Goal: Task Accomplishment & Management: Complete application form

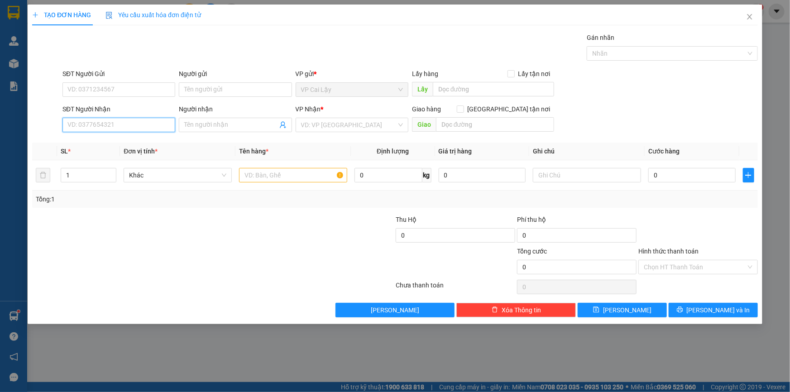
click at [98, 127] on input "SĐT Người Nhận" at bounding box center [118, 125] width 113 height 14
type input "0905525266"
click at [121, 145] on div "0905525266 - MỸ HÀ" at bounding box center [119, 143] width 102 height 10
type input "MỸ HÀ"
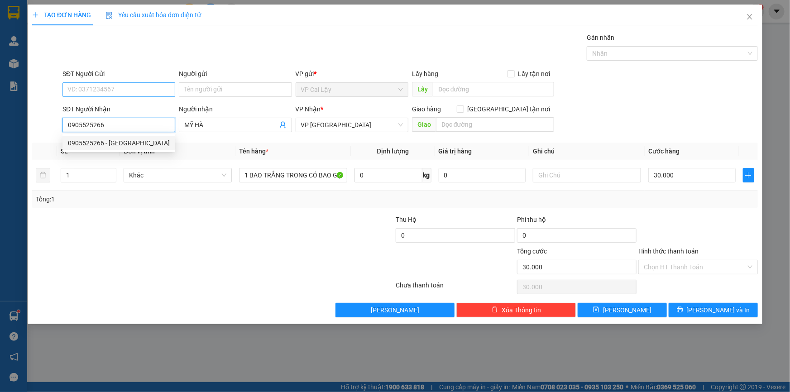
type input "30.000"
type input "0905525266"
click at [121, 87] on input "SĐT Người Gửi" at bounding box center [118, 89] width 113 height 14
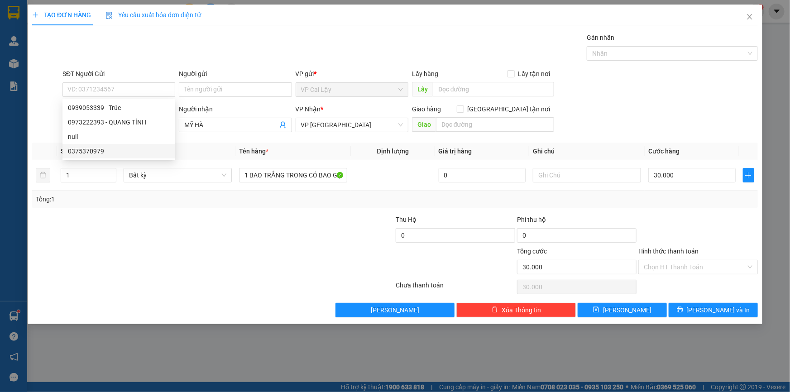
click at [252, 233] on div at bounding box center [152, 231] width 243 height 32
click at [326, 177] on input "1 BAO TRẮNG TRONG CÓ BAO GẠO BÊN TRONG" at bounding box center [293, 175] width 108 height 14
drag, startPoint x: 329, startPoint y: 175, endPoint x: 253, endPoint y: 186, distance: 76.0
click at [253, 186] on td "1 BAO TRẮNG TRONG CÓ BAO GẠO BÊN TRONG" at bounding box center [292, 175] width 115 height 30
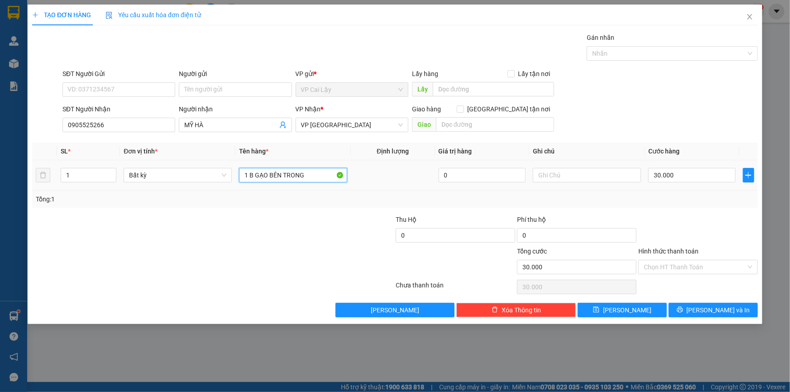
drag, startPoint x: 317, startPoint y: 177, endPoint x: 253, endPoint y: 187, distance: 64.1
click at [250, 188] on td "1 B GẠO BÊN TRONG" at bounding box center [292, 175] width 115 height 30
type input "1 THÙNG GIẤY"
click at [298, 228] on div at bounding box center [334, 231] width 121 height 32
click at [677, 175] on input "30.000" at bounding box center [691, 175] width 87 height 14
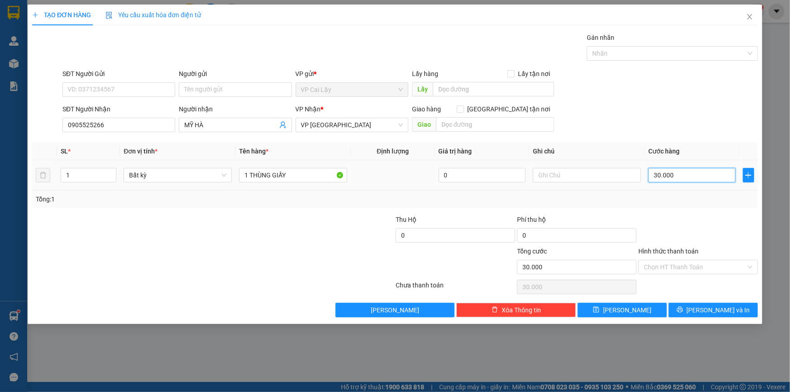
type input "4"
type input "40"
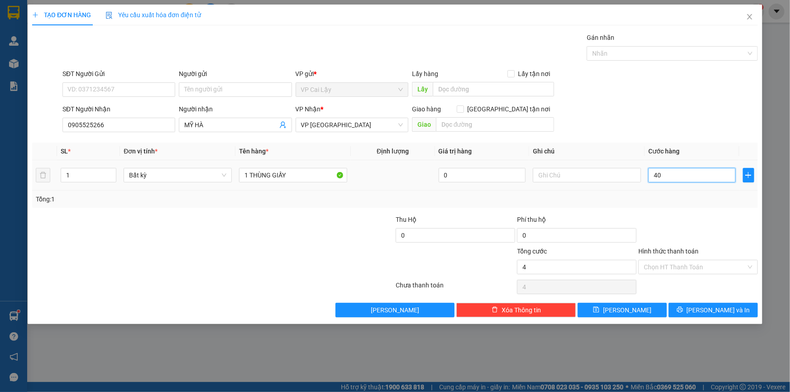
type input "40"
click at [664, 186] on td "40" at bounding box center [692, 175] width 95 height 30
type input "40.000"
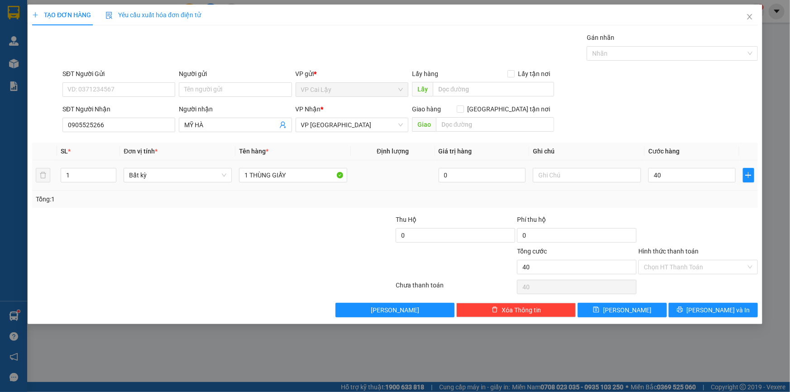
type input "40.000"
click at [662, 265] on input "Hình thức thanh toán" at bounding box center [695, 267] width 102 height 14
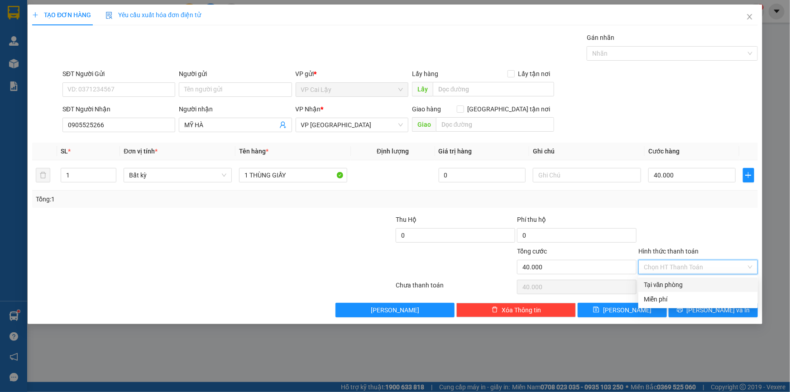
click at [663, 282] on div "Tại văn phòng" at bounding box center [698, 285] width 109 height 10
type input "0"
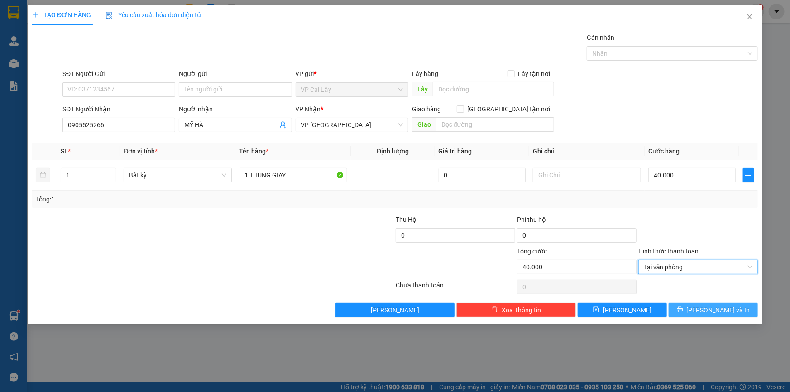
click at [711, 311] on span "[PERSON_NAME] và In" at bounding box center [718, 310] width 63 height 10
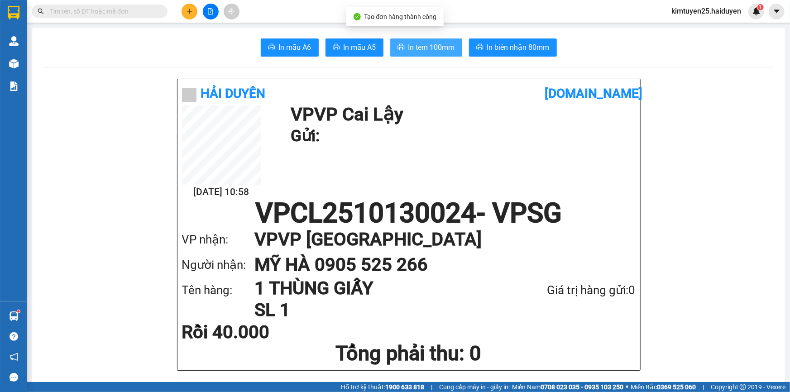
click at [425, 49] on span "In tem 100mm" at bounding box center [431, 47] width 47 height 11
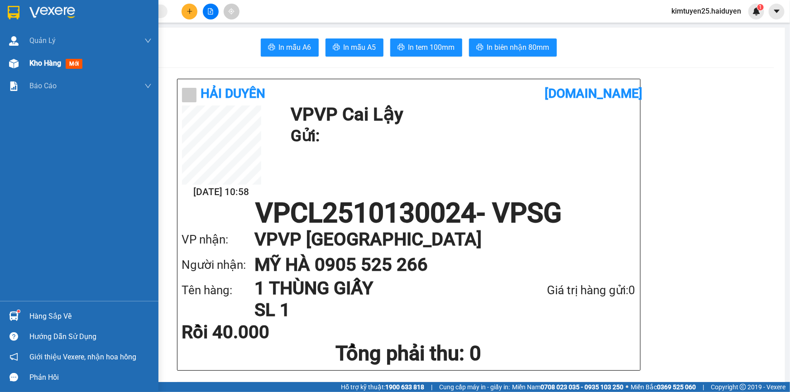
click at [18, 64] on img at bounding box center [14, 64] width 10 height 10
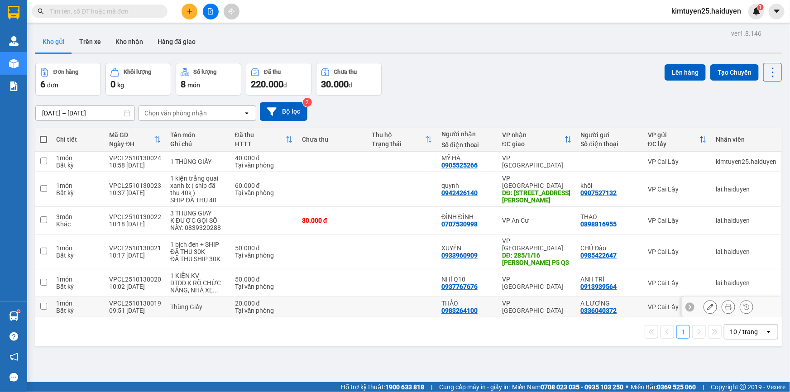
click at [219, 297] on td "Thùng Giấy" at bounding box center [198, 307] width 65 height 20
checkbox input "true"
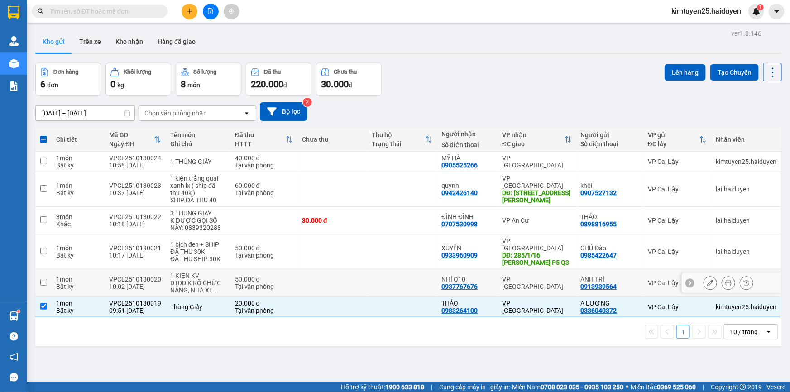
click at [202, 279] on div "DTDD K RÕ CHỨC NĂNG, NHÀ XE ..." at bounding box center [198, 286] width 56 height 14
checkbox input "true"
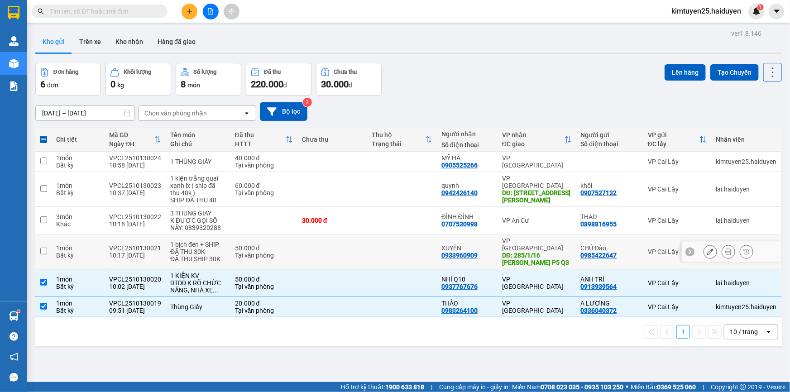
click at [183, 249] on div "1 bịch đen + SHIP ĐÃ THU 30K" at bounding box center [198, 248] width 56 height 14
checkbox input "true"
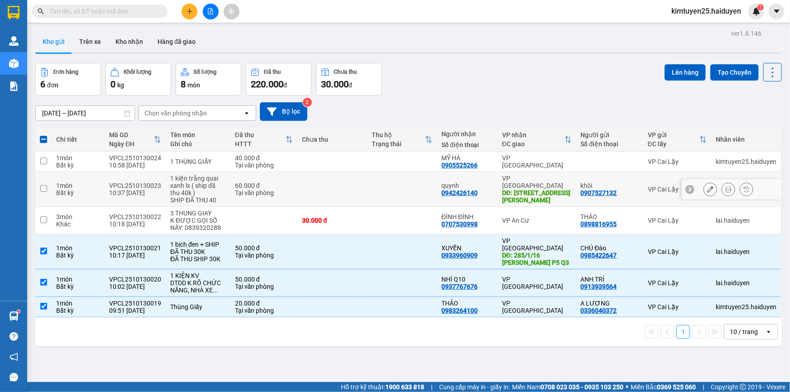
click at [183, 182] on div "1 kiện trắng quai xanh lx ( ship đã thu 40k )" at bounding box center [198, 186] width 56 height 22
checkbox input "true"
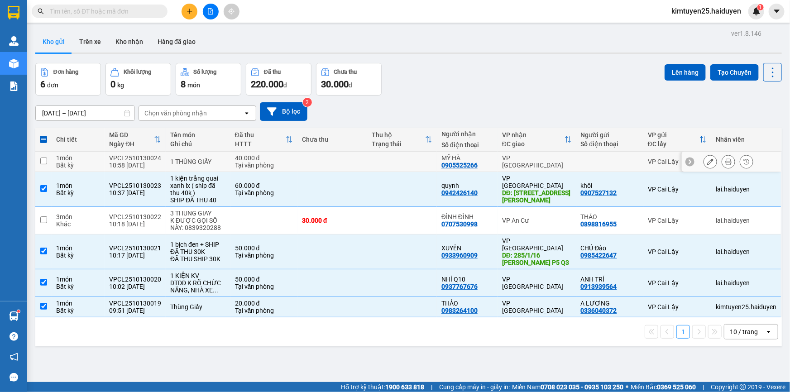
click at [178, 164] on div "1 THÙNG GIẤY" at bounding box center [198, 161] width 56 height 7
checkbox input "true"
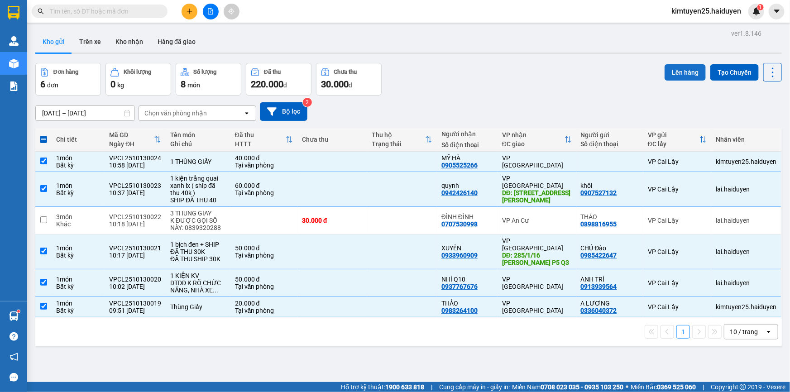
click at [670, 72] on button "Lên hàng" at bounding box center [684, 72] width 41 height 16
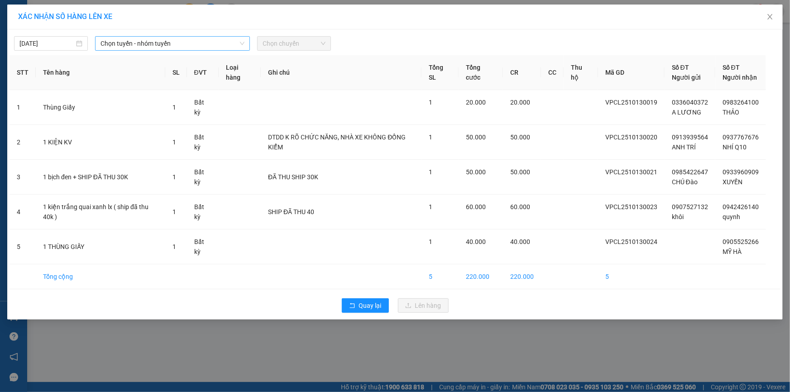
click at [203, 36] on div "[DATE] Chọn tuyến - nhóm tuyến Chọn chuyến" at bounding box center [395, 41] width 771 height 19
click at [201, 38] on span "Chọn tuyến - nhóm tuyến" at bounding box center [172, 44] width 144 height 14
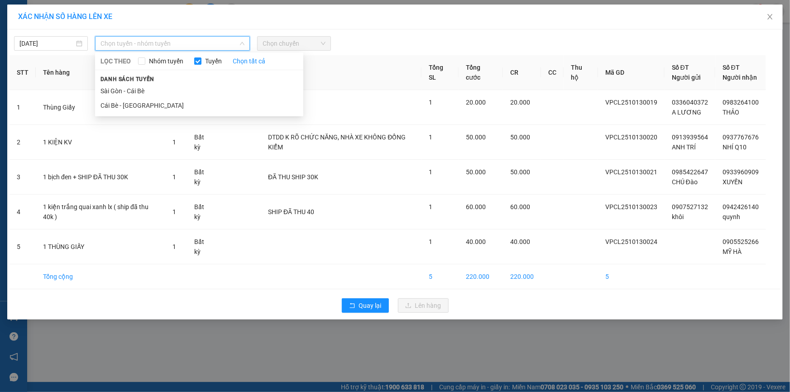
drag, startPoint x: 144, startPoint y: 111, endPoint x: 326, endPoint y: 67, distance: 187.1
click at [144, 110] on li "Cái Bè - [GEOGRAPHIC_DATA]" at bounding box center [199, 105] width 208 height 14
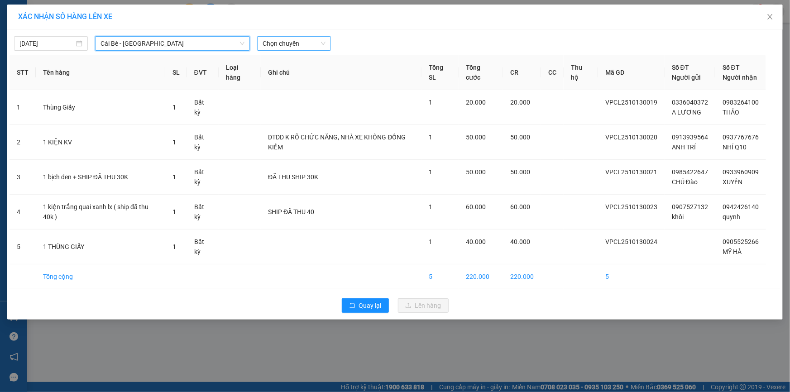
click at [300, 45] on span "Chọn chuyến" at bounding box center [294, 44] width 63 height 14
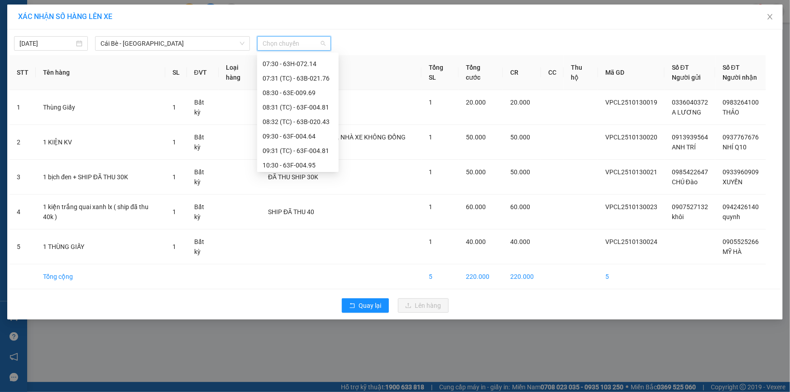
scroll to position [164, 0]
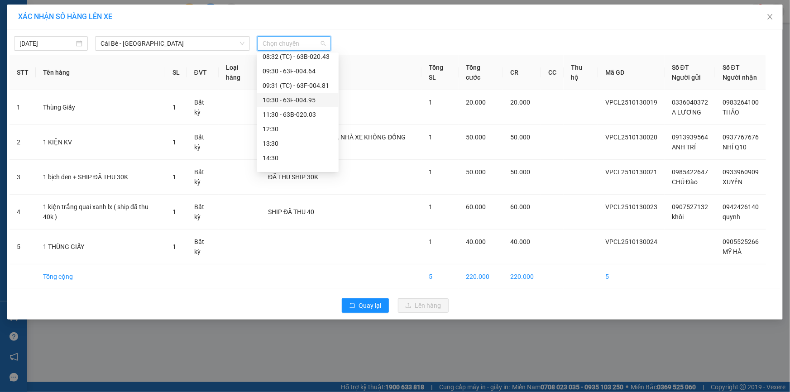
click at [308, 99] on div "10:30 - 63F-004.95" at bounding box center [298, 100] width 71 height 10
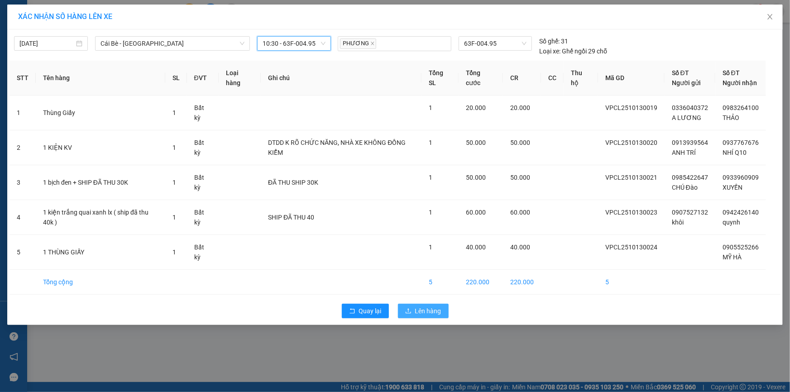
click at [429, 313] on span "Lên hàng" at bounding box center [428, 311] width 26 height 10
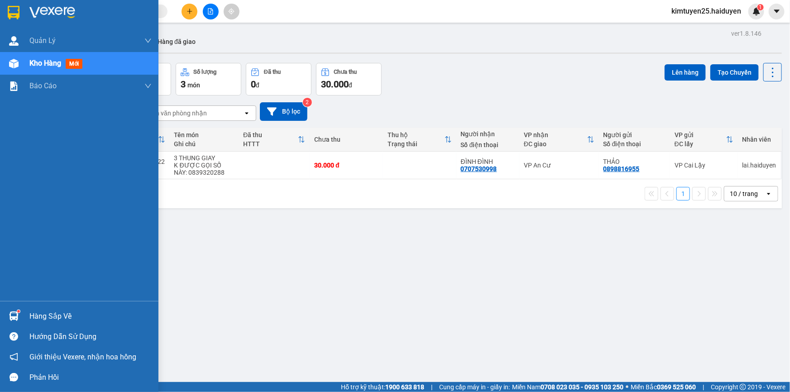
click at [55, 66] on span "Kho hàng" at bounding box center [45, 63] width 32 height 9
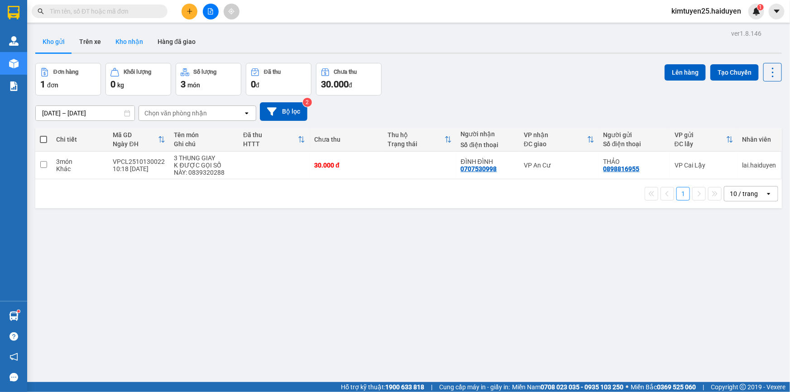
click at [120, 32] on button "Kho nhận" at bounding box center [129, 42] width 42 height 22
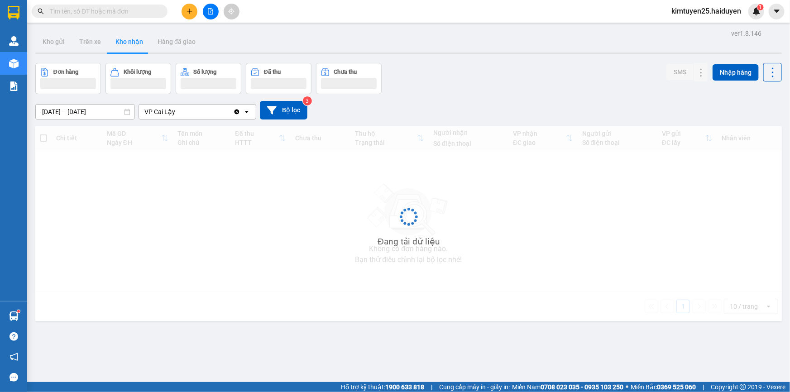
click at [132, 40] on button "Kho nhận" at bounding box center [129, 42] width 42 height 22
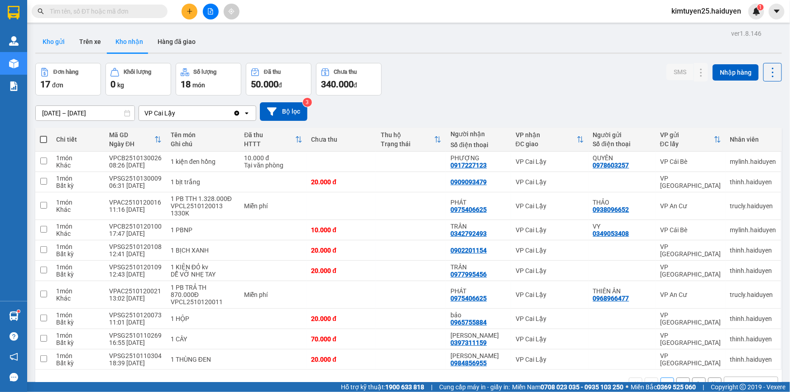
click at [51, 41] on button "Kho gửi" at bounding box center [53, 42] width 37 height 22
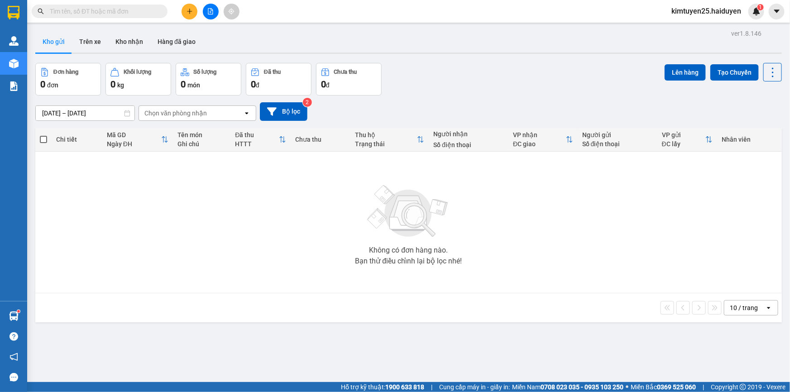
click at [186, 8] on icon "plus" at bounding box center [189, 11] width 6 height 6
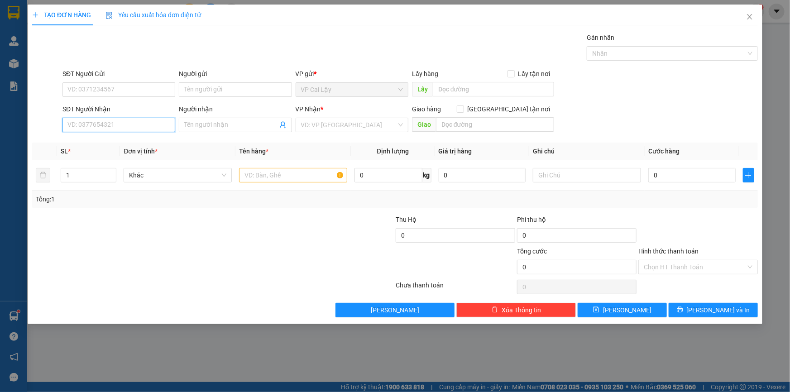
click at [133, 123] on input "SĐT Người Nhận" at bounding box center [118, 125] width 113 height 14
type input "0938539732"
click at [110, 146] on div "0938539732 - A Tấn" at bounding box center [119, 143] width 102 height 10
type input "A Tấn"
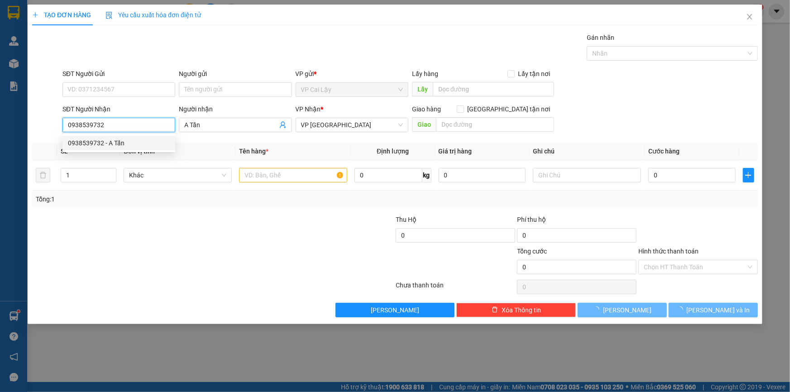
type input "50.000"
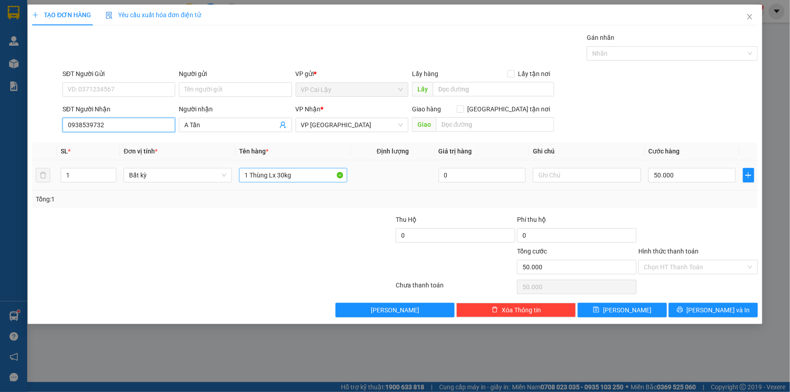
type input "0938539732"
click at [298, 175] on input "1 Thùng Lx 30kg" at bounding box center [293, 175] width 108 height 14
click at [282, 176] on input "1 Thùng Lx 30kg" at bounding box center [293, 175] width 108 height 14
drag, startPoint x: 81, startPoint y: 172, endPoint x: 0, endPoint y: 124, distance: 93.9
click at [0, 124] on div "TẠO ĐƠN HÀNG Yêu cầu xuất hóa đơn điện tử Transit Pickup Surcharge Ids Transit …" at bounding box center [395, 196] width 790 height 392
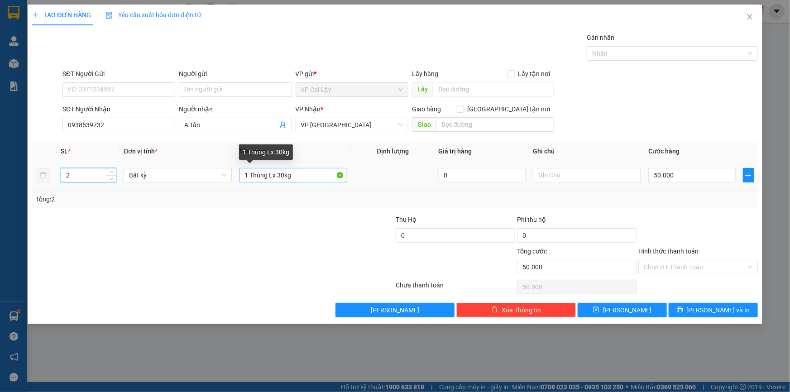
type input "2"
drag, startPoint x: 249, startPoint y: 172, endPoint x: 223, endPoint y: 174, distance: 26.3
click at [223, 174] on tr "2 Bất kỳ 1 Thùng Lx 30kg 0 50.000" at bounding box center [395, 175] width 726 height 30
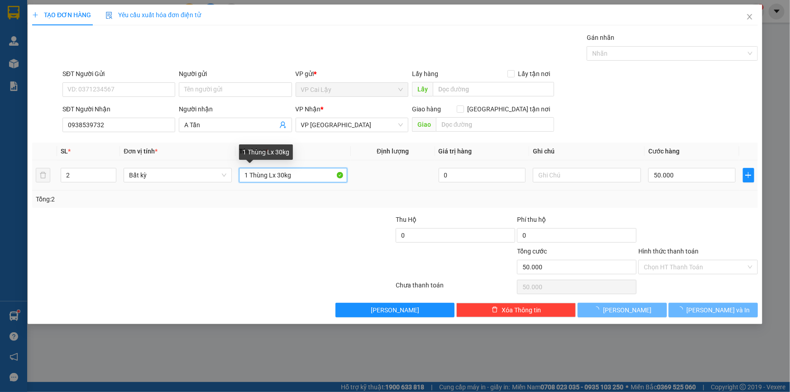
type input "2Thùng Lx 30kg"
type input "0"
click at [279, 176] on input "2 Thùng Lx 30kg" at bounding box center [293, 175] width 108 height 14
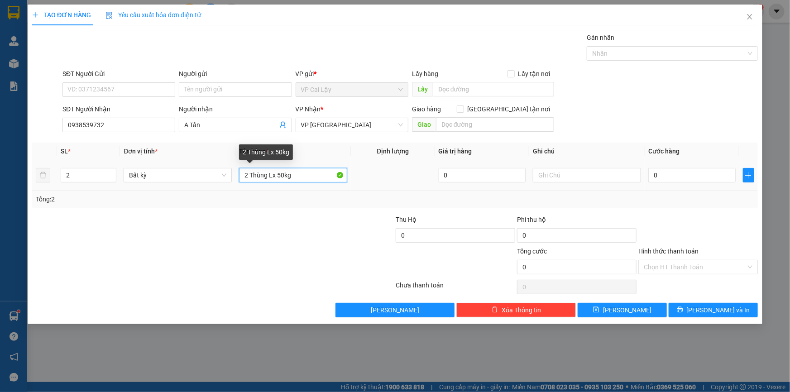
drag, startPoint x: 317, startPoint y: 172, endPoint x: 317, endPoint y: 199, distance: 26.3
click at [318, 176] on input "2 Thùng Lx 50kg" at bounding box center [293, 175] width 108 height 14
type input "2 Thùng Lx 50kg"
click at [306, 220] on div at bounding box center [334, 231] width 121 height 32
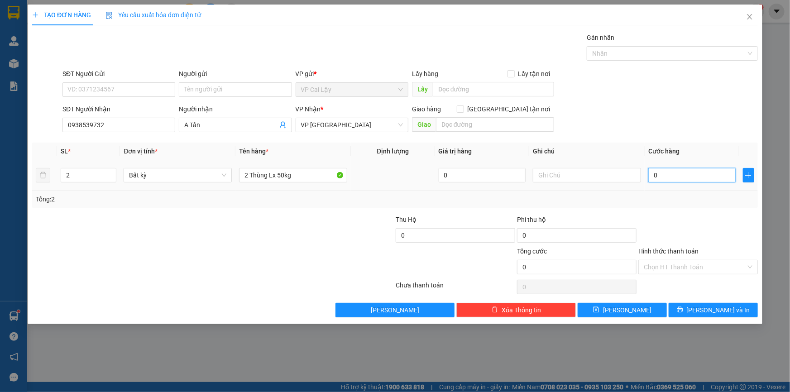
click at [659, 177] on input "0" at bounding box center [691, 175] width 87 height 14
type input "8"
type input "80"
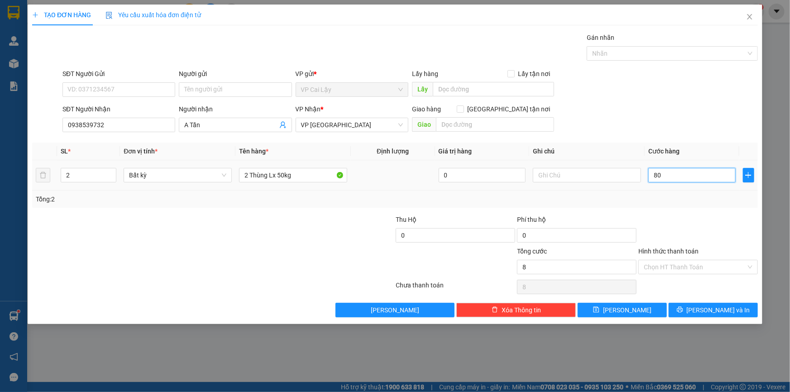
type input "80"
click at [627, 196] on div "Tổng: 2" at bounding box center [395, 199] width 718 height 10
type input "80.000"
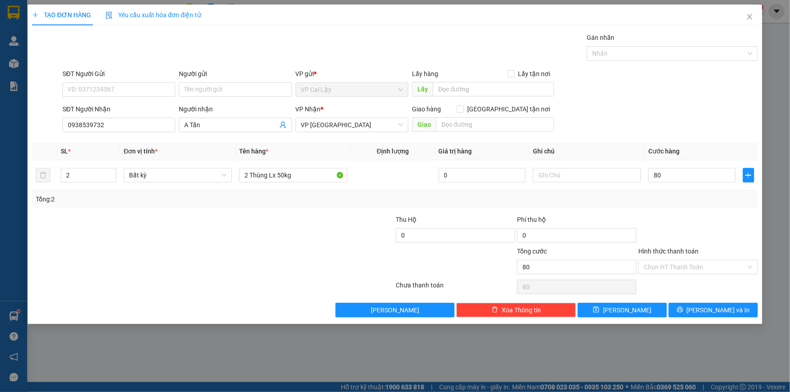
type input "80.000"
click at [678, 267] on input "Hình thức thanh toán" at bounding box center [695, 267] width 102 height 14
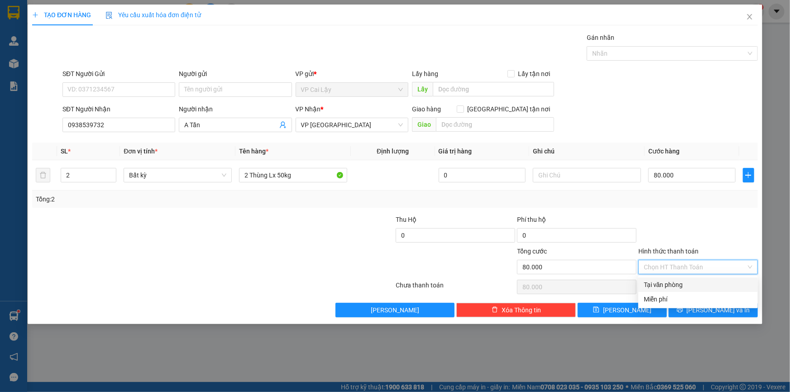
click at [682, 284] on div "Tại văn phòng" at bounding box center [698, 285] width 109 height 10
type input "0"
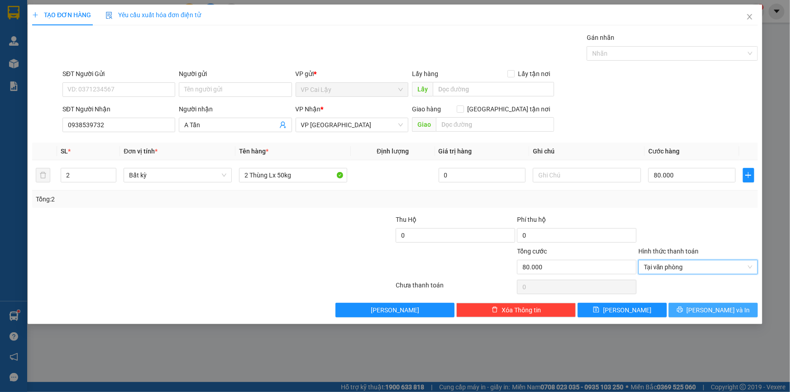
click at [716, 315] on button "[PERSON_NAME] và In" at bounding box center [713, 310] width 89 height 14
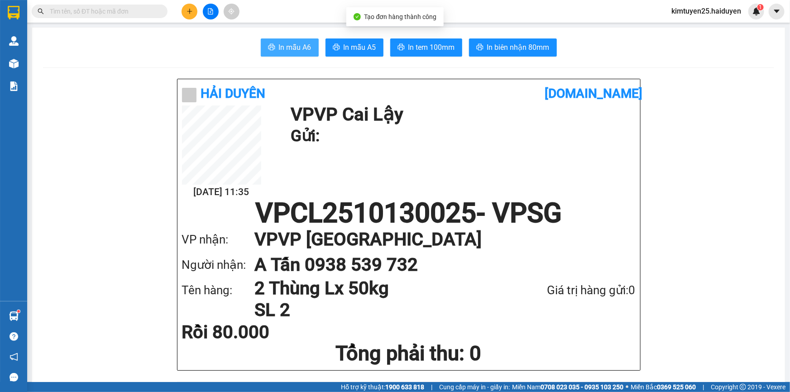
drag, startPoint x: 297, startPoint y: 53, endPoint x: 623, endPoint y: 172, distance: 346.8
click at [297, 53] on span "In mẫu A6" at bounding box center [295, 47] width 33 height 11
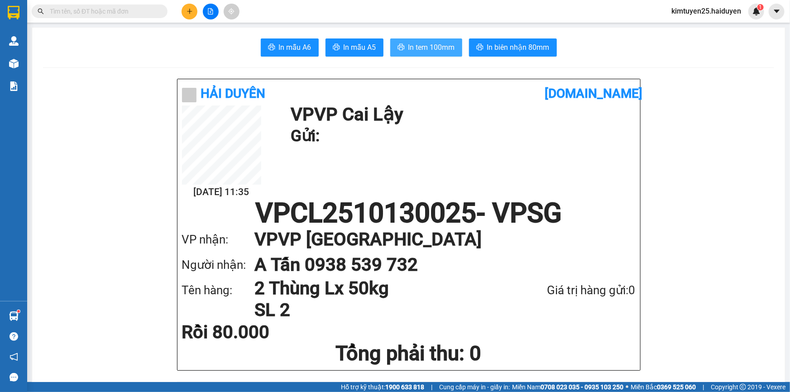
click at [428, 44] on span "In tem 100mm" at bounding box center [431, 47] width 47 height 11
click at [408, 50] on span "In tem 100mm" at bounding box center [431, 47] width 47 height 11
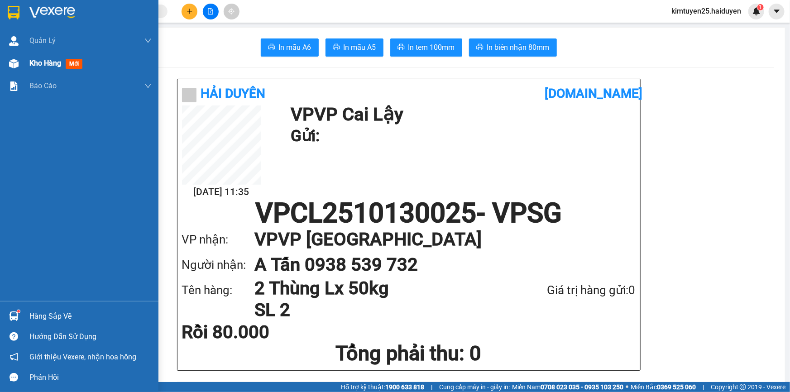
click at [12, 66] on img at bounding box center [14, 64] width 10 height 10
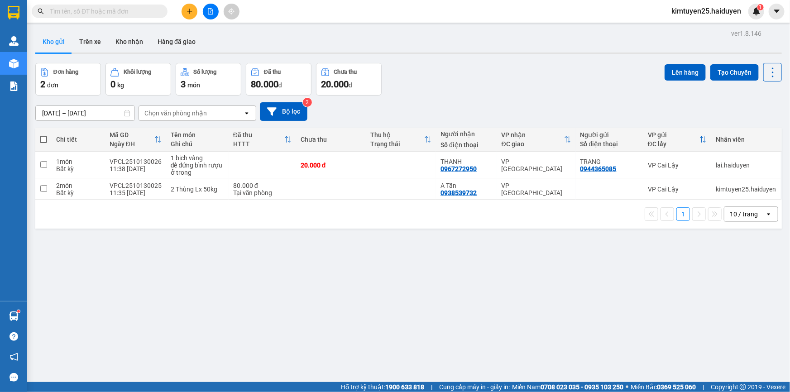
click at [364, 294] on div "ver 1.8.146 Kho gửi Trên xe Kho nhận Hàng đã giao Đơn hàng 2 đơn Khối lượng 0 k…" at bounding box center [409, 223] width 754 height 392
click at [735, 214] on div "10 / trang" at bounding box center [744, 214] width 28 height 9
click at [730, 318] on span "100 / trang" at bounding box center [741, 314] width 33 height 9
click at [154, 9] on input "text" at bounding box center [103, 11] width 107 height 10
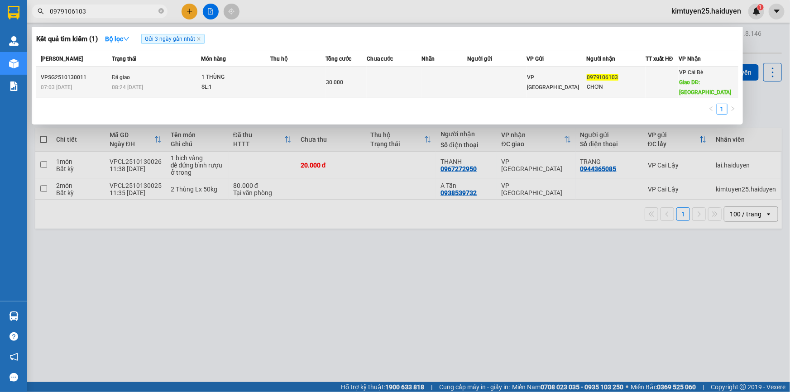
type input "0979106103"
click at [291, 77] on td at bounding box center [297, 82] width 55 height 31
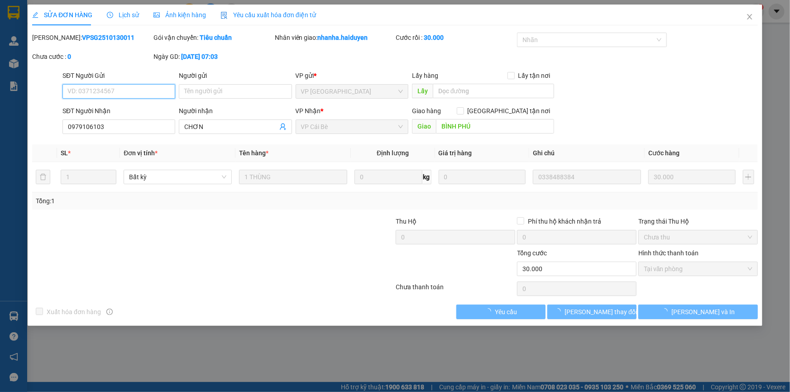
type input "0979106103"
type input "CHƠN"
type input "BÌNH PHÚ"
type input "0"
type input "30.000"
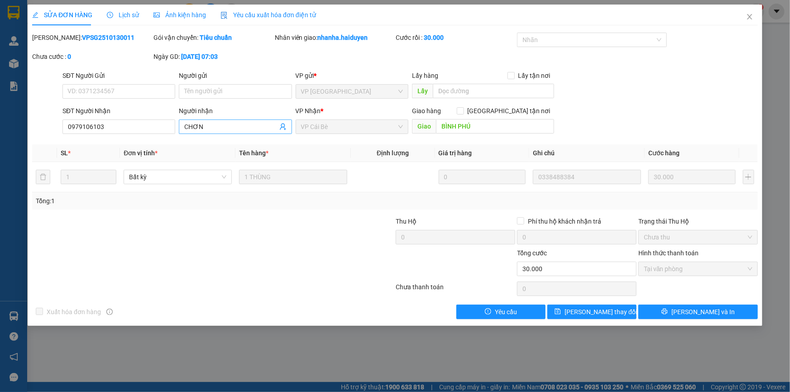
click at [212, 127] on input "CHƠN" at bounding box center [230, 127] width 93 height 10
click at [229, 129] on input "CHƠN" at bounding box center [230, 127] width 93 height 10
click at [317, 130] on span "VP Cái Bè" at bounding box center [352, 127] width 102 height 14
click at [437, 128] on input "BÌNH PHÚ" at bounding box center [495, 126] width 118 height 14
click at [482, 132] on input "BÌNH PHÚ" at bounding box center [495, 126] width 118 height 14
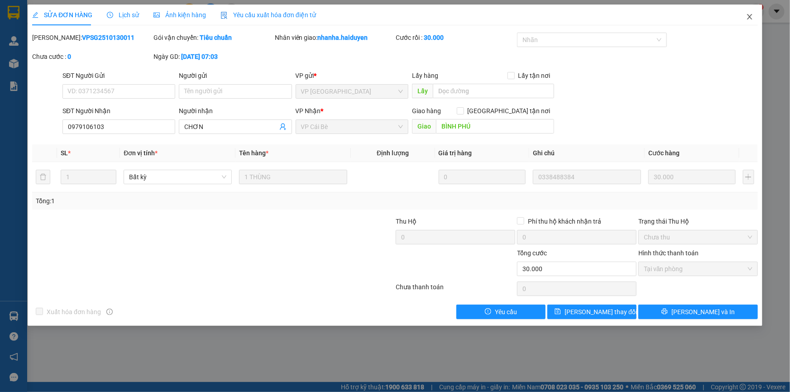
click at [748, 18] on icon "close" at bounding box center [749, 16] width 7 height 7
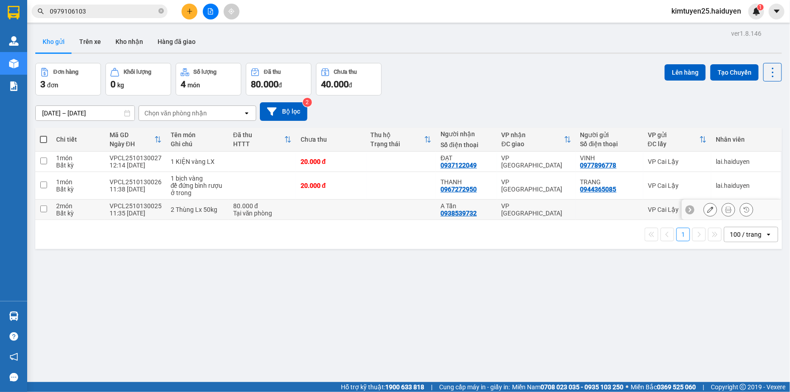
click at [172, 207] on div "2 Thùng Lx 50kg" at bounding box center [197, 209] width 53 height 7
checkbox input "true"
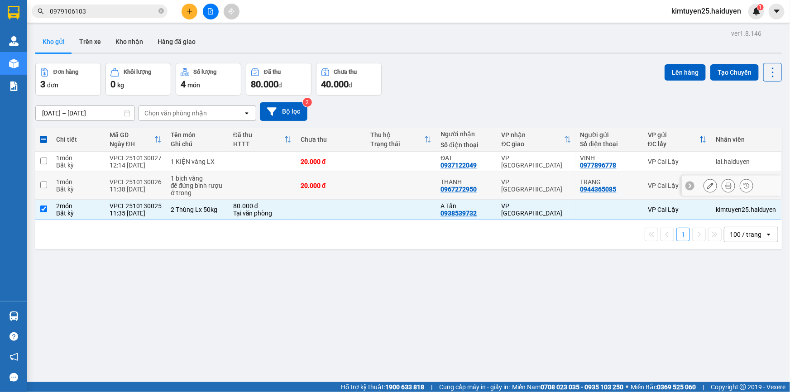
click at [173, 198] on td "1 bịch vàng để đứng bình rượu ở trong" at bounding box center [197, 186] width 62 height 28
checkbox input "true"
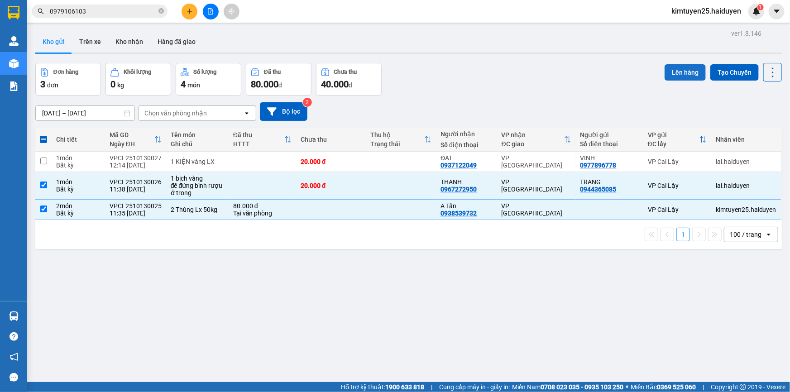
click at [669, 70] on button "Lên hàng" at bounding box center [684, 72] width 41 height 16
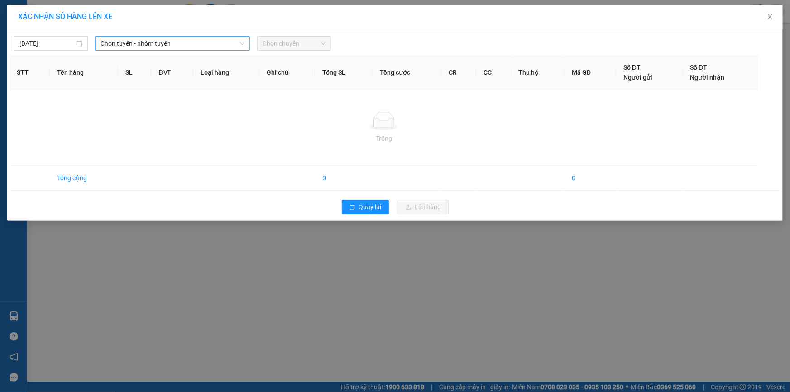
click at [120, 43] on span "Chọn tuyến - nhóm tuyến" at bounding box center [172, 44] width 144 height 14
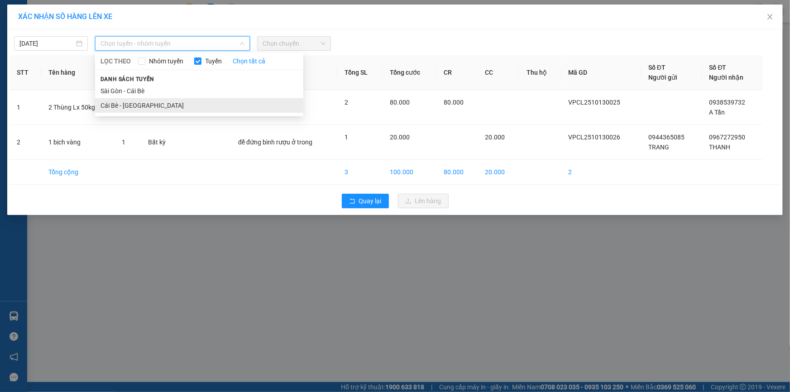
click at [129, 101] on li "Cái Bè - [GEOGRAPHIC_DATA]" at bounding box center [199, 105] width 208 height 14
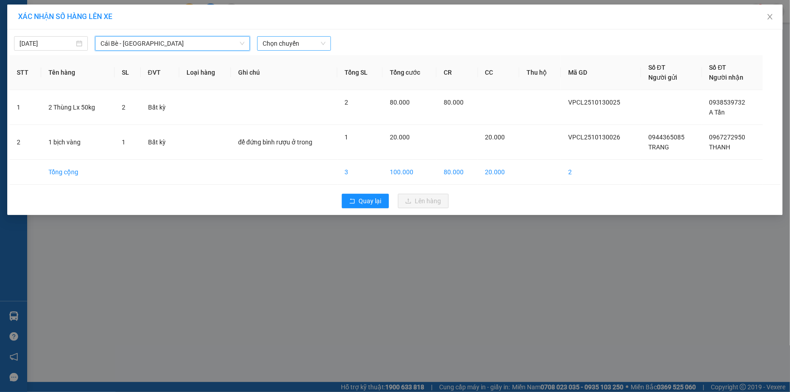
click at [280, 44] on span "Chọn chuyến" at bounding box center [294, 44] width 63 height 14
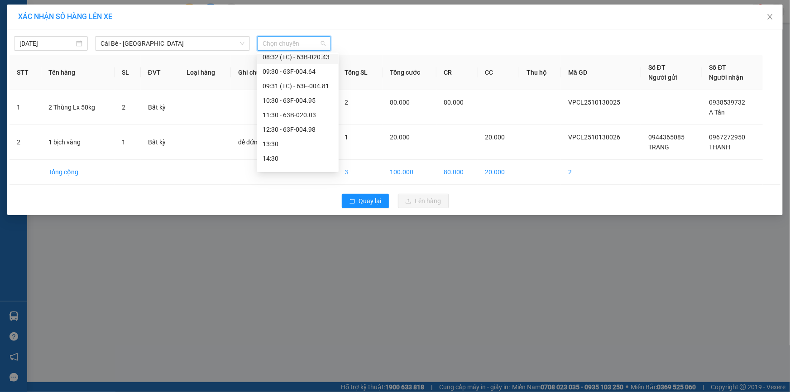
scroll to position [164, 0]
click at [289, 113] on div "11:30 - 63B-020.03" at bounding box center [298, 115] width 71 height 10
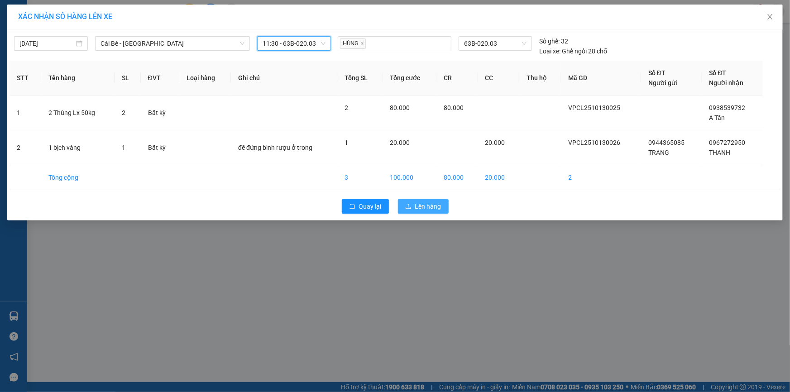
click at [406, 202] on button "Lên hàng" at bounding box center [423, 206] width 51 height 14
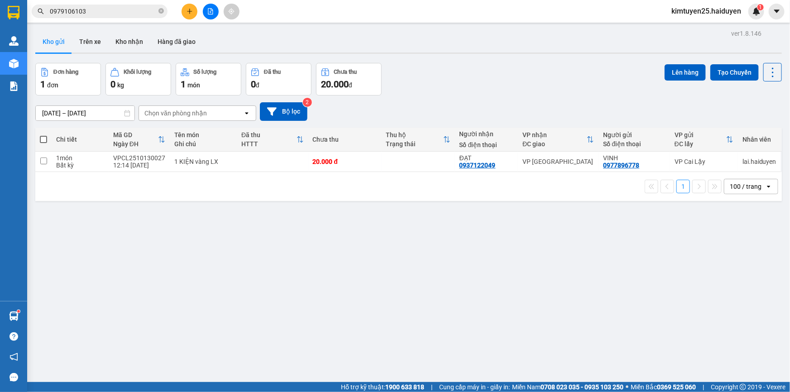
click at [195, 11] on button at bounding box center [189, 12] width 16 height 16
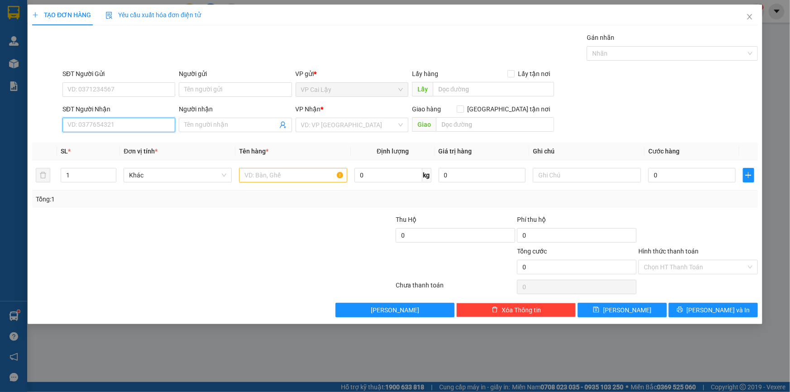
click at [136, 123] on input "SĐT Người Nhận" at bounding box center [118, 125] width 113 height 14
type input "0908201184"
click at [129, 145] on div "0908201184 - CÔ MAI" at bounding box center [119, 143] width 102 height 10
type input "CÔ MAI"
type input "480/9- NGUYÊN TRI PHƯƠNG-P.9-Q.10"
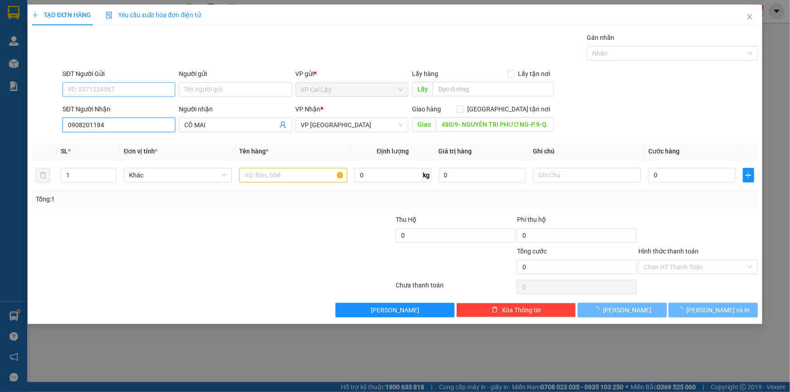
type input "0908201184"
click at [130, 89] on input "SĐT Người Gửi" at bounding box center [118, 89] width 113 height 14
type input "50.000"
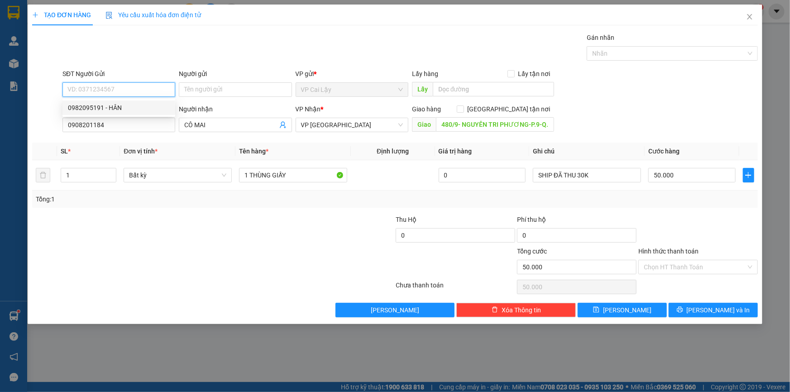
click at [119, 103] on div "0982095191 - HÂN" at bounding box center [119, 108] width 102 height 10
type input "0982095191"
type input "HÂN"
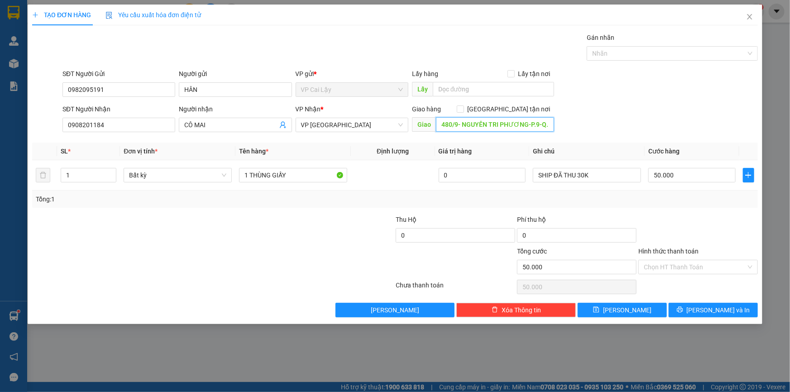
click at [540, 122] on input "480/9- NGUYÊN TRI PHƯƠNG-P.9-Q.10" at bounding box center [495, 124] width 118 height 14
click at [547, 124] on input "480/9- NGUYÊN TRI PHƯƠNG-P.9-Q.10" at bounding box center [495, 124] width 118 height 14
click at [549, 124] on input "480/9- NGUYÊN TRI PHƯƠNG-P.9-Q.10" at bounding box center [495, 124] width 118 height 14
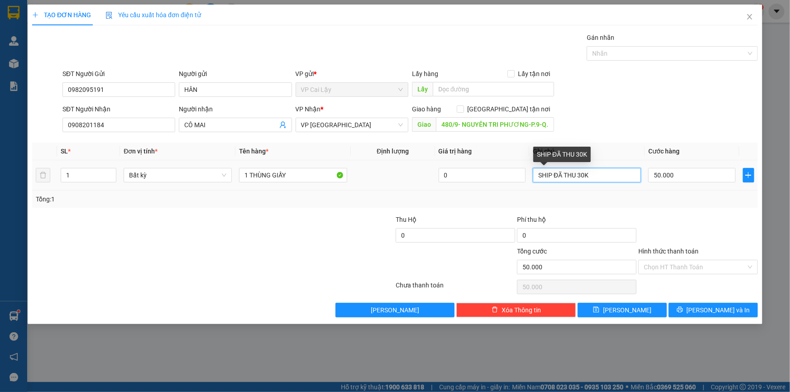
drag, startPoint x: 593, startPoint y: 173, endPoint x: 582, endPoint y: 176, distance: 11.3
click at [582, 176] on input "SHIP ĐÃ THU 30K" at bounding box center [587, 175] width 108 height 14
click at [596, 177] on input "SHIP ĐÃ THU 30K" at bounding box center [587, 175] width 108 height 14
type input "SHIP ĐÃ THU 30K SHIP TẦM 18H"
click at [706, 241] on div at bounding box center [697, 231] width 121 height 32
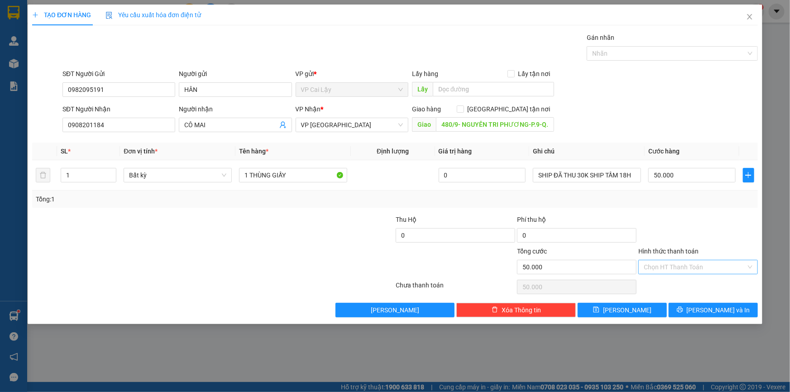
click at [705, 268] on input "Hình thức thanh toán" at bounding box center [695, 267] width 102 height 14
click at [686, 287] on div "Tại văn phòng" at bounding box center [698, 285] width 109 height 10
type input "0"
drag, startPoint x: 290, startPoint y: 173, endPoint x: 254, endPoint y: 182, distance: 36.8
click at [254, 182] on div "1 THÙNG GIẤY" at bounding box center [293, 175] width 108 height 18
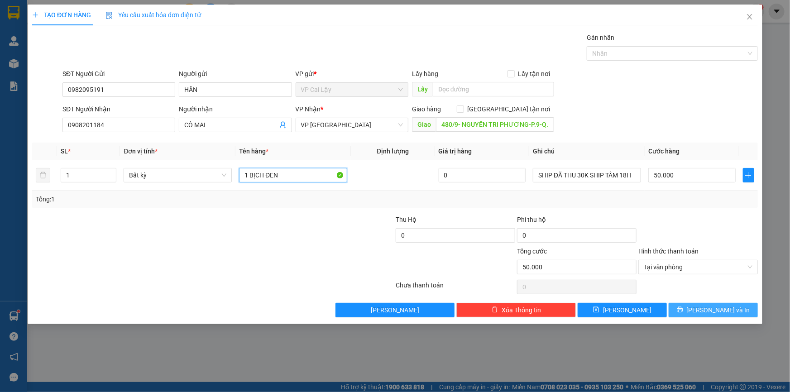
type input "1 BỊCH ĐEN"
click at [683, 306] on icon "printer" at bounding box center [680, 309] width 6 height 6
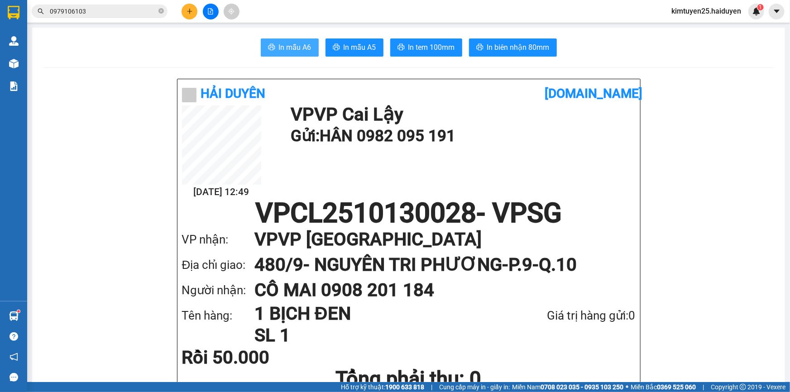
click at [283, 45] on span "In mẫu A6" at bounding box center [295, 47] width 33 height 11
click at [418, 42] on button "In tem 100mm" at bounding box center [426, 47] width 72 height 18
click at [184, 11] on button at bounding box center [189, 12] width 16 height 16
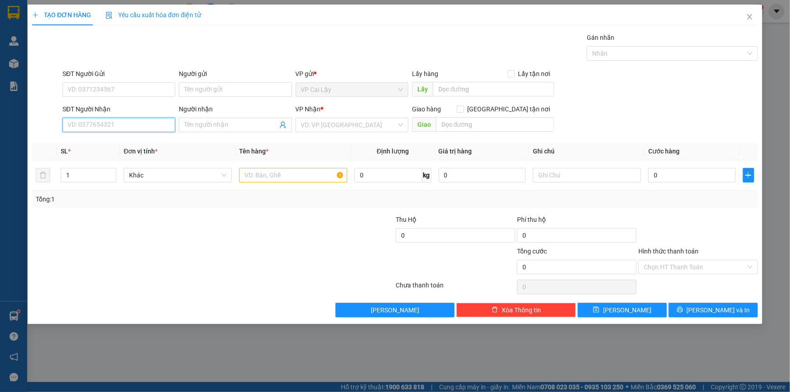
click at [149, 123] on input "SĐT Người Nhận" at bounding box center [118, 125] width 113 height 14
type input "0376253094"
click at [110, 145] on div "0376253094 - BẢO TRÂM" at bounding box center [119, 143] width 102 height 10
type input "BẢO TRÂM"
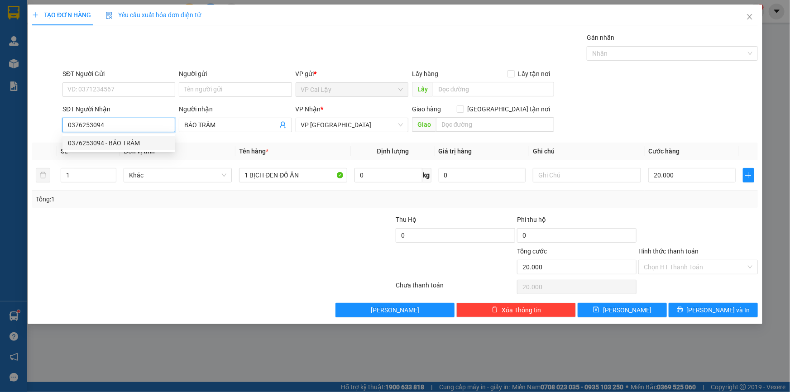
type input "20.000"
type input "0376253094"
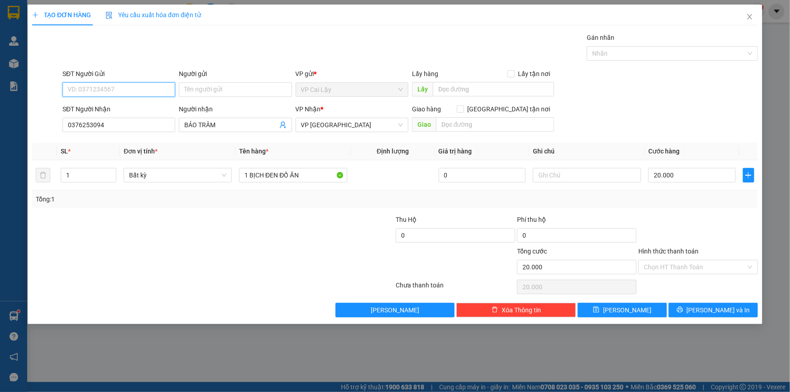
click at [101, 87] on input "SĐT Người Gửi" at bounding box center [118, 89] width 113 height 14
drag, startPoint x: 104, startPoint y: 108, endPoint x: 245, endPoint y: 226, distance: 184.5
click at [104, 108] on div "0347805718" at bounding box center [119, 108] width 102 height 10
type input "0347805718"
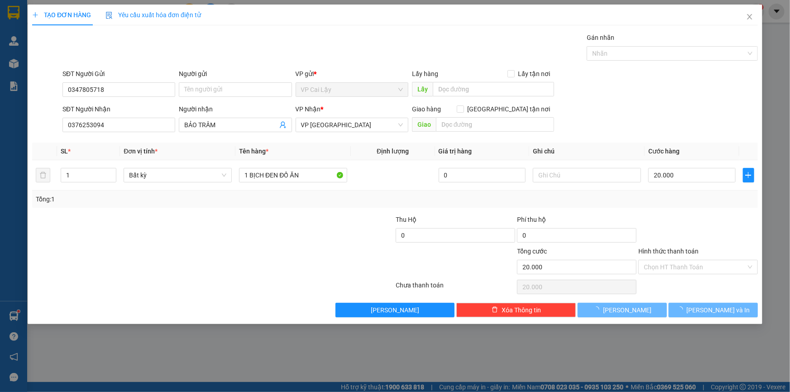
click at [260, 244] on div at bounding box center [152, 231] width 243 height 32
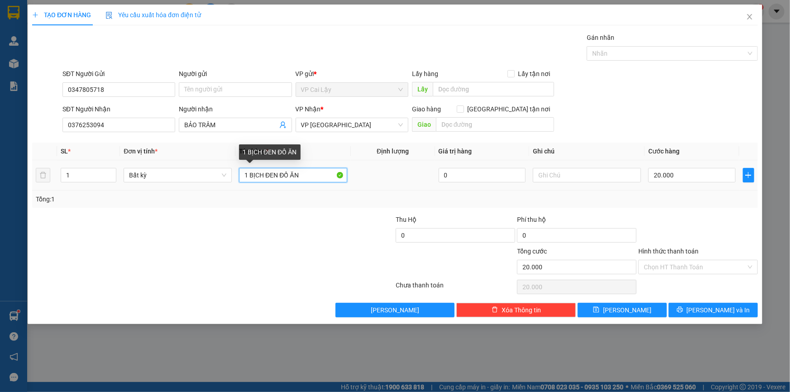
drag, startPoint x: 298, startPoint y: 172, endPoint x: 265, endPoint y: 173, distance: 33.1
click at [265, 173] on input "1 BỊCH ĐEN ĐỒ ĂN" at bounding box center [293, 175] width 108 height 14
type input "1 BỊCH XANH"
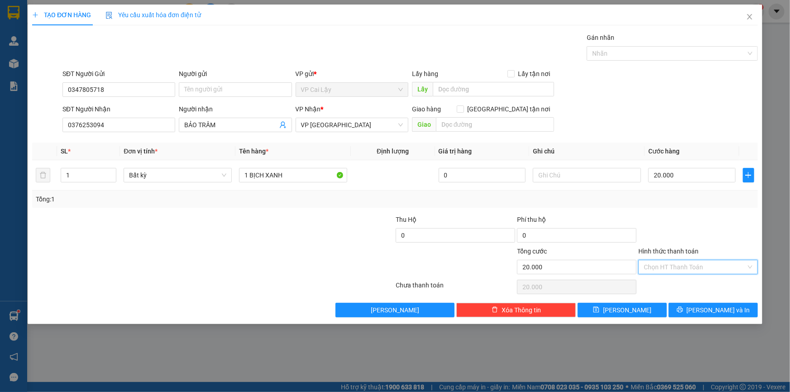
click at [652, 267] on input "Hình thức thanh toán" at bounding box center [695, 267] width 102 height 14
click at [660, 281] on div "Tại văn phòng" at bounding box center [698, 285] width 109 height 10
type input "0"
click at [702, 309] on button "[PERSON_NAME] và In" at bounding box center [713, 310] width 89 height 14
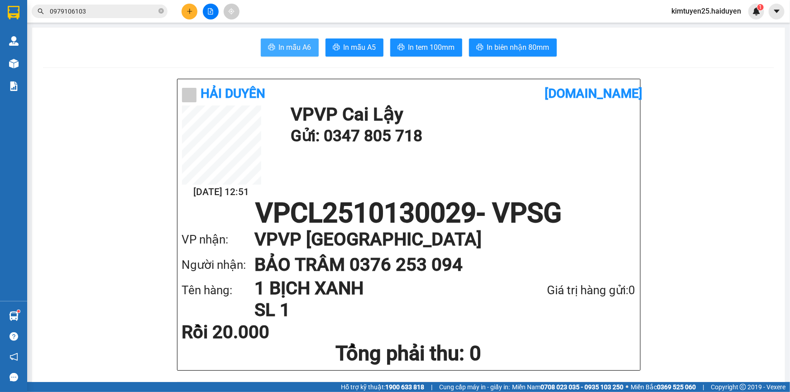
click at [283, 41] on button "In mẫu A6" at bounding box center [290, 47] width 58 height 18
click at [435, 44] on span "In tem 100mm" at bounding box center [431, 47] width 47 height 11
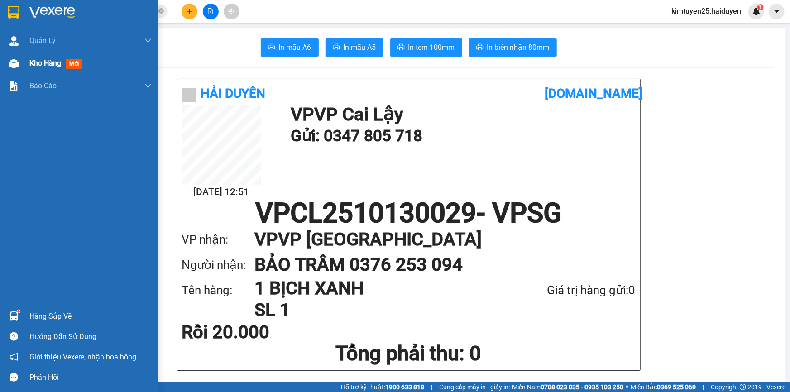
click at [28, 69] on div "Kho hàng mới" at bounding box center [79, 63] width 158 height 23
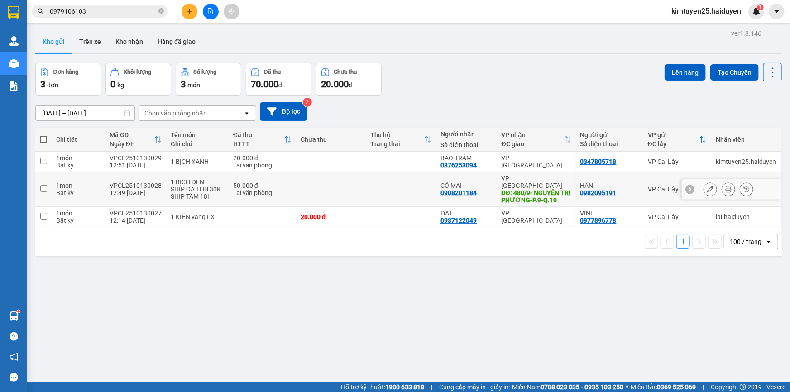
click at [707, 187] on icon at bounding box center [710, 189] width 6 height 6
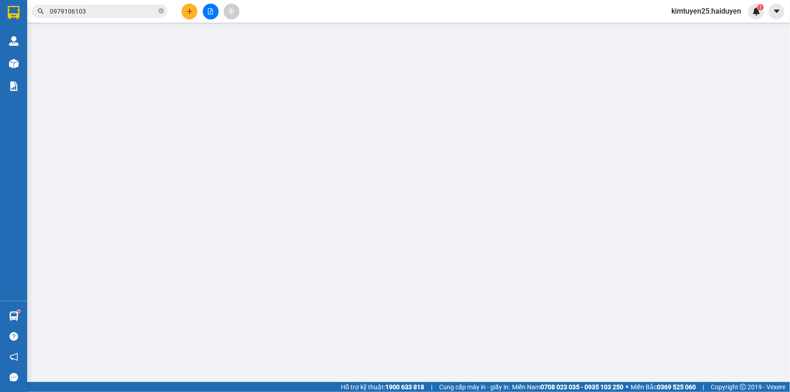
type input "0982095191"
type input "HÂN"
type input "0908201184"
type input "CÔ MAI"
type input "480/9- NGUYÊN TRI PHƯƠNG-P.9-Q.10"
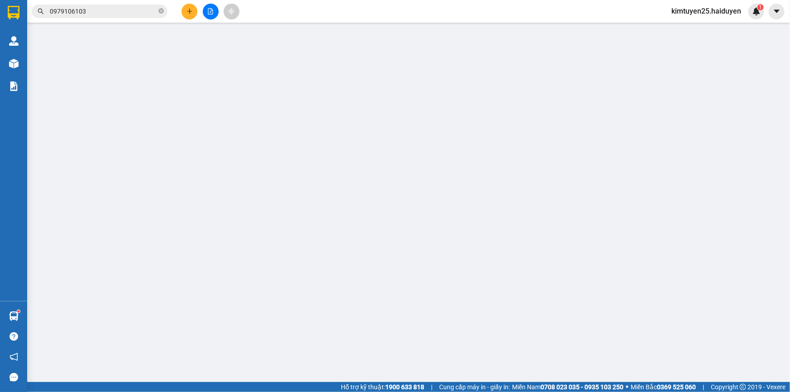
type input "0"
type input "50.000"
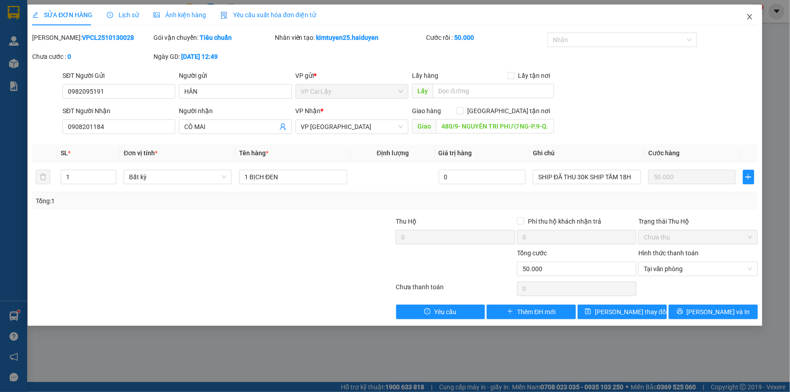
click at [750, 20] on icon "close" at bounding box center [749, 16] width 7 height 7
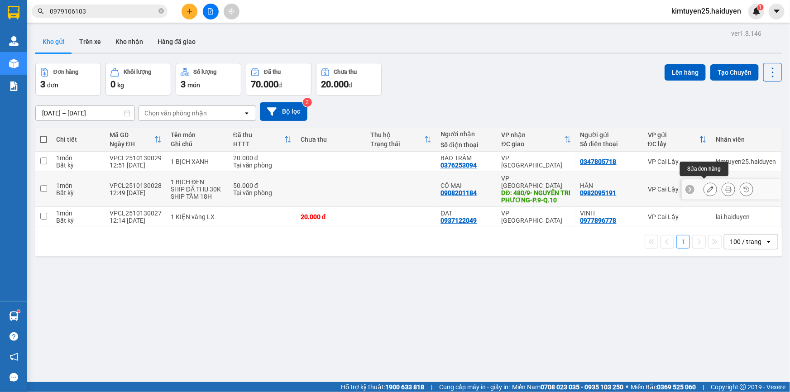
click at [707, 187] on button at bounding box center [710, 189] width 13 height 16
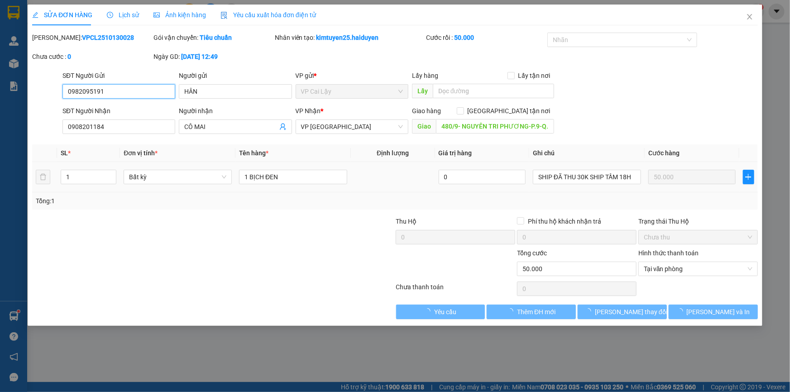
type input "0982095191"
type input "HÂN"
type input "0908201184"
type input "CÔ MAI"
type input "480/9- NGUYÊN TRI PHƯƠNG-P.9-Q.10"
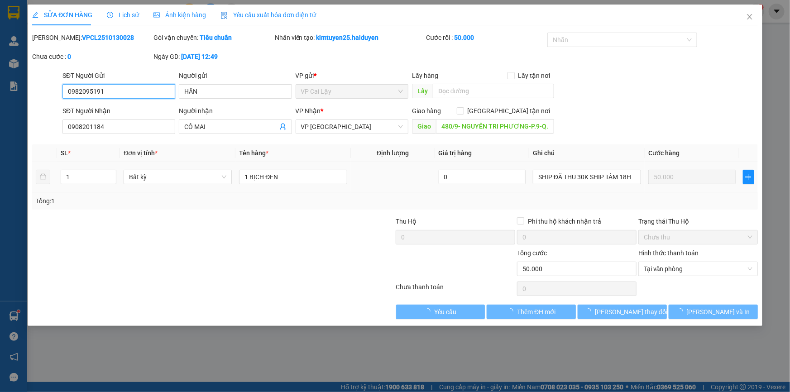
type input "0"
type input "50.000"
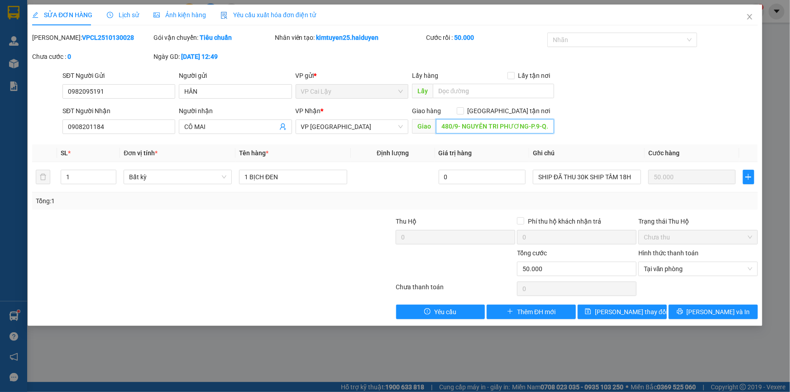
click at [544, 127] on input "480/9- NGUYÊN TRI PHƯƠNG-P.9-Q.10" at bounding box center [495, 126] width 118 height 14
click at [548, 129] on input "480/9- NGUYÊN TRI PHƯƠNG-P.9-Q.10" at bounding box center [495, 126] width 118 height 14
click at [548, 127] on input "480/9- NGUYÊN TRI PHƯƠNG-P.9-Q.10" at bounding box center [495, 126] width 118 height 14
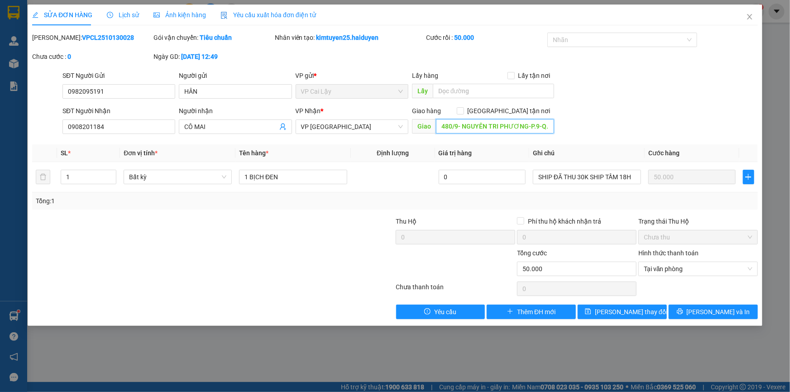
click at [544, 130] on input "480/9- NGUYÊN TRI PHƯƠNG-P.9-Q.10" at bounding box center [495, 126] width 118 height 14
click at [528, 143] on div "Total Paid Fee 50.000 Total UnPaid Fee 0 Cash Collection Total Fee Mã ĐH: VPCL2…" at bounding box center [395, 176] width 726 height 287
click at [540, 130] on input "480/9- NGUYÊN TRI PHƯƠNG-P.9-Q.10" at bounding box center [495, 126] width 118 height 14
click at [540, 128] on input "480/9- NGUYÊN TRI PHƯƠNG-P.9-Q.10" at bounding box center [495, 126] width 118 height 14
click at [540, 127] on input "480/9- NGUYÊN TRI PHƯƠNG-P.9-Q.10" at bounding box center [495, 126] width 118 height 14
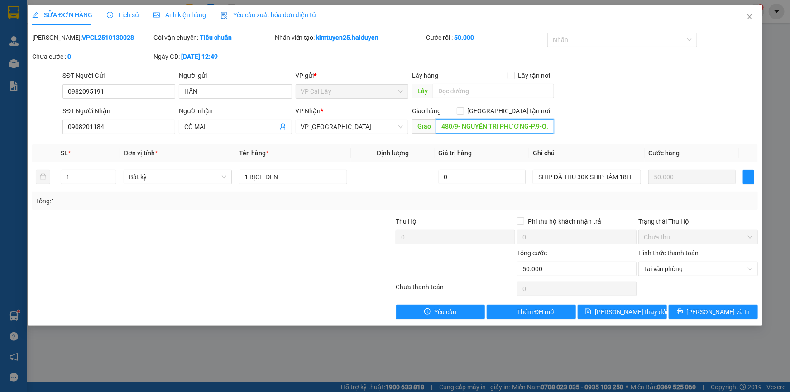
click at [540, 127] on input "480/9- NGUYÊN TRI PHƯƠNG-P.9-Q.10" at bounding box center [495, 126] width 118 height 14
click at [548, 126] on input "480/9- NGUYÊN TRI PHƯƠNG-P.9-Q.10" at bounding box center [495, 126] width 118 height 14
drag, startPoint x: 547, startPoint y: 125, endPoint x: 569, endPoint y: 129, distance: 22.9
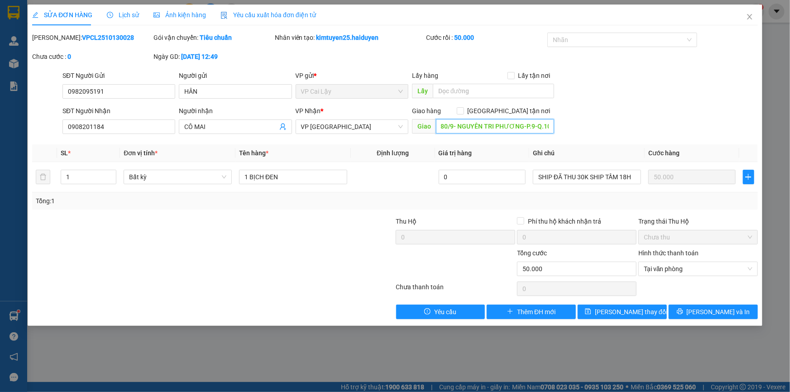
click at [569, 129] on div "SĐT Người Nhận 0908201184 Người nhận CÔ MAI VP Nhận * VP [GEOGRAPHIC_DATA] Giao…" at bounding box center [410, 122] width 699 height 32
click at [548, 126] on input "480/9- NGUYÊN TRI PHƯƠNG-P.9-Q.10" at bounding box center [495, 126] width 118 height 14
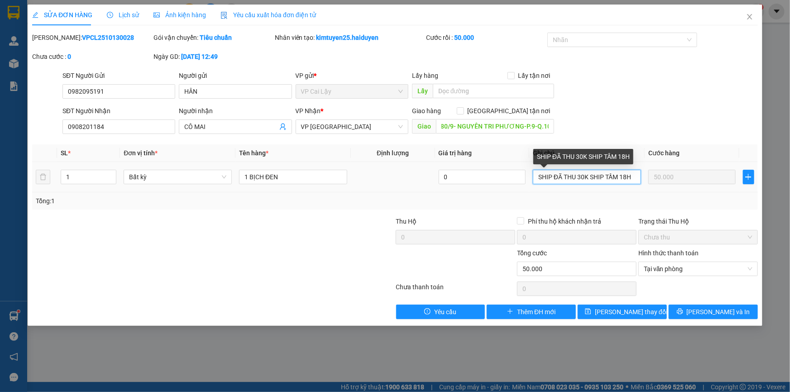
scroll to position [0, 0]
click at [535, 177] on input "SHIP ĐÃ THU 30K SHIP TẦM 18H" at bounding box center [587, 177] width 108 height 14
click at [554, 177] on input "SHIP ĐÃ THU 30K SHIP TẦM 18H" at bounding box center [587, 177] width 108 height 14
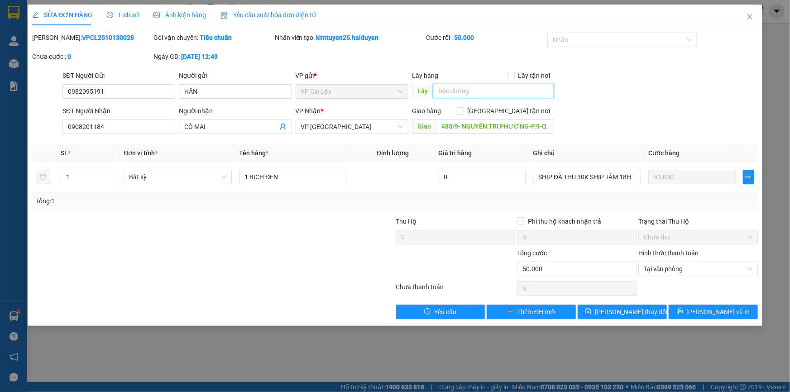
click at [478, 90] on input "text" at bounding box center [493, 91] width 121 height 14
click at [547, 126] on input "480/9- NGUYÊN TRI PHƯƠNG-P.9-Q.10" at bounding box center [495, 126] width 118 height 14
drag, startPoint x: 543, startPoint y: 124, endPoint x: 549, endPoint y: 125, distance: 5.5
click at [549, 125] on input "480/9- NGUYÊN TRI PHƯƠNG-P.9-Q.10" at bounding box center [495, 126] width 118 height 14
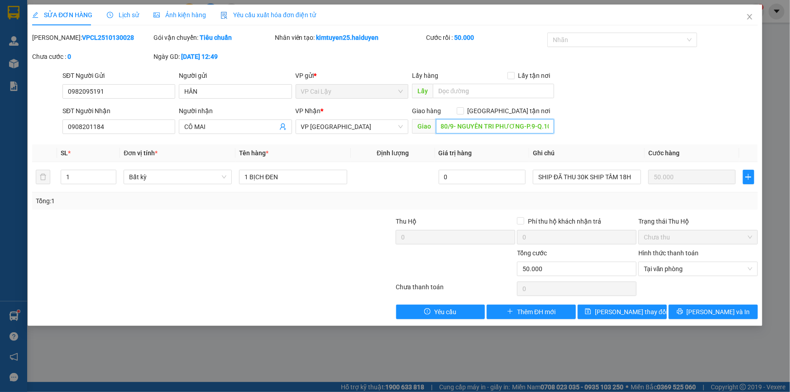
click at [548, 128] on input "480/9- NGUYÊN TRI PHƯƠNG-P.9-Q.10" at bounding box center [495, 126] width 118 height 14
click at [746, 16] on icon "close" at bounding box center [749, 16] width 7 height 7
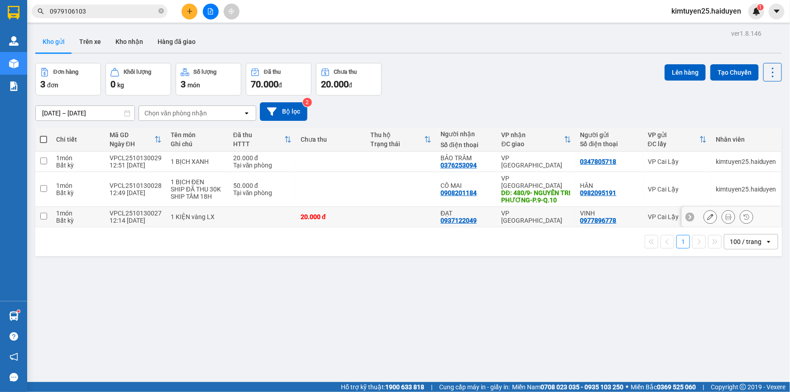
click at [246, 212] on td at bounding box center [262, 217] width 67 height 20
checkbox input "true"
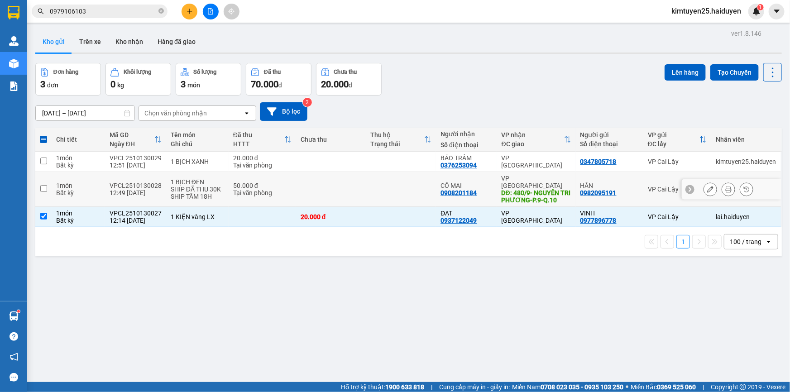
click at [233, 191] on div "Tại văn phòng" at bounding box center [262, 192] width 58 height 7
checkbox input "true"
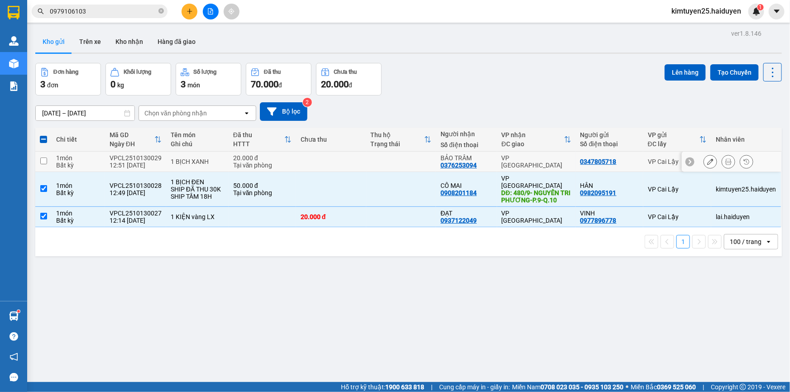
click at [201, 158] on div "1 BỊCH XANH" at bounding box center [197, 161] width 53 height 7
checkbox input "true"
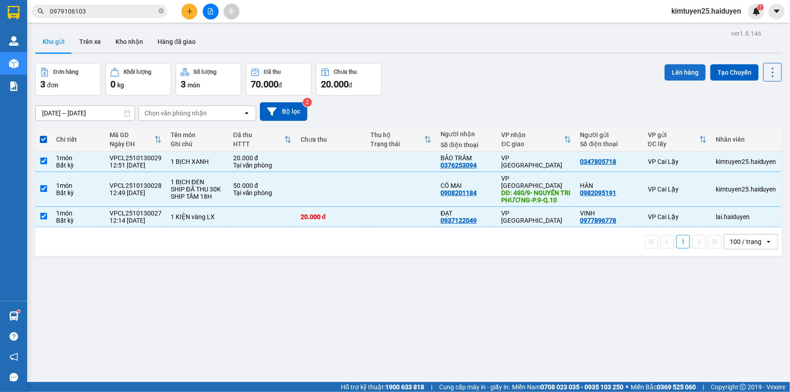
click at [664, 65] on button "Lên hàng" at bounding box center [684, 72] width 41 height 16
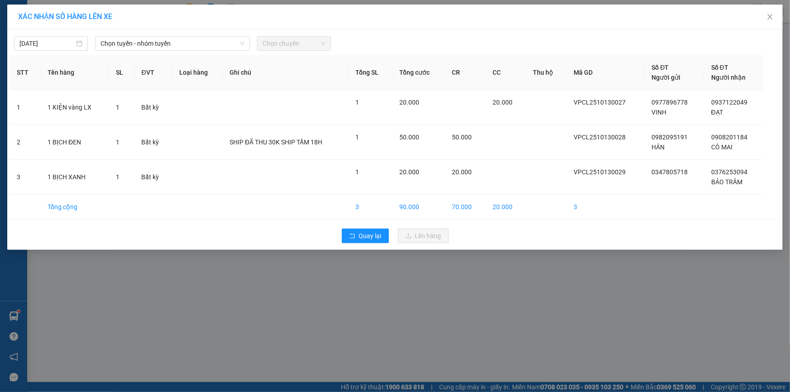
click at [186, 35] on div "[DATE] Chọn tuyến - nhóm tuyến Chọn chuyến" at bounding box center [395, 41] width 771 height 19
click at [195, 52] on div "[DATE] Chọn tuyến - nhóm tuyến Chọn chuyến STT Tên hàng SL ĐVT Loại hàng Ghi ch…" at bounding box center [394, 139] width 775 height 220
click at [197, 48] on span "Chọn tuyến - nhóm tuyến" at bounding box center [172, 44] width 144 height 14
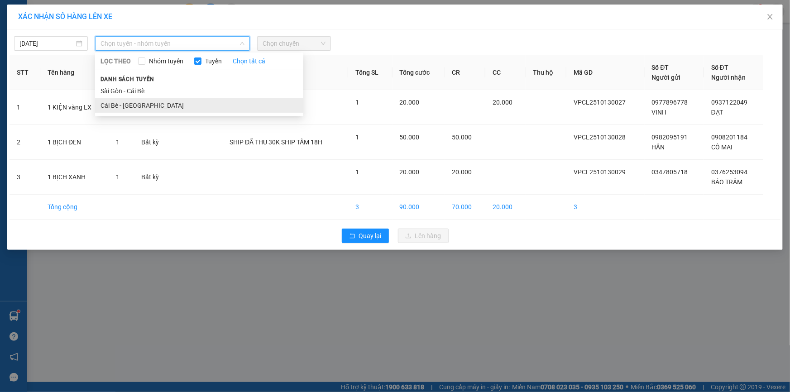
click at [172, 101] on li "Cái Bè - [GEOGRAPHIC_DATA]" at bounding box center [199, 105] width 208 height 14
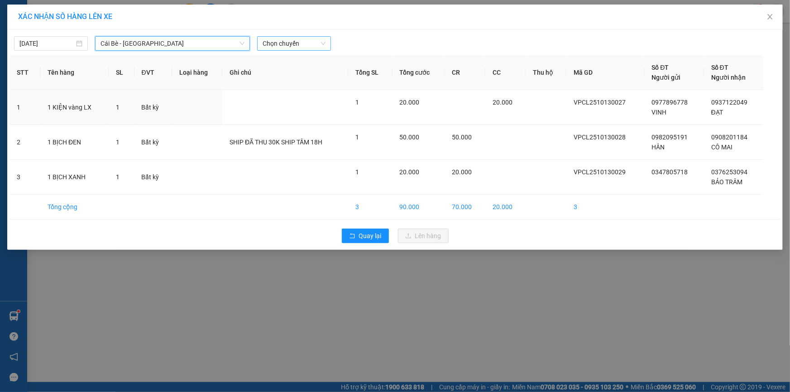
click at [270, 44] on span "Chọn chuyến" at bounding box center [294, 44] width 63 height 14
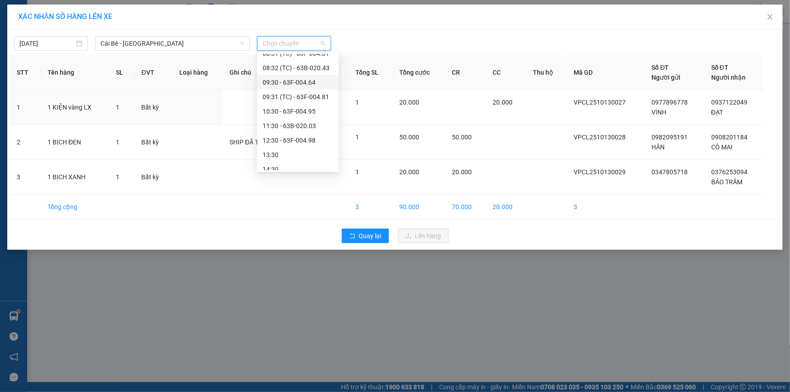
scroll to position [164, 0]
click at [289, 131] on div "12:30 - 63F-004.98" at bounding box center [298, 129] width 71 height 10
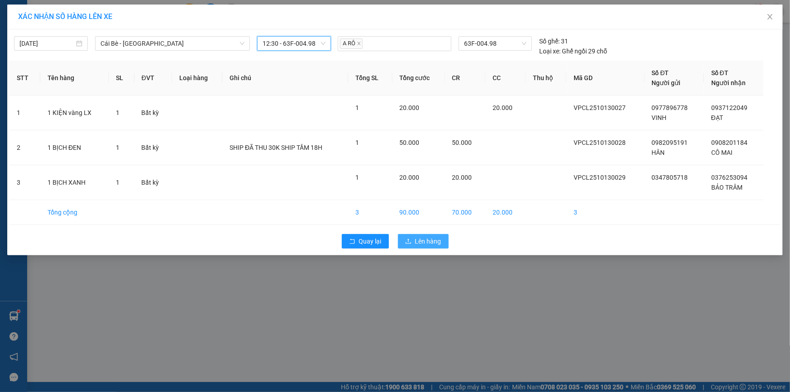
click at [417, 244] on span "Lên hàng" at bounding box center [428, 241] width 26 height 10
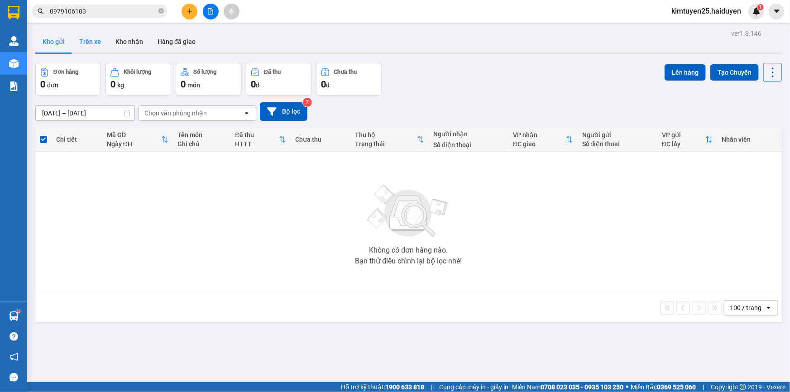
click at [95, 50] on button "Trên xe" at bounding box center [90, 42] width 36 height 22
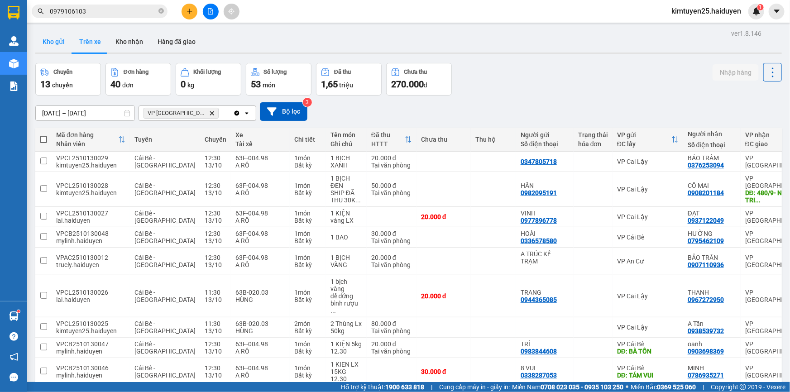
click at [59, 41] on button "Kho gửi" at bounding box center [53, 42] width 37 height 22
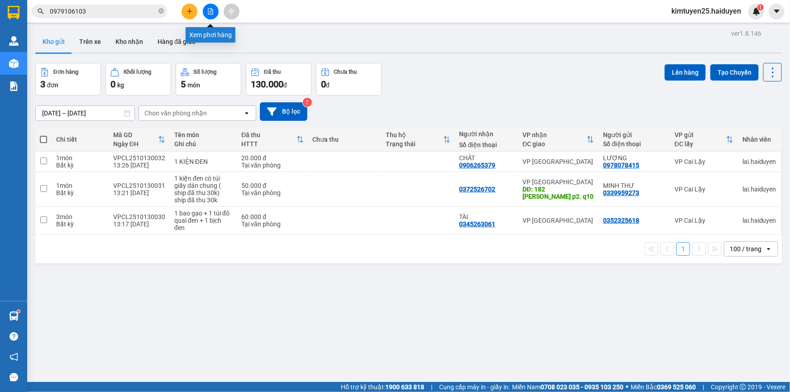
click at [195, 12] on button at bounding box center [189, 12] width 16 height 16
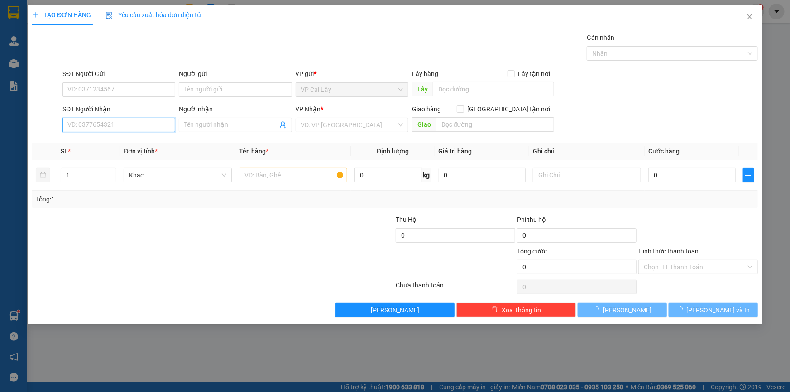
drag, startPoint x: 132, startPoint y: 131, endPoint x: 133, endPoint y: 125, distance: 6.4
click at [132, 126] on input "SĐT Người Nhận" at bounding box center [118, 125] width 113 height 14
click at [133, 125] on input "SĐT Người Nhận" at bounding box center [118, 125] width 113 height 14
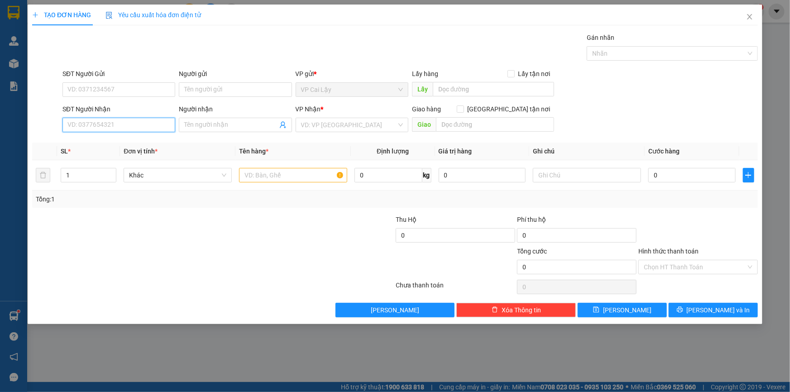
click at [133, 125] on input "SĐT Người Nhận" at bounding box center [118, 125] width 113 height 14
drag, startPoint x: 210, startPoint y: 144, endPoint x: 244, endPoint y: 151, distance: 35.4
click at [244, 151] on div "Transit Pickup Surcharge Ids Transit Deliver Surcharge Ids Transit Deliver Surc…" at bounding box center [395, 175] width 726 height 285
drag, startPoint x: 122, startPoint y: 147, endPoint x: 110, endPoint y: 132, distance: 18.7
click at [122, 145] on div "0768580989 - PHƯƠNG" at bounding box center [119, 143] width 102 height 10
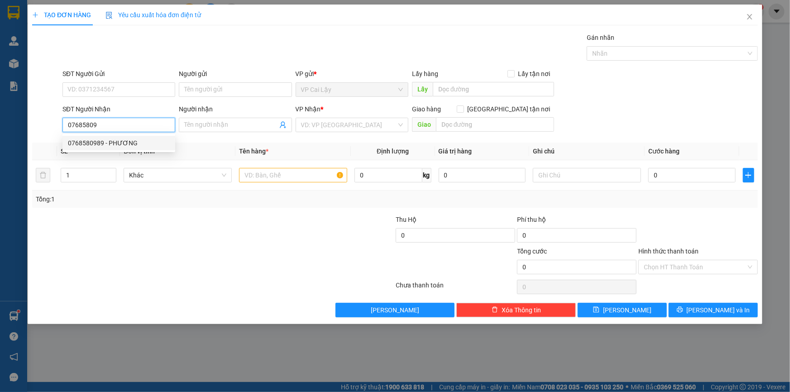
type input "0768580989"
type input "PHƯƠNG"
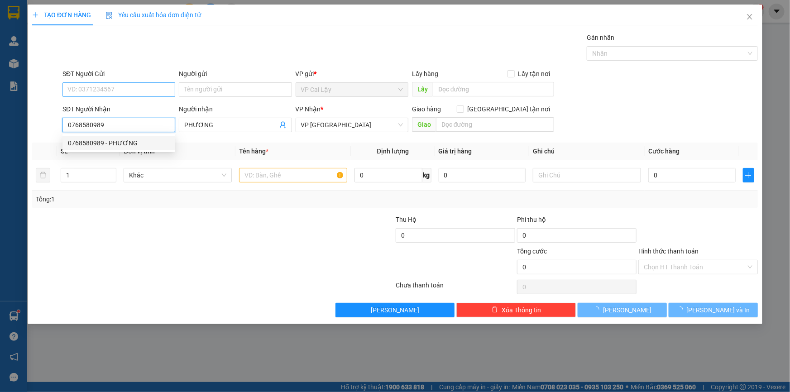
type input "20.000"
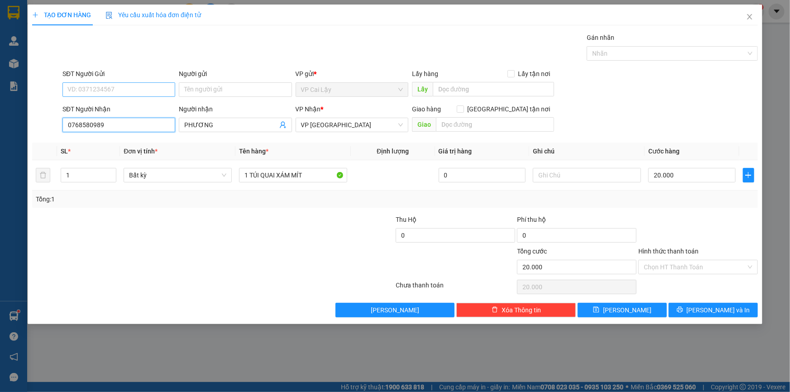
type input "0768580989"
click at [118, 91] on input "SĐT Người Gửi" at bounding box center [118, 89] width 113 height 14
click at [119, 107] on div "0908731369 - PHƯỢNG" at bounding box center [119, 108] width 102 height 10
type input "0908731369"
type input "PHƯỢNG"
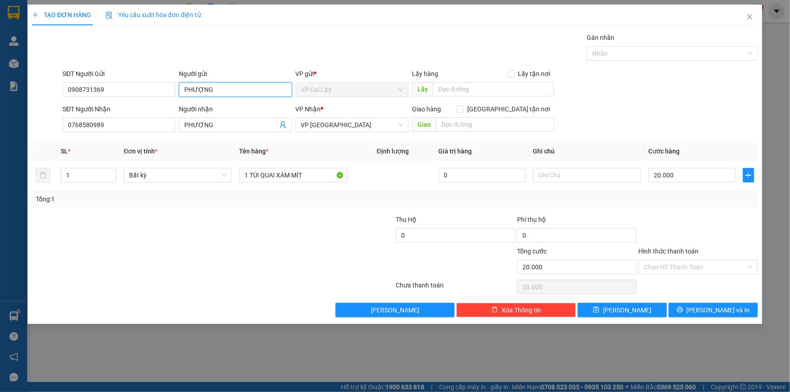
click at [232, 91] on input "PHƯỢNG" at bounding box center [235, 89] width 113 height 14
click at [673, 265] on input "Hình thức thanh toán" at bounding box center [695, 267] width 102 height 14
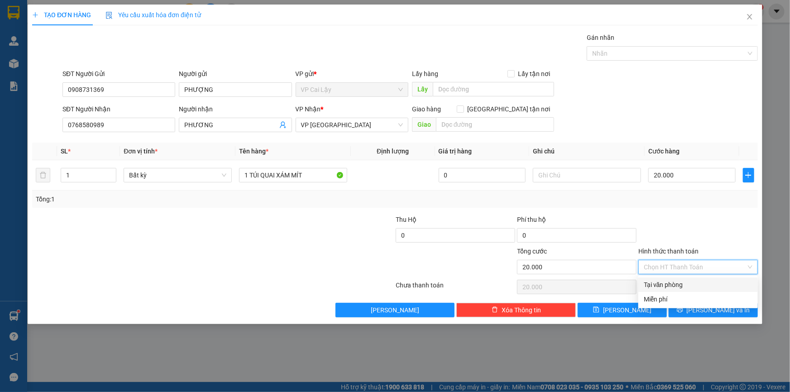
click at [670, 286] on div "Tại văn phòng" at bounding box center [698, 285] width 109 height 10
type input "0"
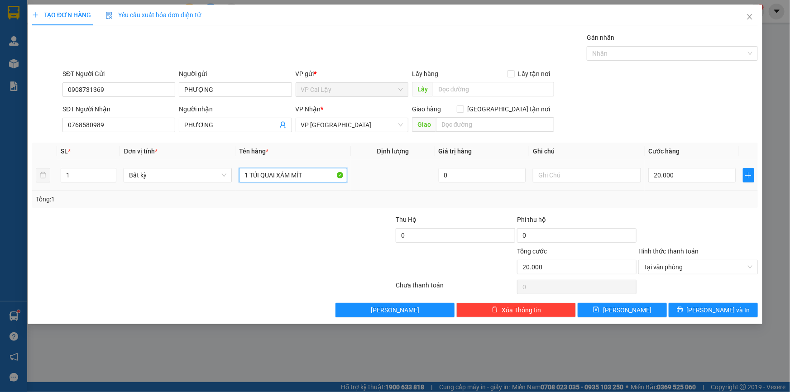
drag, startPoint x: 317, startPoint y: 177, endPoint x: 348, endPoint y: 177, distance: 31.2
click at [349, 177] on td "1 TÚI QUAI XÁM MÍT" at bounding box center [292, 175] width 115 height 30
click at [380, 189] on td at bounding box center [393, 175] width 84 height 30
click at [326, 177] on input "1 TÚI TRẮNG QUAI CAM" at bounding box center [293, 175] width 108 height 14
type input "1 TÚI TRẮNG QUAI VÀNG"
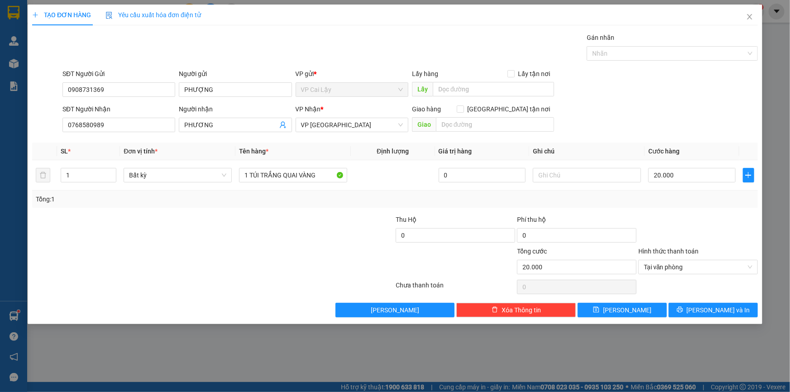
click at [315, 239] on div at bounding box center [334, 231] width 121 height 32
click at [719, 311] on span "[PERSON_NAME] và In" at bounding box center [718, 310] width 63 height 10
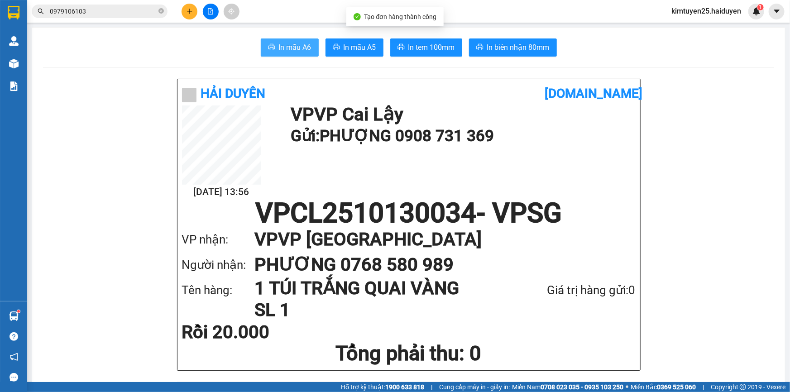
click at [288, 49] on span "In mẫu A6" at bounding box center [295, 47] width 33 height 11
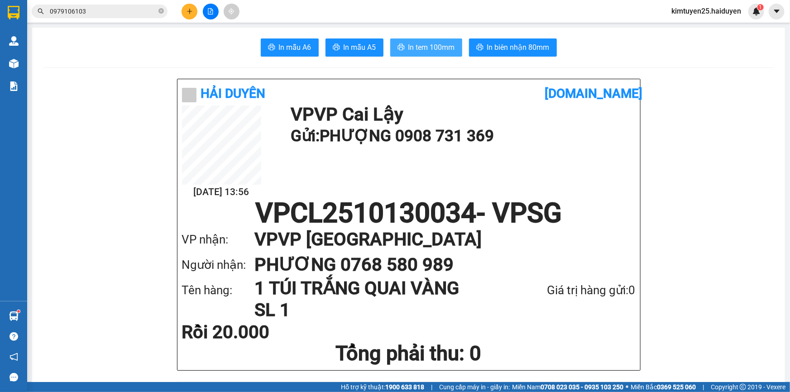
click at [434, 50] on span "In tem 100mm" at bounding box center [431, 47] width 47 height 11
drag, startPoint x: 441, startPoint y: 45, endPoint x: 497, endPoint y: 206, distance: 170.9
click at [441, 44] on span "In tem 100mm" at bounding box center [431, 47] width 47 height 11
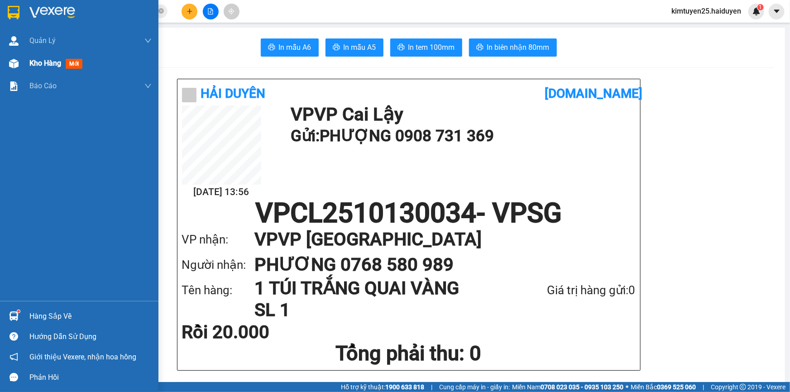
click at [10, 59] on img at bounding box center [14, 64] width 10 height 10
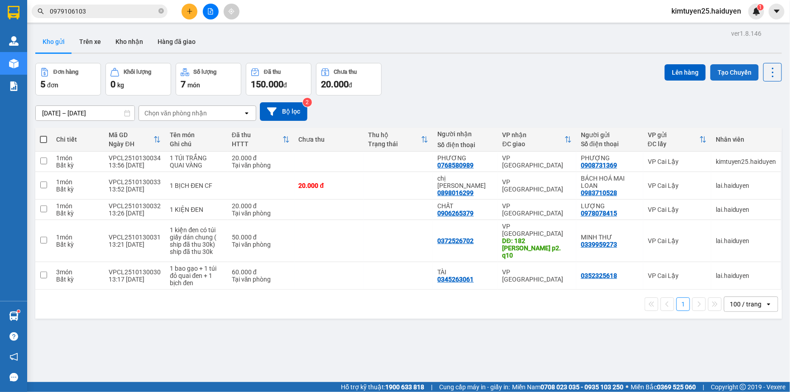
click at [722, 72] on button "Tạo Chuyến" at bounding box center [734, 72] width 48 height 16
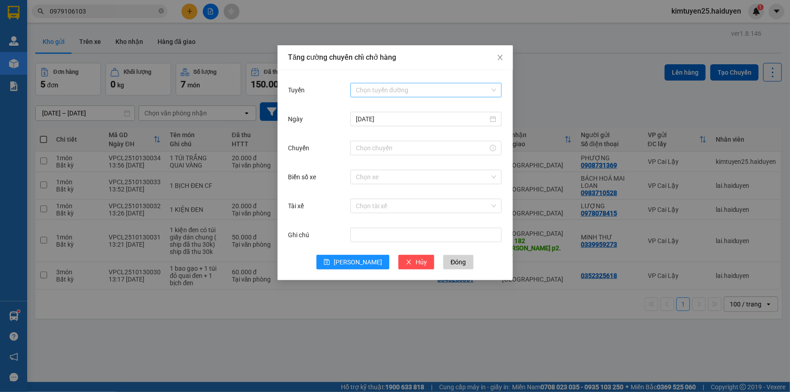
click at [378, 91] on input "Tuyến" at bounding box center [423, 90] width 134 height 14
click at [400, 122] on div "Cái Bè - [GEOGRAPHIC_DATA]" at bounding box center [426, 123] width 140 height 10
click at [381, 146] on input "Chuyến" at bounding box center [422, 148] width 132 height 10
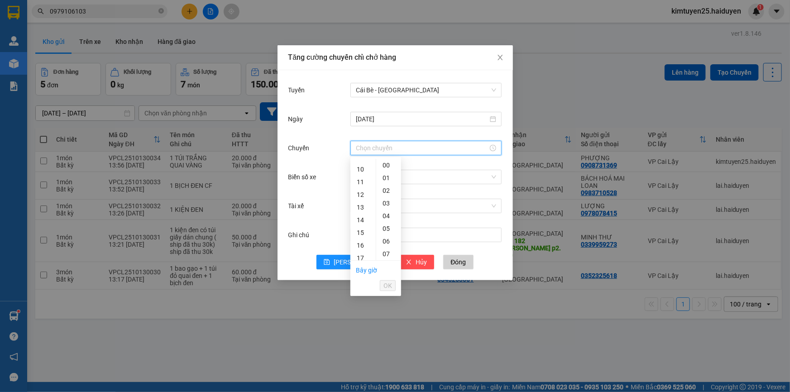
scroll to position [123, 0]
click at [360, 204] on div "13" at bounding box center [362, 207] width 25 height 13
click at [391, 231] on div "31" at bounding box center [388, 229] width 25 height 13
type input "13:31"
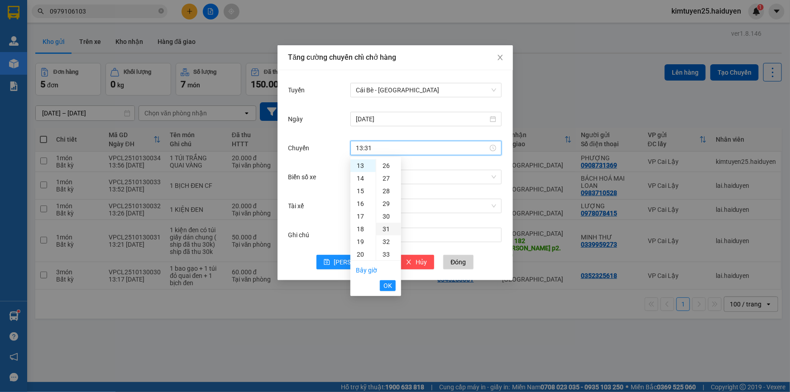
scroll to position [393, 0]
drag, startPoint x: 388, startPoint y: 286, endPoint x: 382, endPoint y: 277, distance: 10.6
click at [387, 285] on span "OK" at bounding box center [387, 286] width 9 height 10
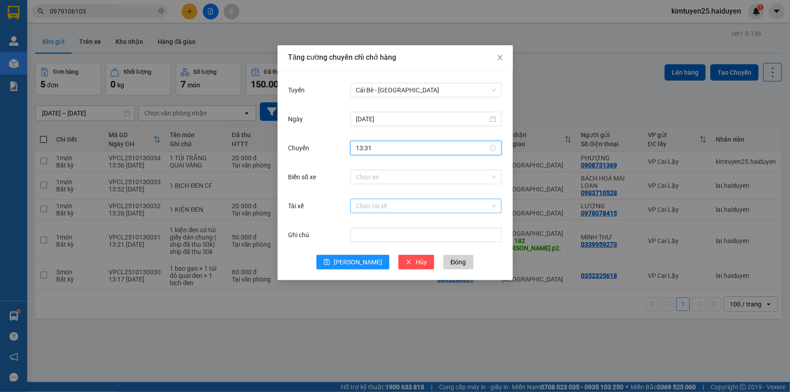
click at [399, 207] on input "Tài xế" at bounding box center [423, 206] width 134 height 14
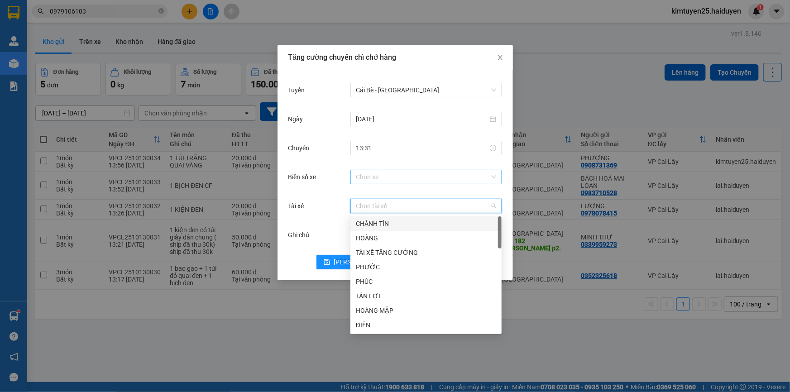
click at [400, 182] on input "Biển số xe" at bounding box center [423, 177] width 134 height 14
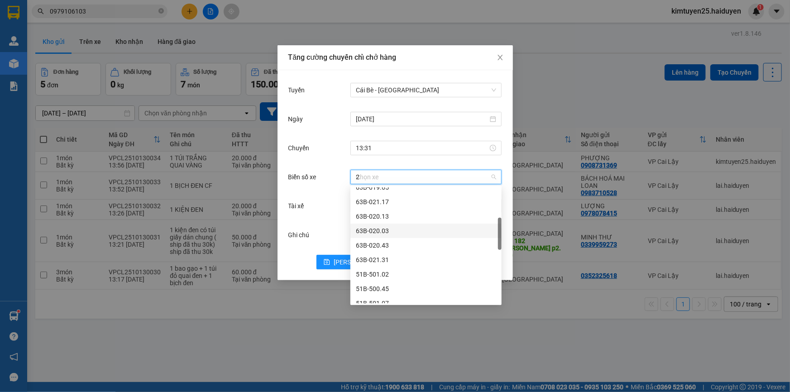
scroll to position [123, 0]
type input "28"
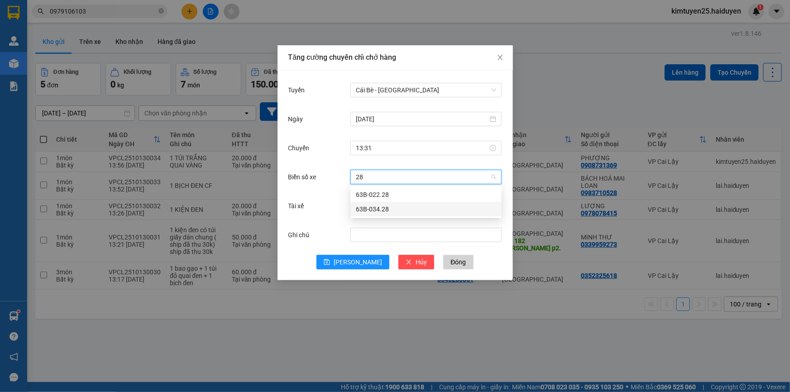
click at [398, 204] on div "63B-034.28" at bounding box center [426, 209] width 140 height 10
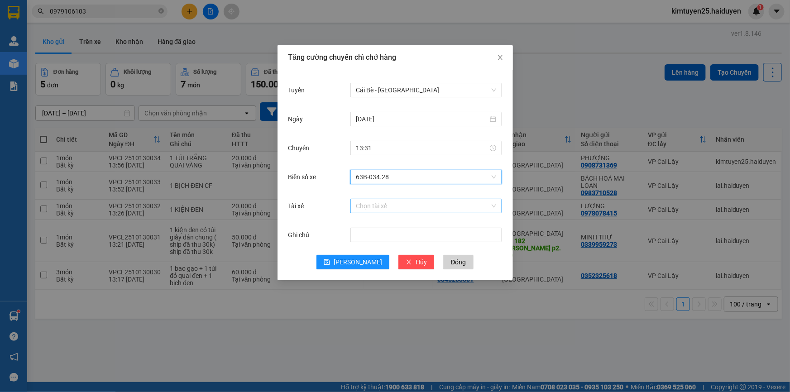
click at [376, 201] on input "Tài xế" at bounding box center [423, 206] width 134 height 14
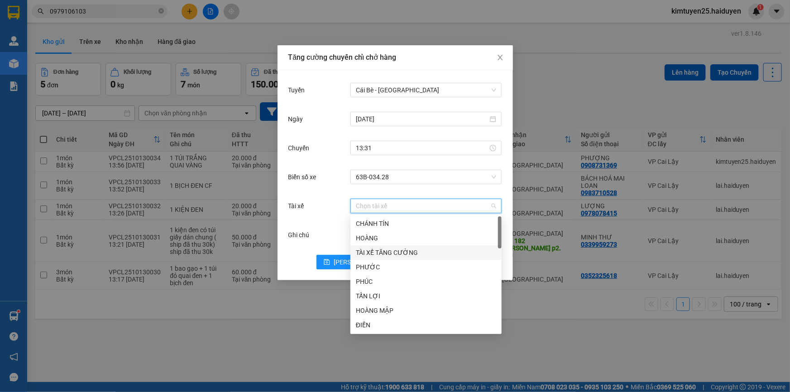
type input "H"
click at [385, 287] on div "HOÀNG MẬP" at bounding box center [425, 281] width 151 height 14
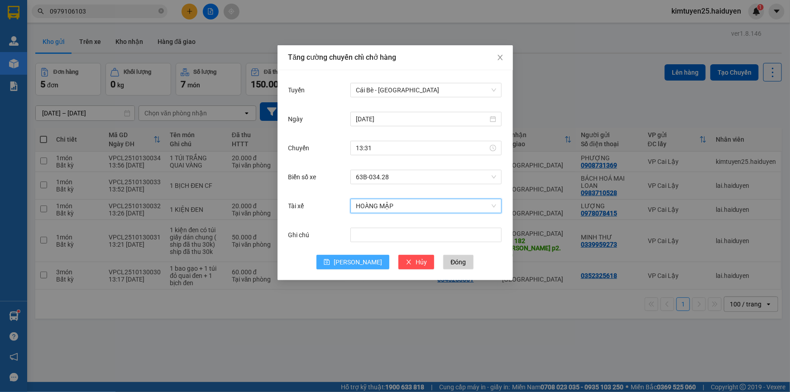
click at [360, 263] on span "[PERSON_NAME]" at bounding box center [358, 262] width 48 height 10
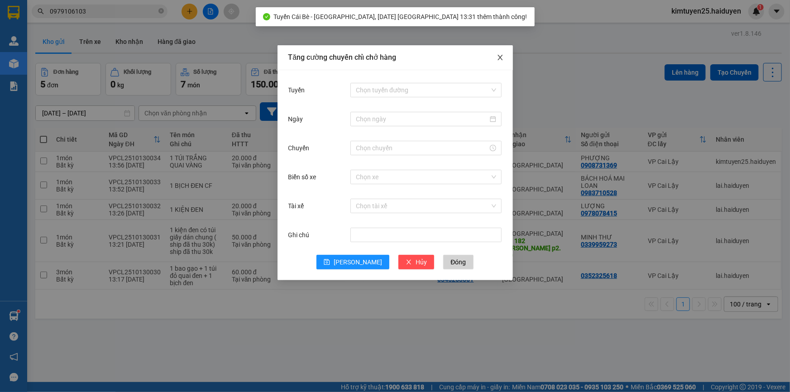
click at [501, 56] on icon "close" at bounding box center [500, 57] width 7 height 7
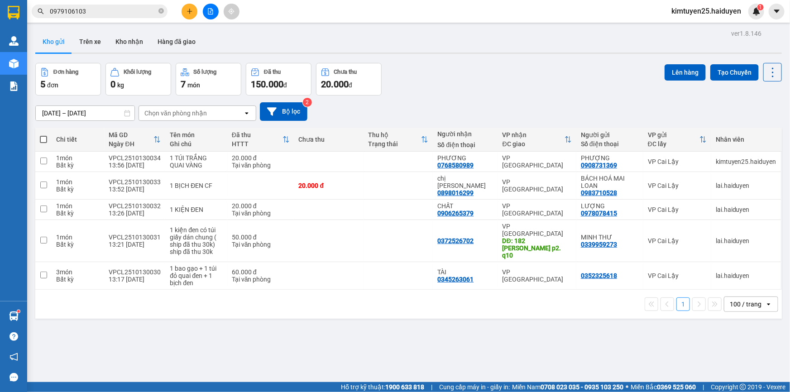
click at [45, 138] on span at bounding box center [43, 139] width 7 height 7
click at [43, 135] on input "checkbox" at bounding box center [43, 135] width 0 height 0
checkbox input "true"
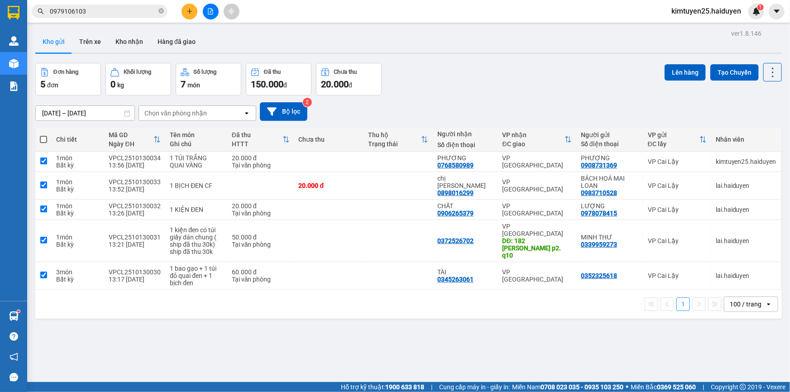
checkbox input "true"
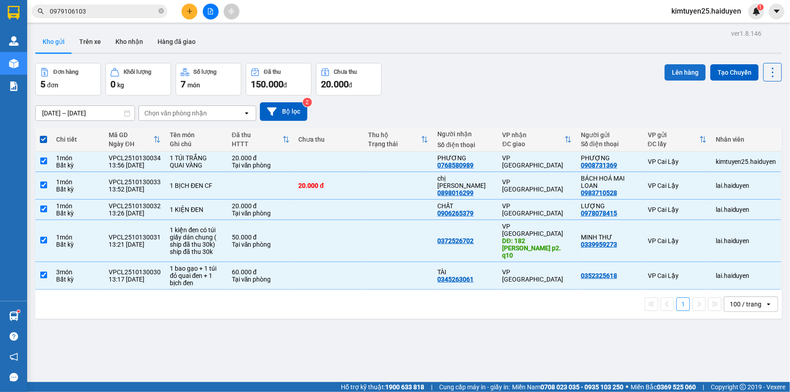
click at [669, 64] on button "Lên hàng" at bounding box center [684, 72] width 41 height 16
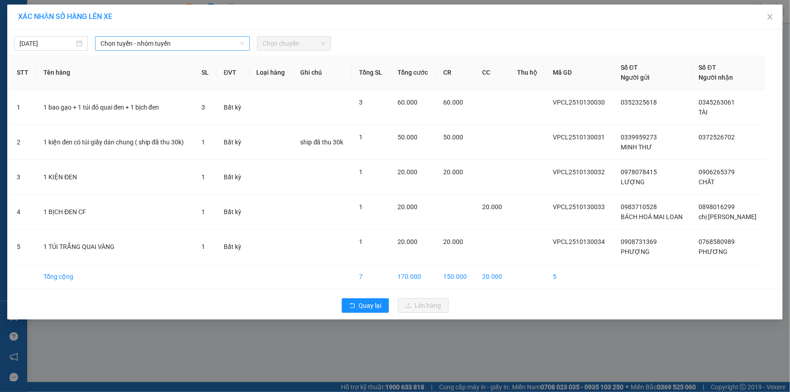
click at [159, 36] on div "Chọn tuyến - nhóm tuyến" at bounding box center [172, 43] width 155 height 14
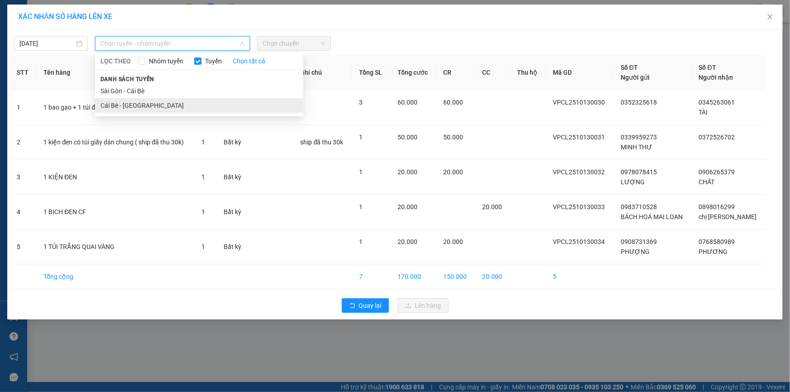
click at [131, 108] on li "Cái Bè - [GEOGRAPHIC_DATA]" at bounding box center [199, 105] width 208 height 14
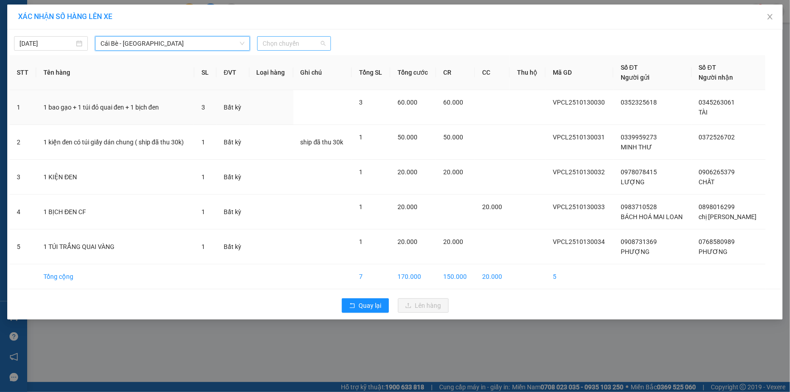
click at [298, 45] on span "Chọn chuyến" at bounding box center [294, 44] width 63 height 14
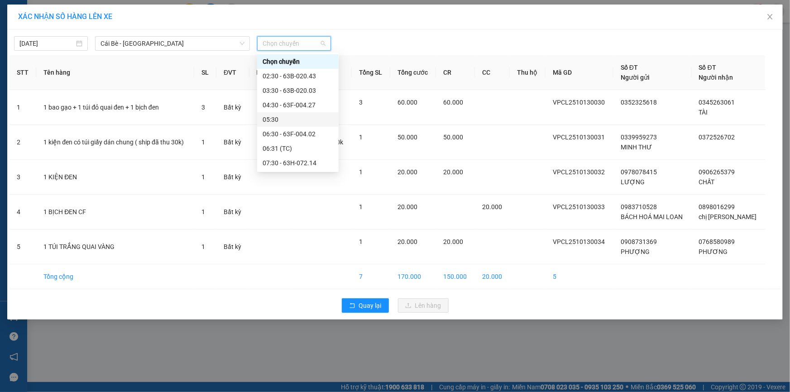
scroll to position [164, 0]
click at [276, 157] on div "13:31 (TC) - 63B-034.28" at bounding box center [298, 158] width 71 height 10
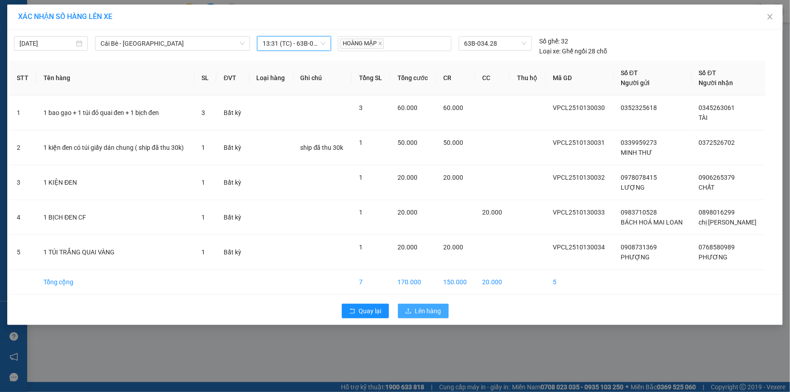
click at [422, 313] on span "Lên hàng" at bounding box center [428, 311] width 26 height 10
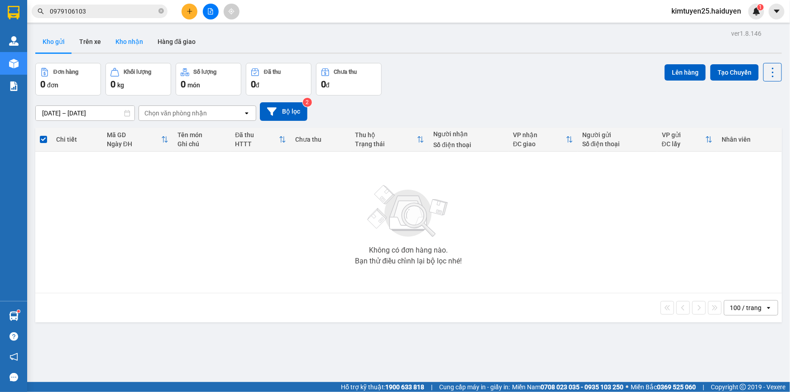
click at [134, 47] on button "Kho nhận" at bounding box center [129, 42] width 42 height 22
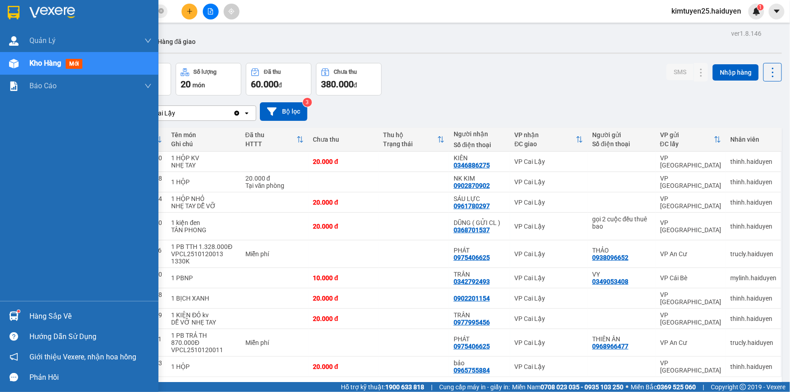
click at [58, 59] on span "Kho hàng" at bounding box center [45, 63] width 32 height 9
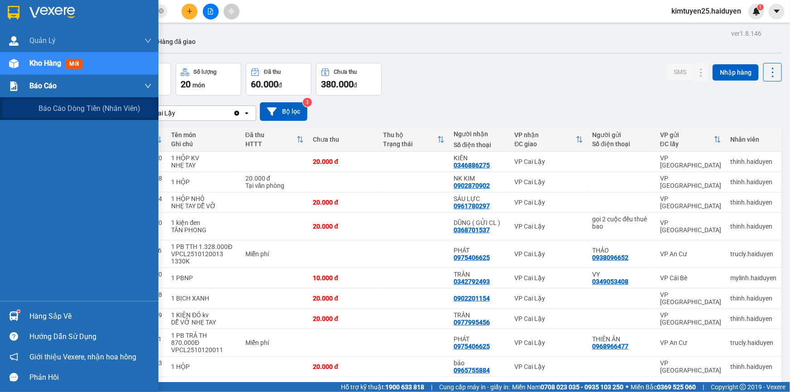
click at [47, 94] on div "Báo cáo" at bounding box center [90, 86] width 122 height 23
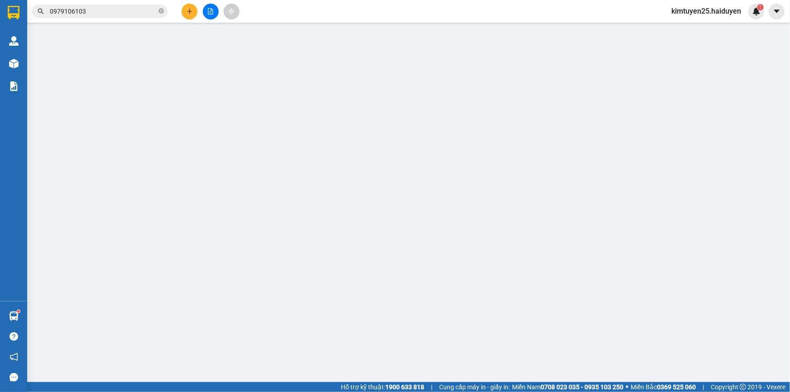
click at [161, 13] on icon "close-circle" at bounding box center [160, 10] width 5 height 5
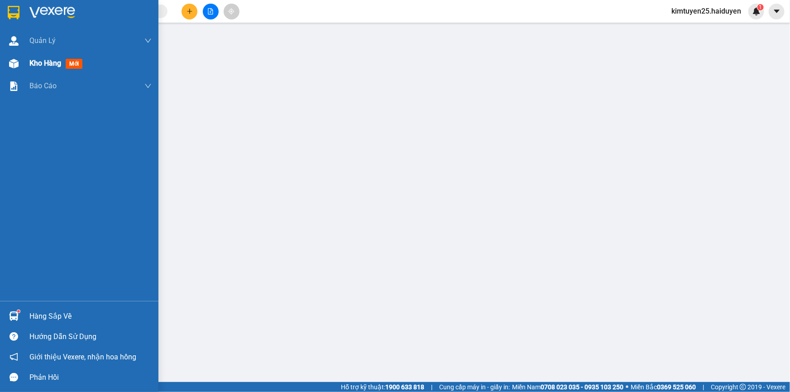
click at [40, 66] on span "Kho hàng" at bounding box center [45, 63] width 32 height 9
click at [40, 89] on span "Báo cáo" at bounding box center [42, 85] width 27 height 11
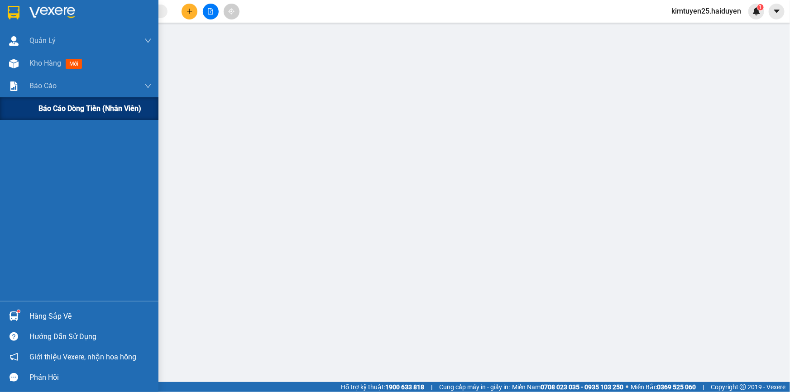
click at [96, 113] on span "Báo cáo dòng tiền (nhân viên)" at bounding box center [89, 108] width 103 height 11
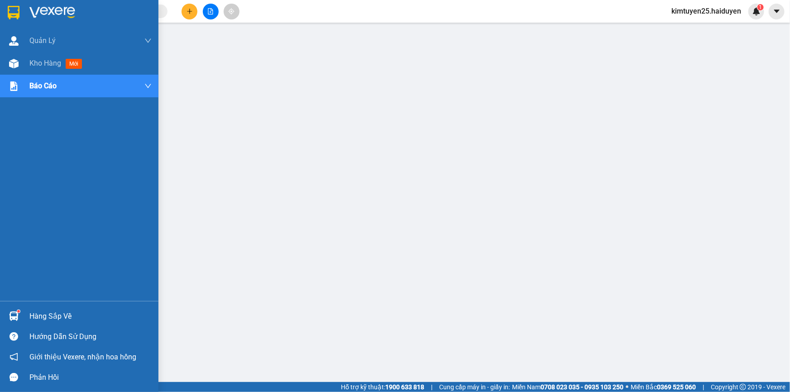
click at [132, 114] on div "Quản [PERSON_NAME] lý thu hộ Kho hàng mới Báo cáo Báo cáo dòng tiền (nhân viên)" at bounding box center [79, 165] width 158 height 272
click at [127, 107] on span "Báo cáo dòng tiền (nhân viên)" at bounding box center [89, 108] width 103 height 11
click at [124, 110] on span "Báo cáo dòng tiền (nhân viên)" at bounding box center [89, 108] width 103 height 11
click at [50, 105] on span "Báo cáo dòng tiền (nhân viên)" at bounding box center [89, 108] width 103 height 11
click at [43, 107] on span "Báo cáo dòng tiền (nhân viên)" at bounding box center [89, 108] width 103 height 11
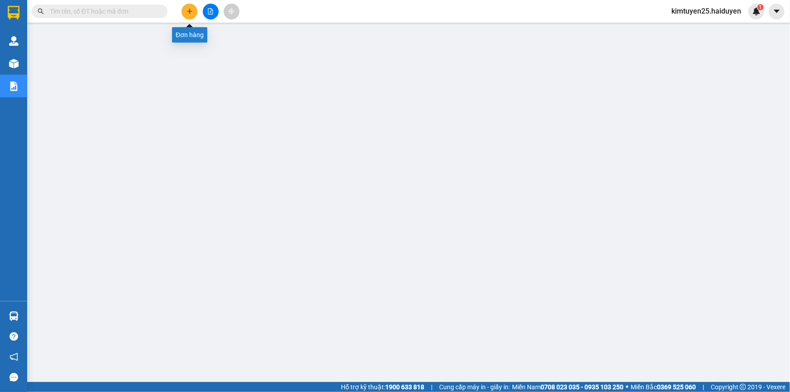
click at [201, 12] on div at bounding box center [211, 12] width 68 height 16
click at [189, 13] on icon "plus" at bounding box center [189, 11] width 6 height 6
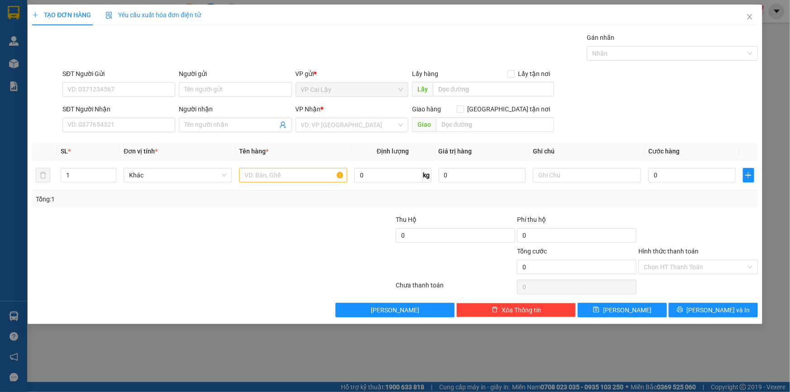
click at [77, 115] on div "SĐT Người Nhận" at bounding box center [118, 111] width 113 height 14
drag, startPoint x: 84, startPoint y: 119, endPoint x: 84, endPoint y: 115, distance: 5.0
click at [84, 118] on input "SĐT Người Nhận" at bounding box center [118, 125] width 113 height 14
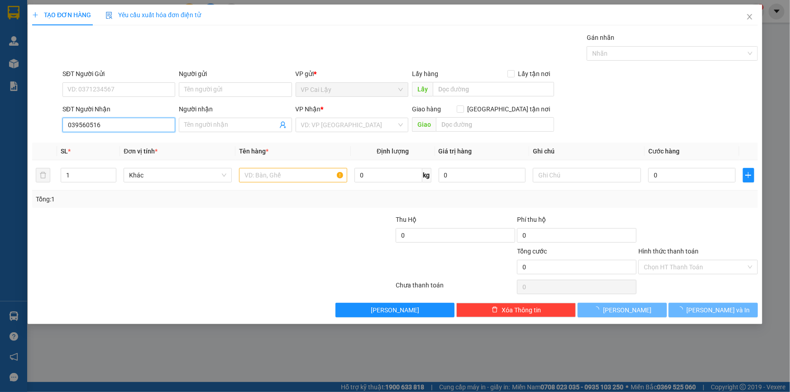
type input "0395605161"
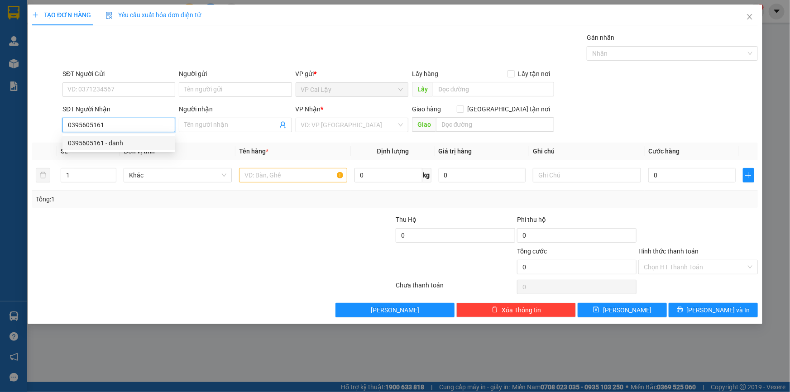
click at [100, 143] on div "0395605161 - danh" at bounding box center [119, 143] width 102 height 10
type input "danh"
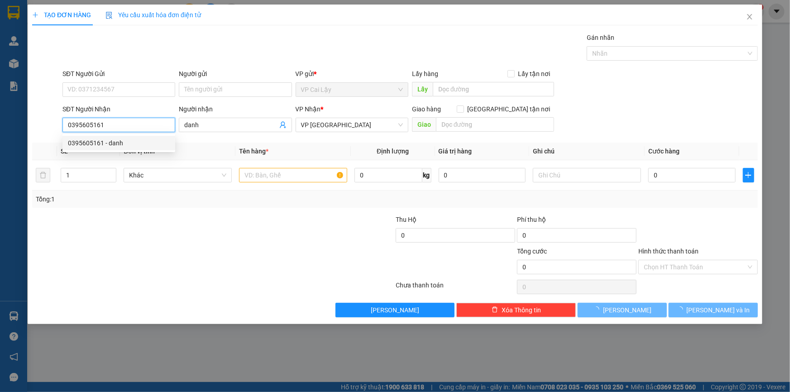
type input "20.000"
type input "0395605161"
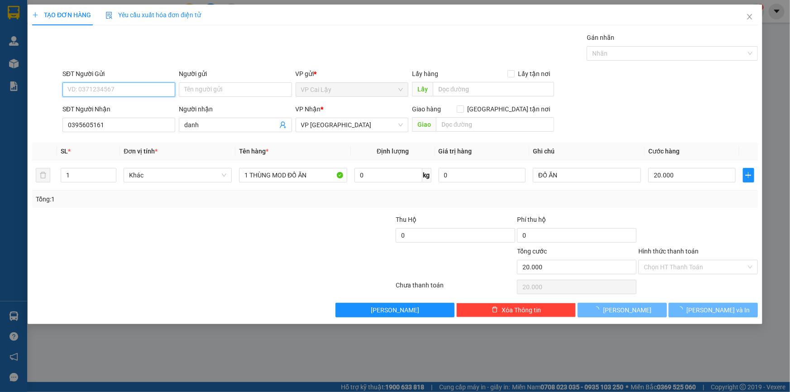
click at [128, 91] on input "SĐT Người Gửi" at bounding box center [118, 89] width 113 height 14
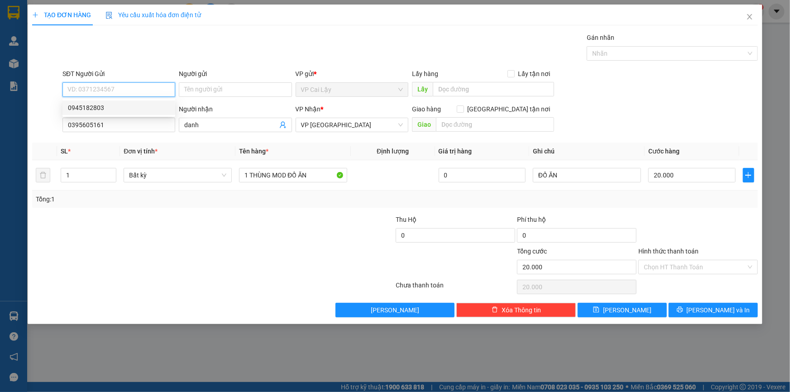
click at [120, 105] on div "0945182803" at bounding box center [119, 108] width 102 height 10
type input "0945182803"
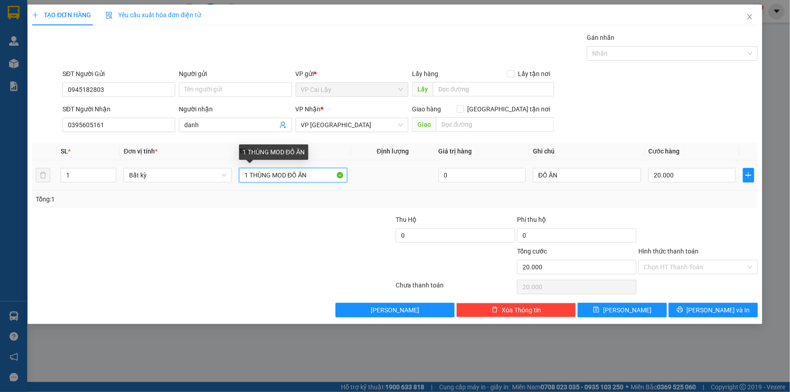
click at [287, 176] on input "1 THÙNG MOD ĐỒ ĂN" at bounding box center [293, 175] width 108 height 14
type input "1 THÙNG MOD VÀNG ĐỒ ĂN"
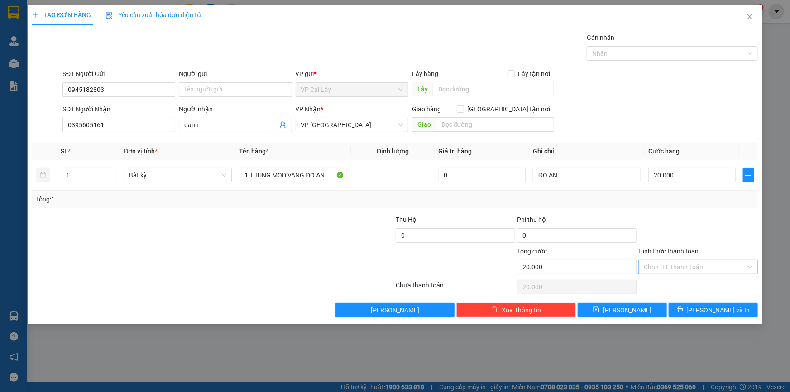
click at [668, 263] on input "Hình thức thanh toán" at bounding box center [695, 267] width 102 height 14
click at [665, 288] on div "Tại văn phòng" at bounding box center [698, 285] width 109 height 10
type input "0"
drag, startPoint x: 688, startPoint y: 308, endPoint x: 691, endPoint y: 302, distance: 6.1
click at [688, 308] on button "[PERSON_NAME] và In" at bounding box center [713, 310] width 89 height 14
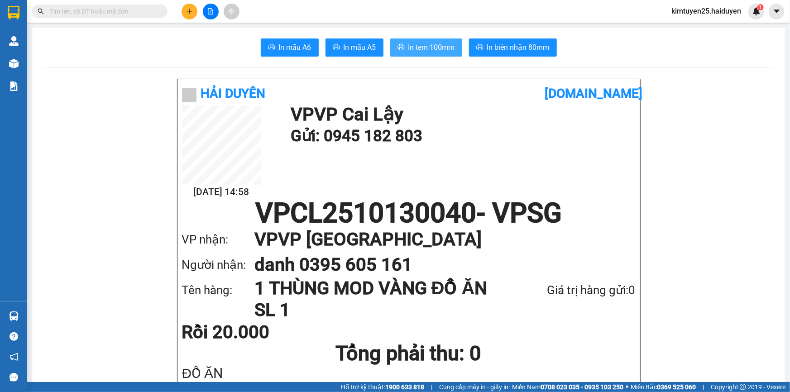
click at [428, 47] on span "In tem 100mm" at bounding box center [431, 47] width 47 height 11
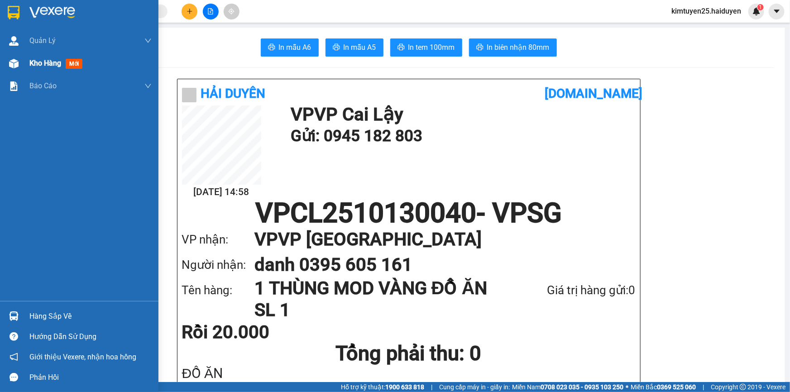
click at [64, 69] on div "Kho hàng mới" at bounding box center [90, 63] width 122 height 23
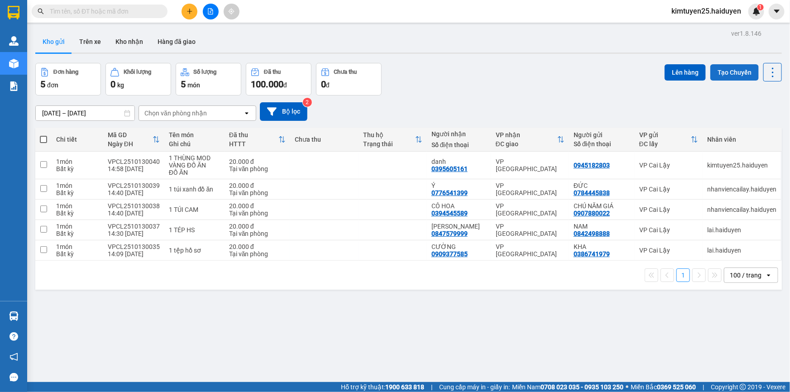
click at [729, 72] on button "Tạo Chuyến" at bounding box center [734, 72] width 48 height 16
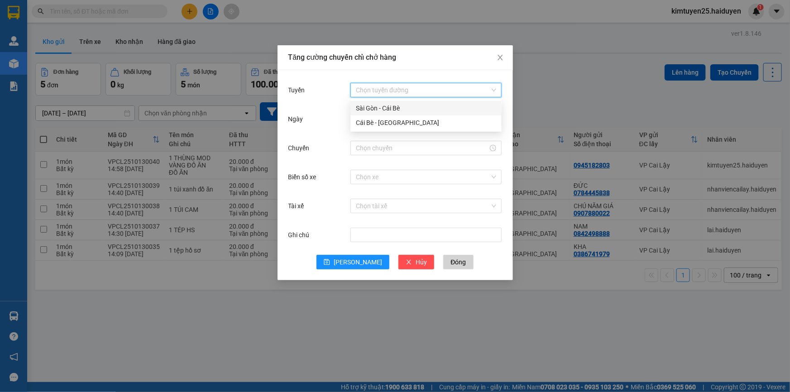
click at [408, 87] on input "Tuyến" at bounding box center [423, 90] width 134 height 14
click at [443, 122] on div "Cái Bè - [GEOGRAPHIC_DATA]" at bounding box center [426, 123] width 140 height 10
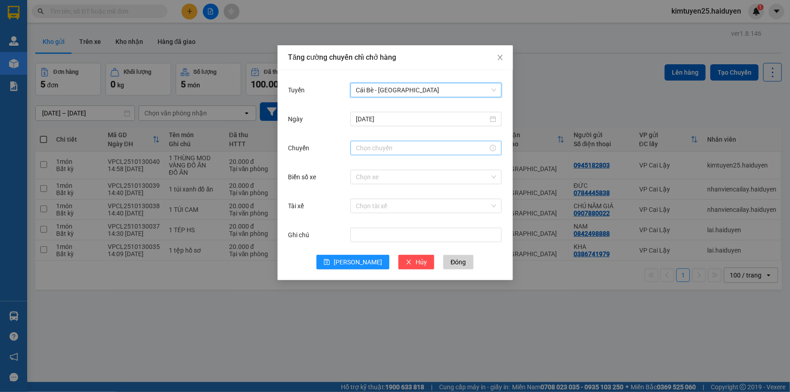
click at [411, 154] on div at bounding box center [425, 148] width 151 height 14
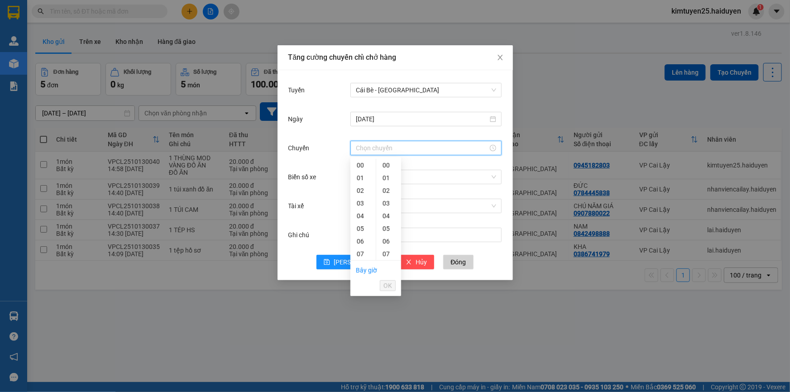
click at [414, 148] on input "Chuyến" at bounding box center [422, 148] width 132 height 10
click at [362, 221] on div "14" at bounding box center [362, 216] width 25 height 13
click at [387, 189] on div "31" at bounding box center [388, 187] width 25 height 13
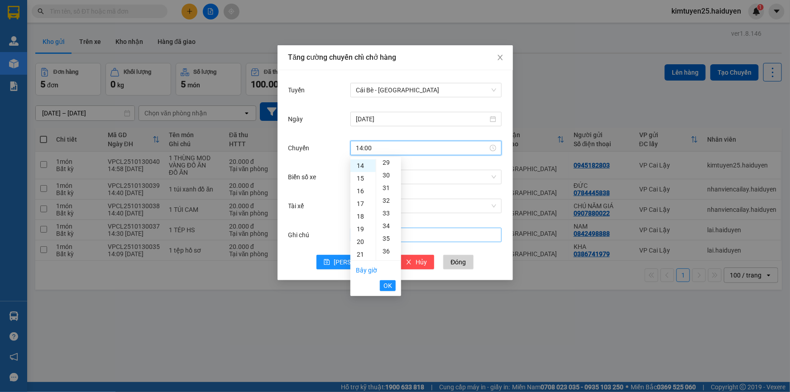
type input "14:31"
click at [391, 282] on span "OK" at bounding box center [387, 286] width 9 height 10
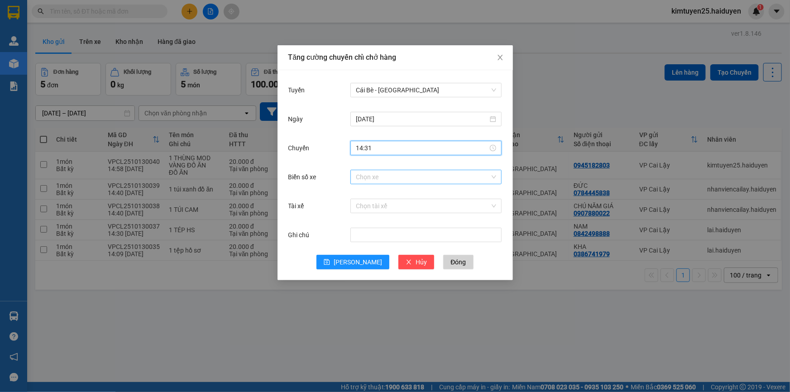
click at [400, 180] on input "Biển số xe" at bounding box center [423, 177] width 134 height 14
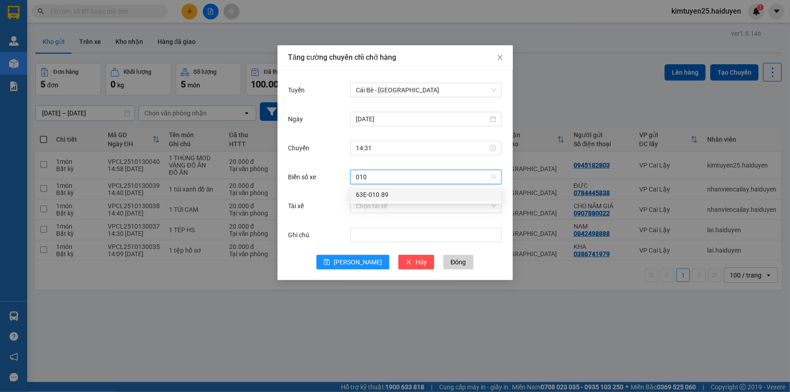
type input "01"
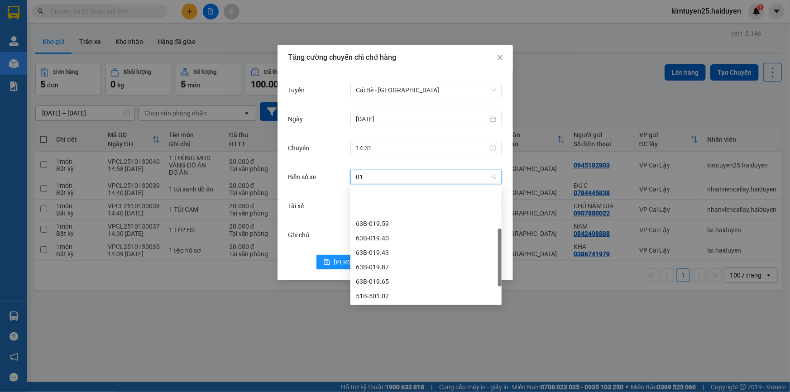
scroll to position [57, 0]
click at [401, 244] on div "51B-501.02" at bounding box center [425, 238] width 151 height 14
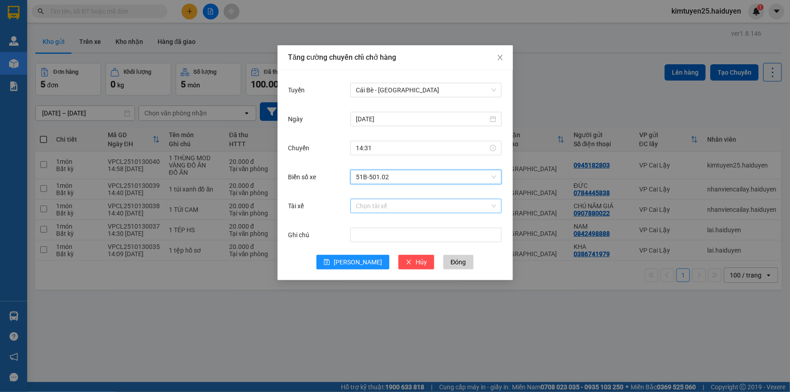
click at [411, 203] on input "Tài xế" at bounding box center [423, 206] width 134 height 14
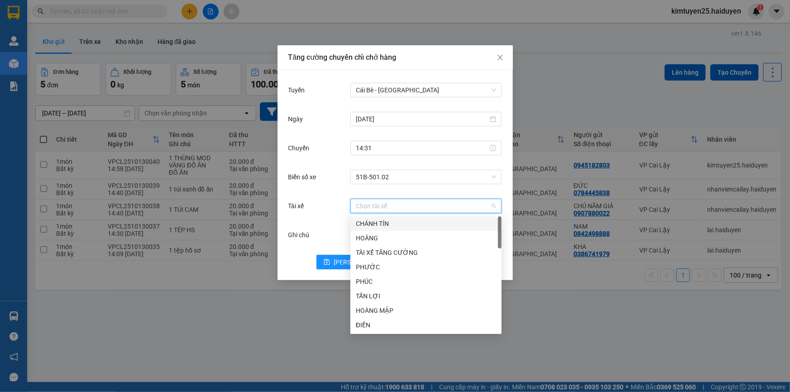
click at [426, 204] on input "Tài xế" at bounding box center [423, 206] width 134 height 14
type input "NHU"
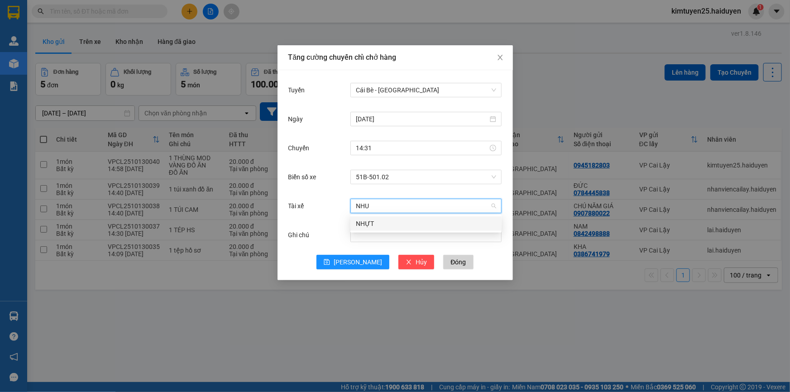
click at [398, 224] on div "NHỰT" at bounding box center [426, 224] width 140 height 10
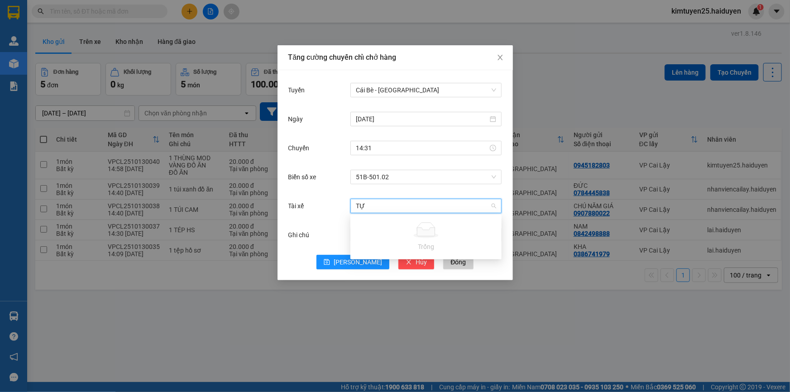
click at [402, 212] on input "TỰ" at bounding box center [423, 206] width 134 height 14
type input "T"
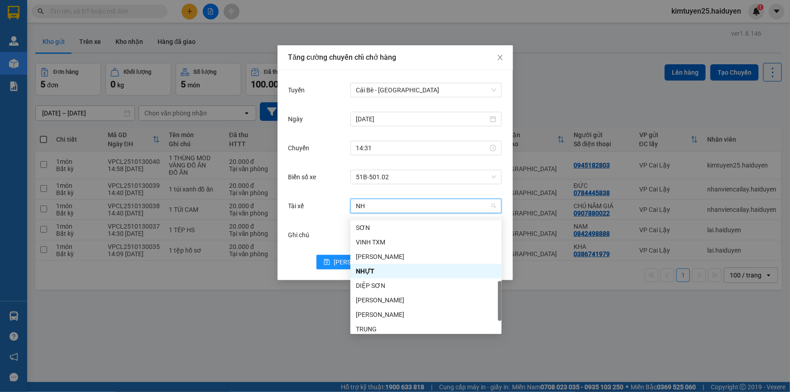
scroll to position [14, 0]
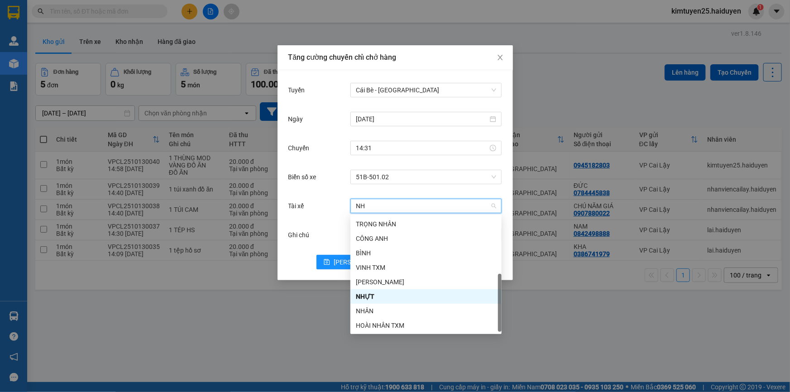
type input "NHU"
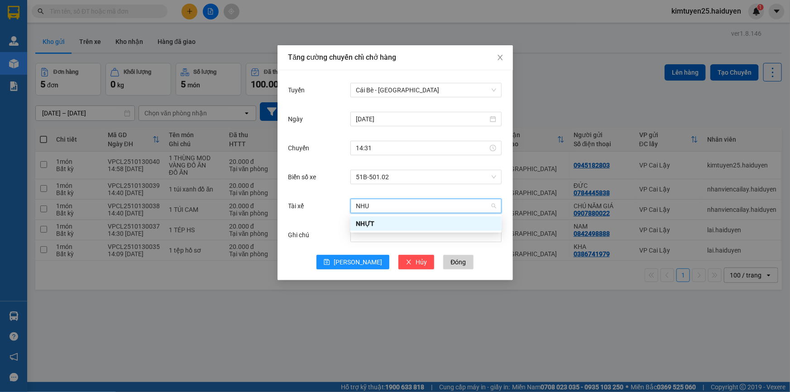
click at [393, 223] on div "NHỰT" at bounding box center [426, 224] width 140 height 10
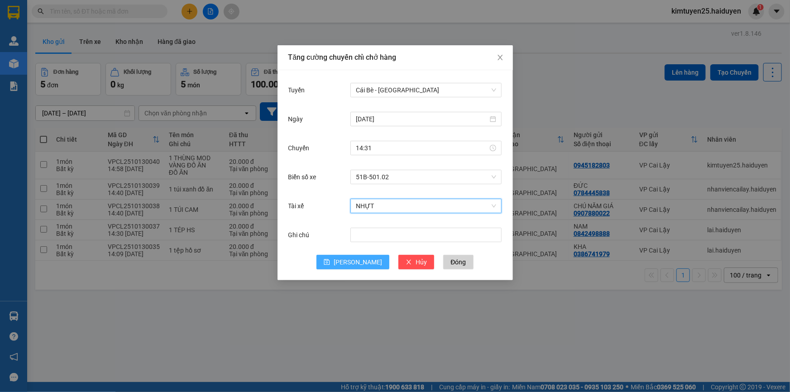
click at [358, 263] on span "[PERSON_NAME]" at bounding box center [358, 262] width 48 height 10
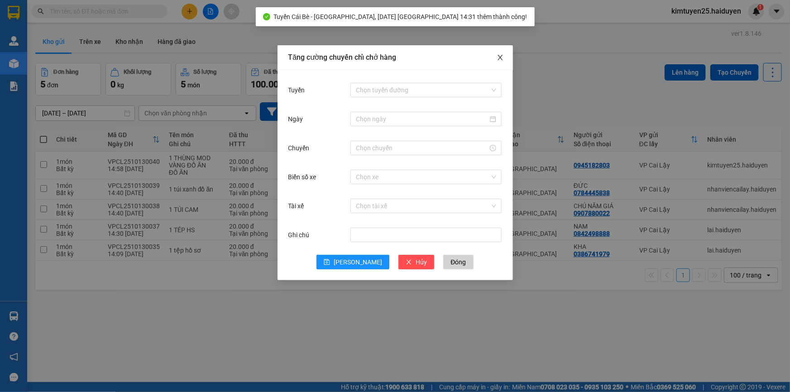
click at [502, 59] on icon "close" at bounding box center [500, 57] width 7 height 7
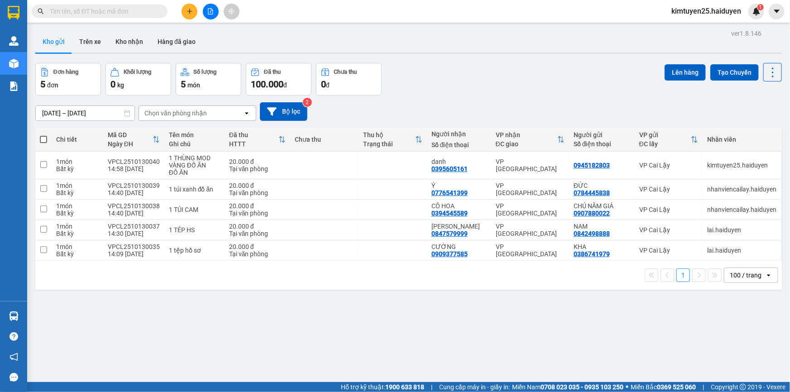
click at [46, 142] on span at bounding box center [43, 139] width 7 height 7
click at [43, 135] on input "checkbox" at bounding box center [43, 135] width 0 height 0
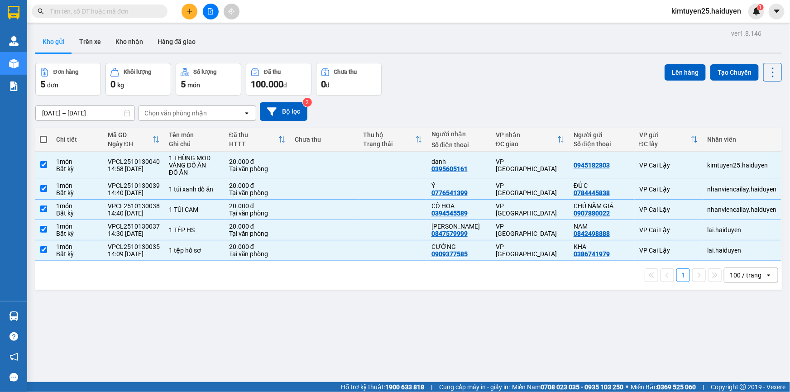
checkbox input "true"
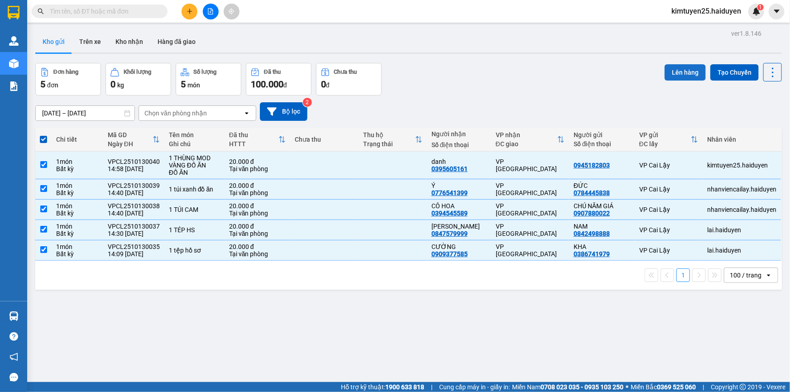
click at [684, 78] on button "Lên hàng" at bounding box center [684, 72] width 41 height 16
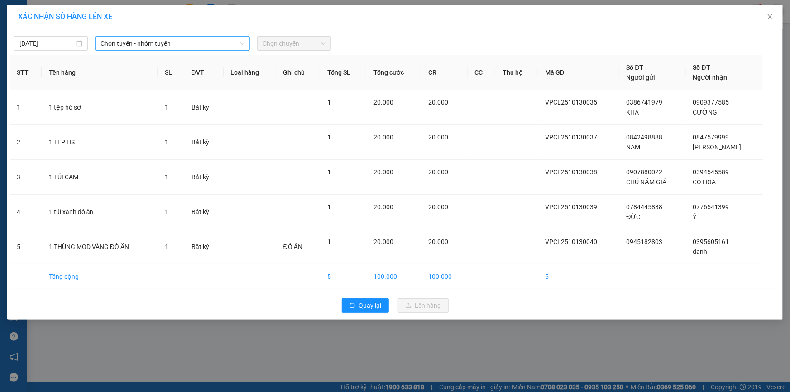
click at [185, 45] on span "Chọn tuyến - nhóm tuyến" at bounding box center [172, 44] width 144 height 14
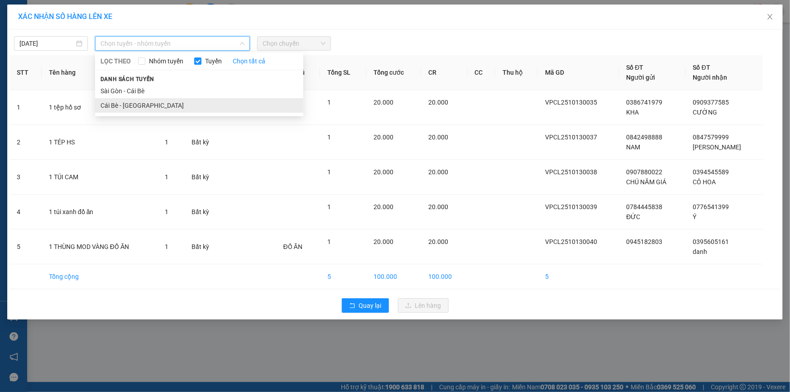
click at [182, 104] on li "Cái Bè - [GEOGRAPHIC_DATA]" at bounding box center [199, 105] width 208 height 14
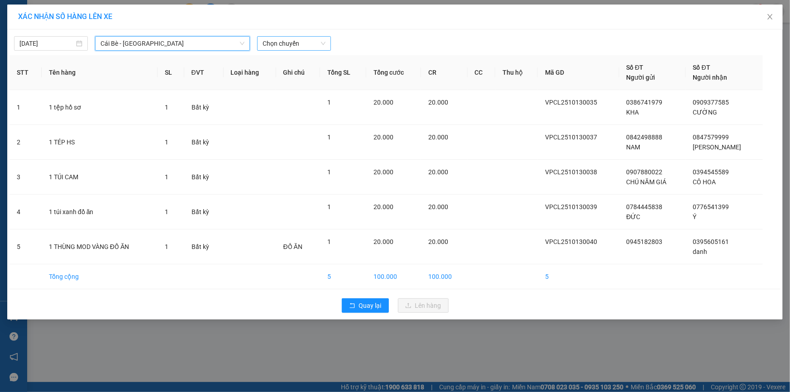
click at [281, 43] on span "Chọn chuyến" at bounding box center [294, 44] width 63 height 14
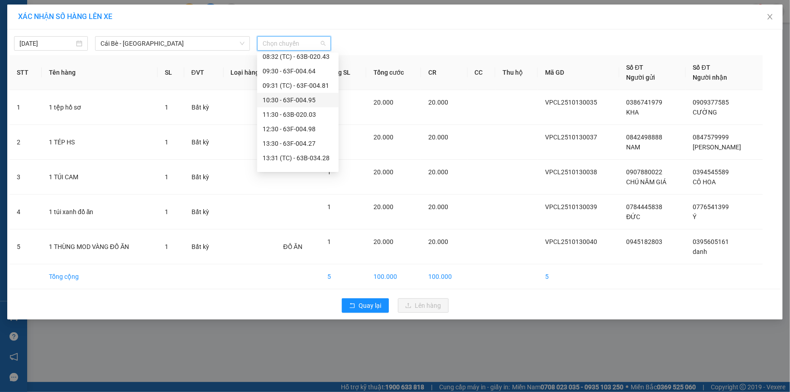
scroll to position [217, 0]
click at [289, 131] on div "14:31 (TC) - 51B-501.02" at bounding box center [298, 134] width 71 height 10
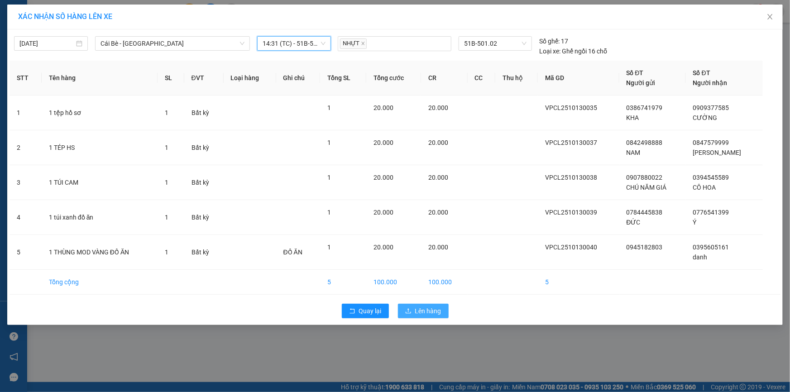
click at [424, 313] on span "Lên hàng" at bounding box center [428, 311] width 26 height 10
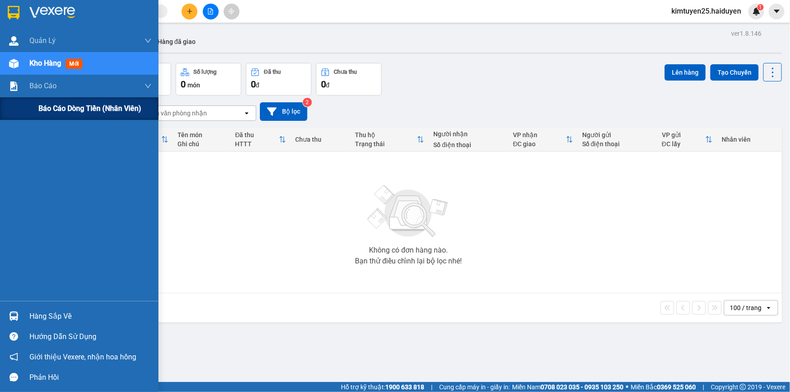
click at [52, 112] on span "Báo cáo dòng tiền (nhân viên)" at bounding box center [89, 108] width 103 height 11
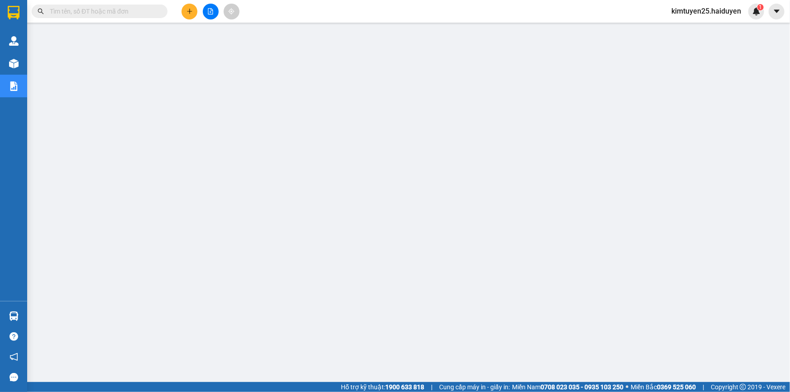
click at [188, 13] on icon "plus" at bounding box center [189, 11] width 6 height 6
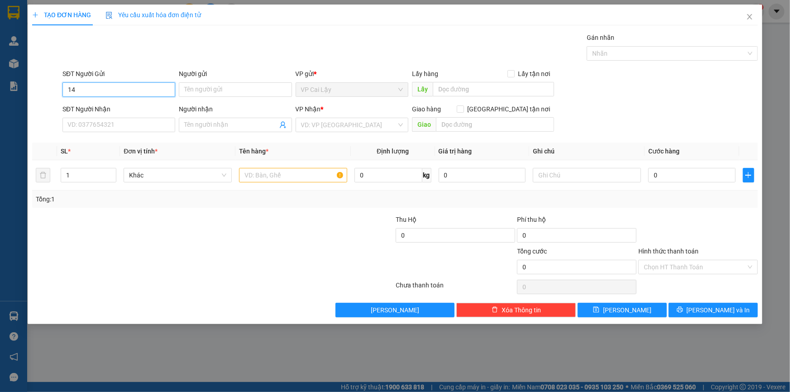
type input "1"
type input "0"
click at [83, 122] on input "SĐT Người Nhận" at bounding box center [118, 125] width 113 height 14
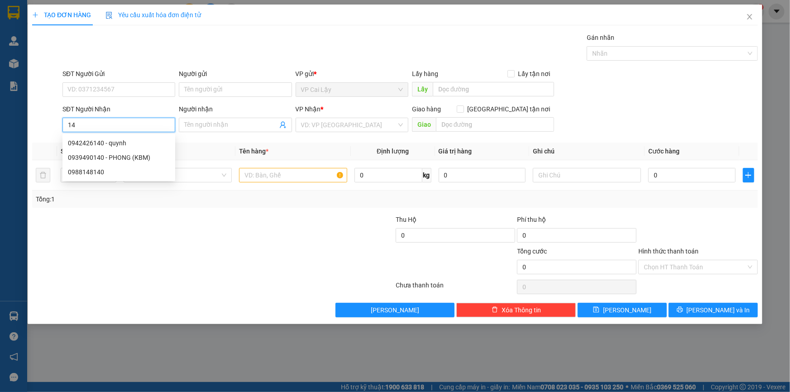
type input "1"
type input "0907800140"
click at [89, 122] on input "0907800140" at bounding box center [118, 125] width 113 height 14
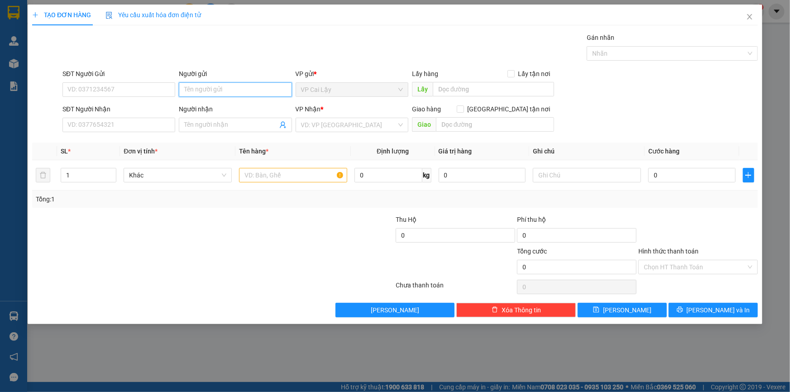
click at [256, 88] on input "Người gửi" at bounding box center [235, 89] width 113 height 14
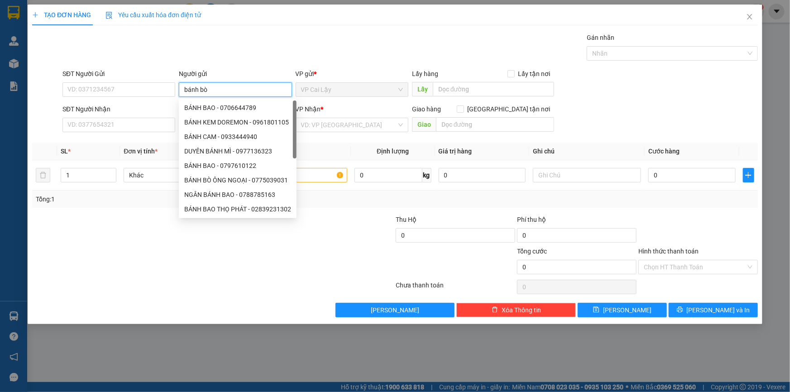
type input "bánh bò"
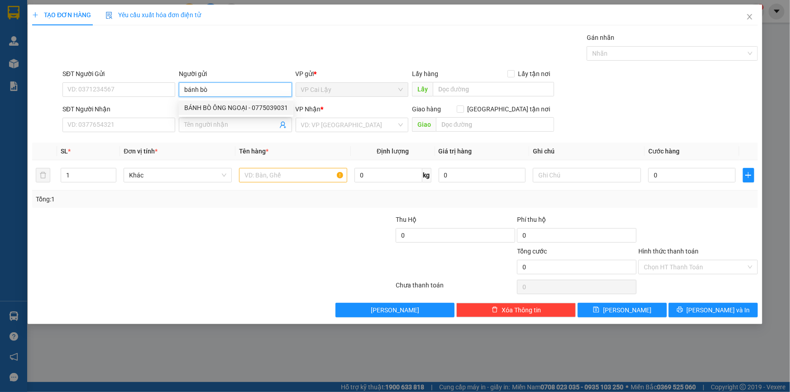
type input "0775039031"
type input "BÁNH BÒ ÔNG NGOẠI"
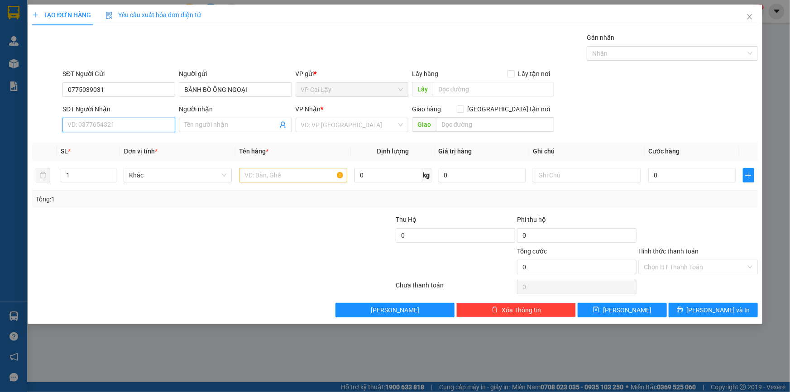
click at [147, 127] on input "SĐT Người Nhận" at bounding box center [118, 125] width 113 height 14
click at [163, 92] on input "0775039031" at bounding box center [118, 89] width 113 height 14
click at [215, 81] on div "Người gửi" at bounding box center [235, 76] width 113 height 14
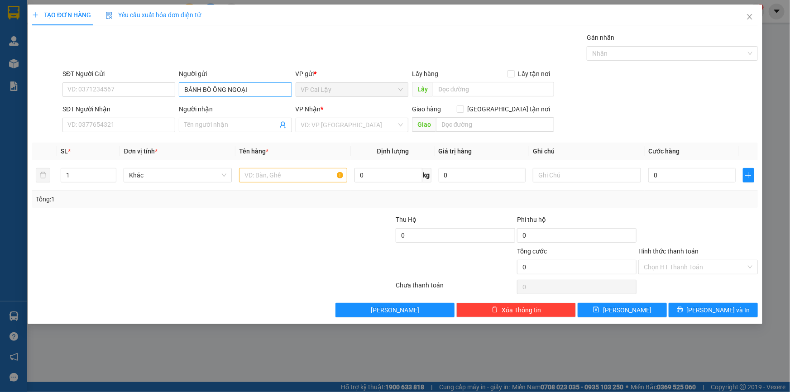
click at [215, 81] on div "Người gửi" at bounding box center [235, 76] width 113 height 14
click at [215, 87] on div "Người gửi BÁNH BÒ ÔNG NGOẠI" at bounding box center [235, 85] width 113 height 32
click at [216, 89] on input "BÁNH BÒ ÔNG NGOẠI" at bounding box center [235, 89] width 113 height 14
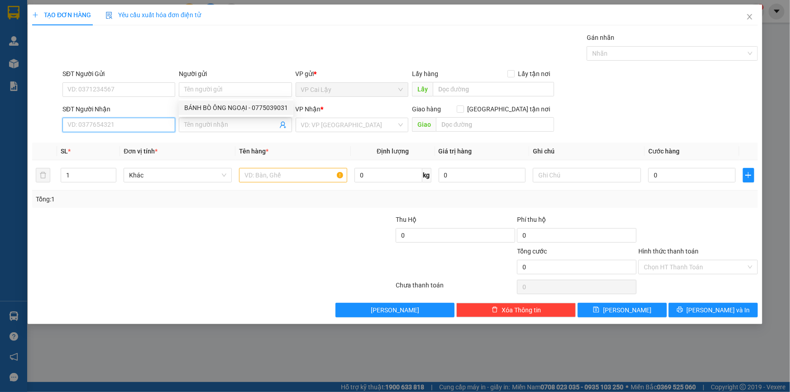
click at [97, 120] on input "SĐT Người Nhận" at bounding box center [118, 125] width 113 height 14
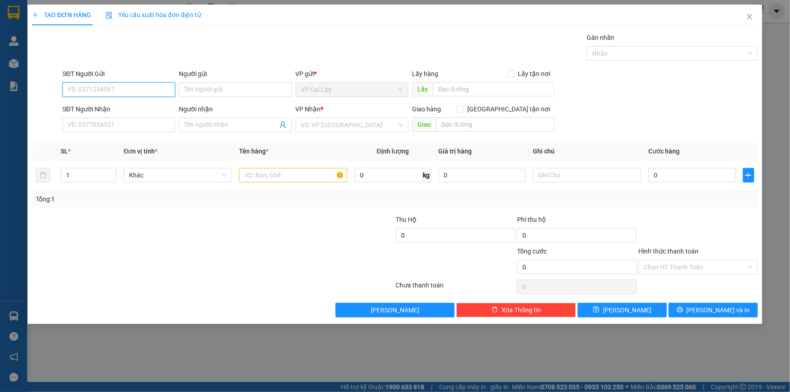
click at [160, 83] on input "SĐT Người Gửi" at bounding box center [118, 89] width 113 height 14
type input "0775039031"
type input "BÁNH BÒ ÔNG NGOẠI"
type input "NGÃ 3 NHỊ QUÝ"
type input "0899683877"
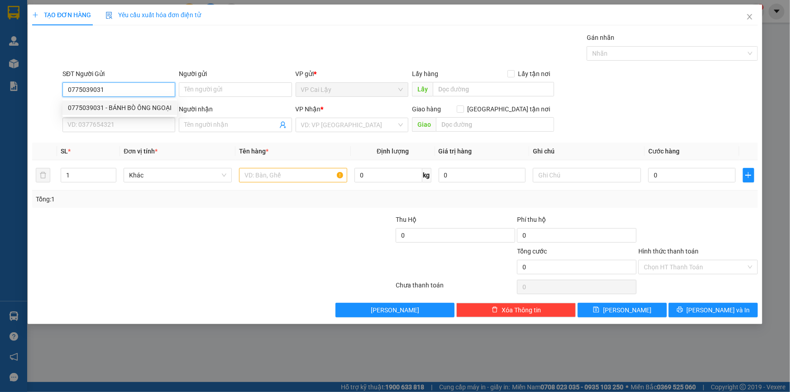
type input "TRANG"
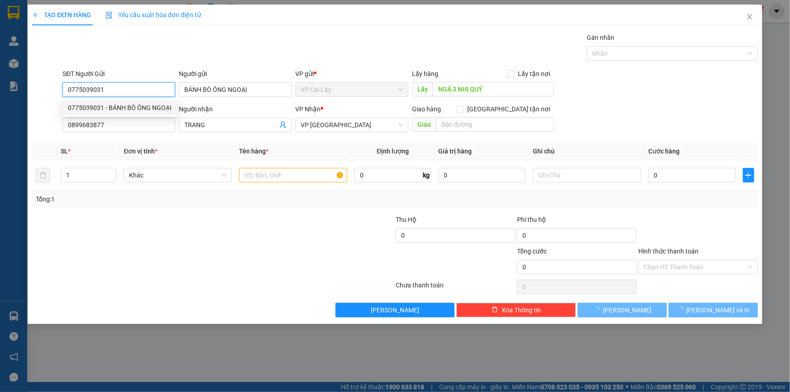
type input "20.000"
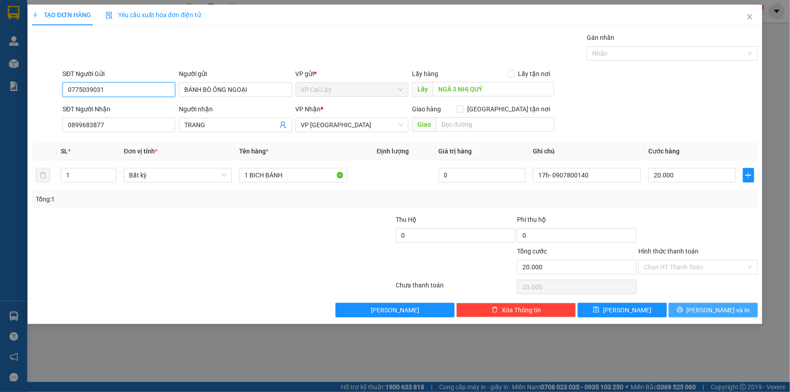
type input "0775039031"
click at [683, 307] on icon "printer" at bounding box center [680, 309] width 6 height 6
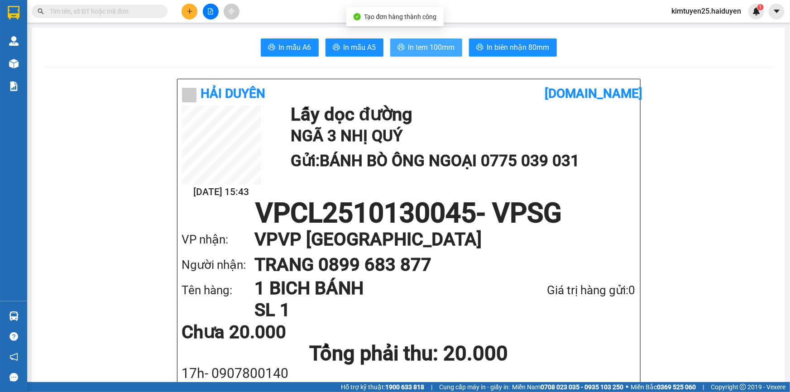
click at [442, 43] on span "In tem 100mm" at bounding box center [431, 47] width 47 height 11
click at [188, 10] on icon "plus" at bounding box center [189, 11] width 6 height 6
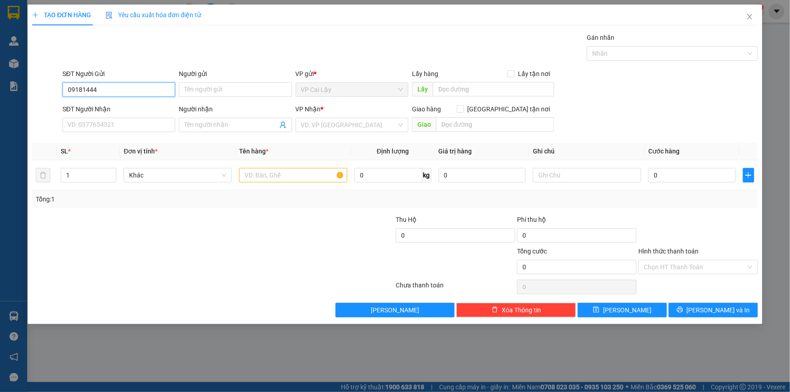
click at [119, 90] on input "09181444" at bounding box center [118, 89] width 113 height 14
type input "09181444"
click at [111, 122] on input "SĐT Người Nhận" at bounding box center [118, 125] width 113 height 14
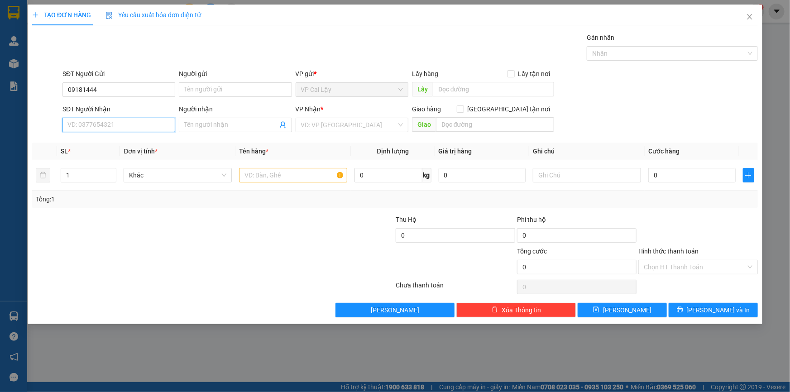
paste input "09181444"
type input "09181444"
click at [128, 89] on input "09181444" at bounding box center [118, 89] width 113 height 14
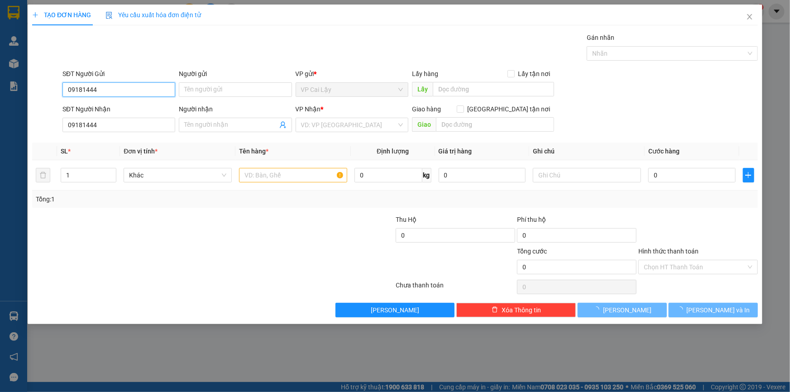
click at [128, 89] on input "09181444" at bounding box center [118, 89] width 113 height 14
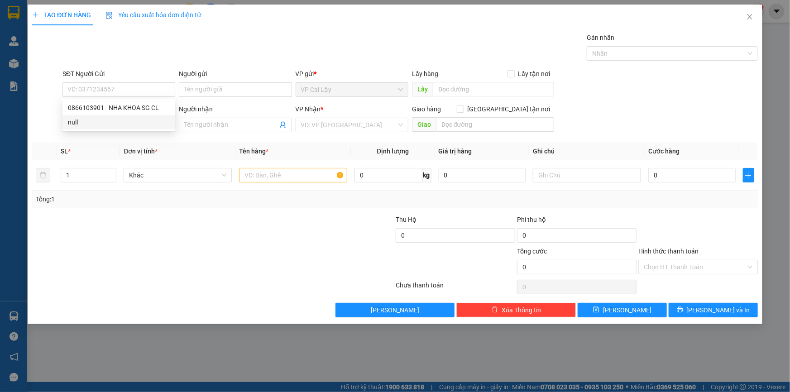
click at [127, 145] on th "Đơn vị tính *" at bounding box center [177, 152] width 115 height 18
drag, startPoint x: 103, startPoint y: 123, endPoint x: 108, endPoint y: 123, distance: 5.4
click at [103, 123] on input "09181444" at bounding box center [118, 125] width 113 height 14
type input "0918144468"
type input "LABO MIDENT"
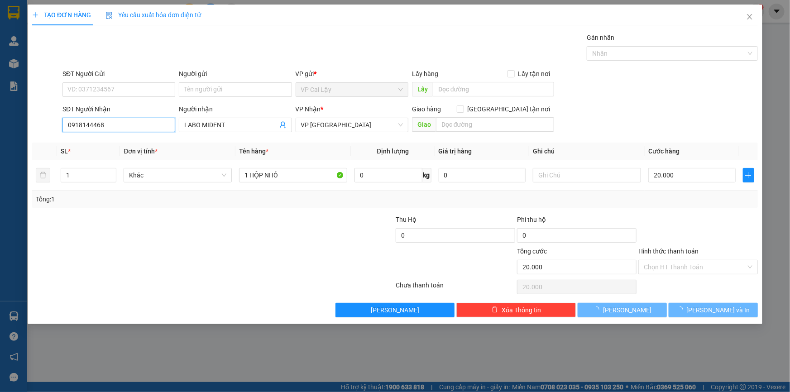
type input "20.000"
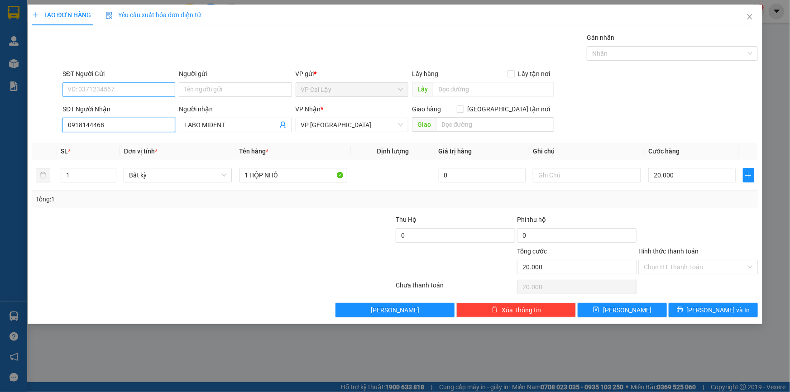
type input "0918144468"
click at [119, 89] on input "SĐT Người Gửi" at bounding box center [118, 89] width 113 height 14
click at [127, 111] on div "0866103901 - NHA KHOA SG CL" at bounding box center [119, 108] width 102 height 10
type input "0866103901"
type input "NHA KHOA SG CL"
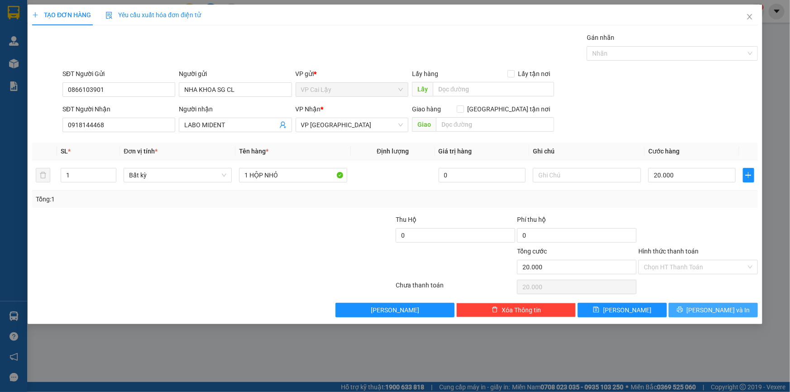
click at [688, 305] on button "[PERSON_NAME] và In" at bounding box center [713, 310] width 89 height 14
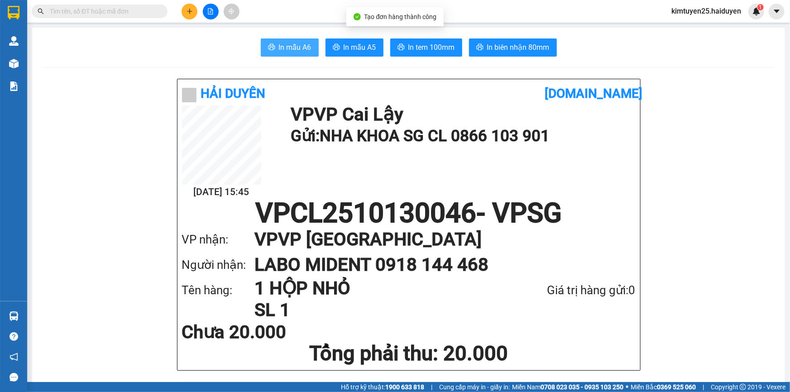
click at [299, 53] on button "In mẫu A6" at bounding box center [290, 47] width 58 height 18
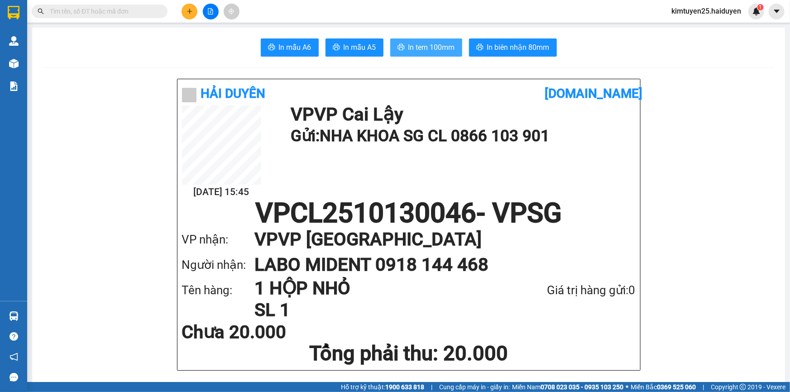
click at [440, 46] on span "In tem 100mm" at bounding box center [431, 47] width 47 height 11
click at [602, 329] on div "Chưa 20.000" at bounding box center [409, 332] width 454 height 18
click at [189, 9] on icon "plus" at bounding box center [189, 11] width 0 height 5
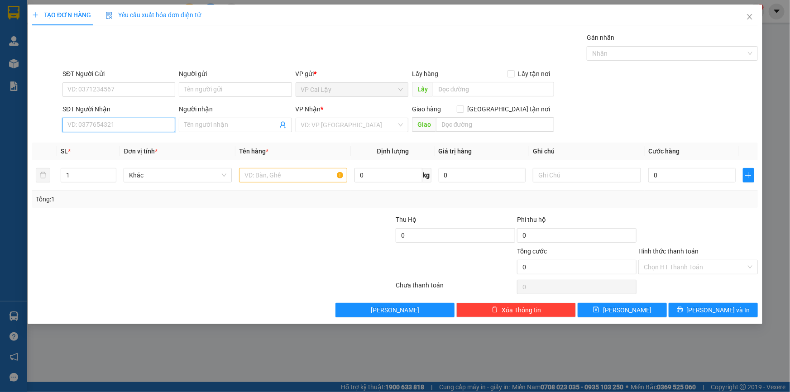
click at [153, 118] on input "SĐT Người Nhận" at bounding box center [118, 125] width 113 height 14
click at [147, 81] on div "SĐT Người Gửi" at bounding box center [118, 76] width 113 height 14
click at [148, 92] on input "SĐT Người Gửi" at bounding box center [118, 89] width 113 height 14
type input "0984241016"
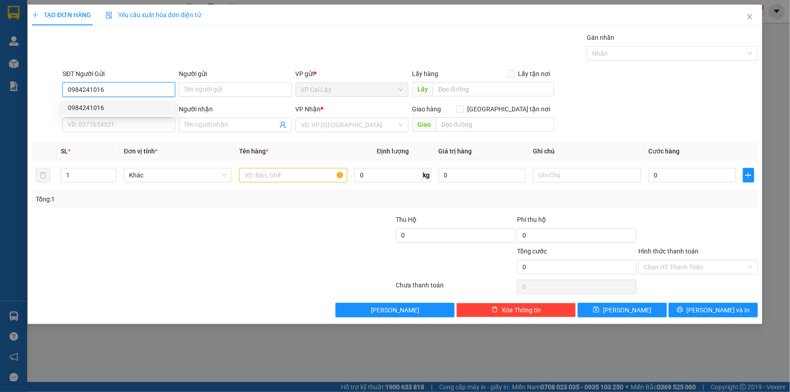
click at [114, 107] on div "0984241016" at bounding box center [119, 108] width 102 height 10
type input "0903678798"
type input "THƯ"
type input "50.000"
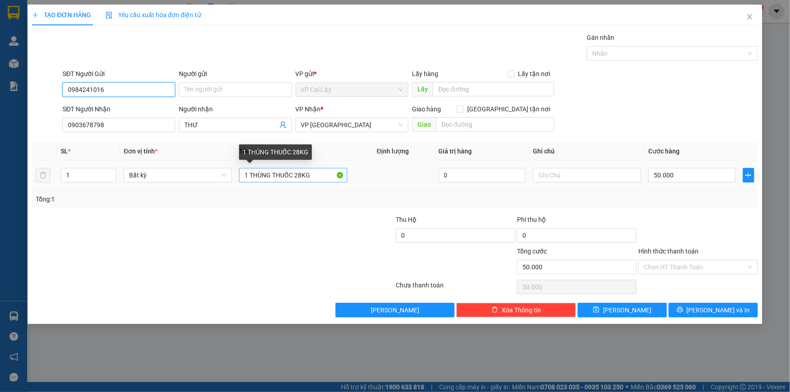
type input "0984241016"
drag, startPoint x: 301, startPoint y: 175, endPoint x: 296, endPoint y: 177, distance: 4.9
click at [296, 177] on input "1 THÙNG THUỐC 28KG" at bounding box center [293, 175] width 108 height 14
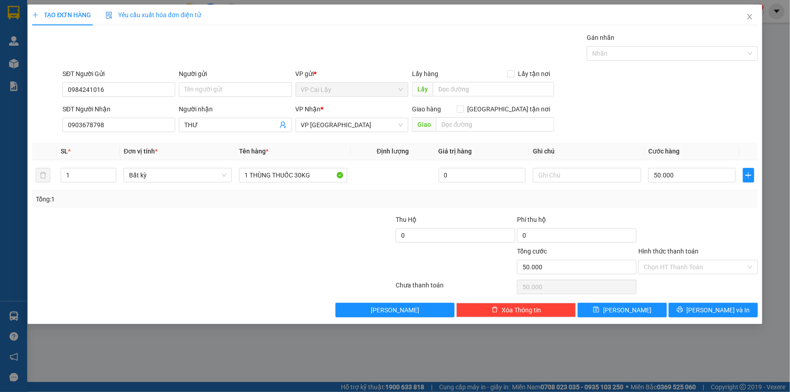
click at [312, 240] on div at bounding box center [334, 231] width 121 height 32
click at [298, 177] on input "1 THÙNG THUỐC 30KG" at bounding box center [293, 175] width 108 height 14
drag, startPoint x: 303, startPoint y: 176, endPoint x: 295, endPoint y: 177, distance: 8.3
click at [295, 177] on input "1 THÙNG THUỐC 30KG" at bounding box center [293, 175] width 108 height 14
type input "1 THÙNG THUỐC 15KG"
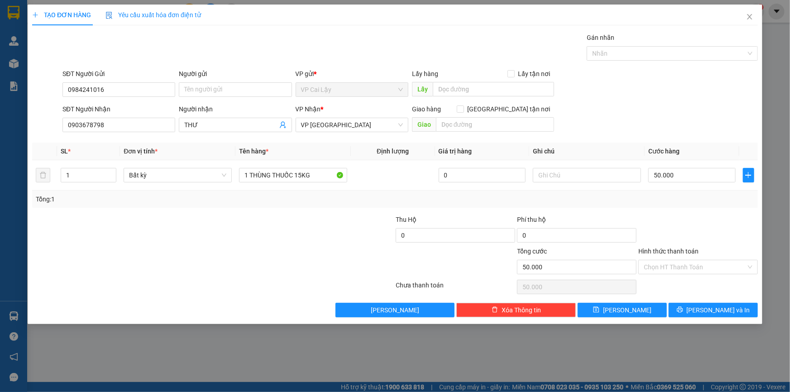
click at [305, 229] on div at bounding box center [334, 231] width 121 height 32
click at [695, 180] on input "50.000" at bounding box center [691, 175] width 87 height 14
type input "3"
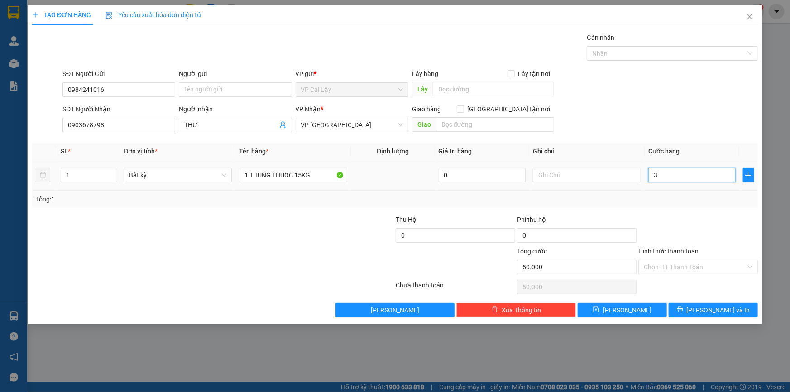
type input "3"
type input "30"
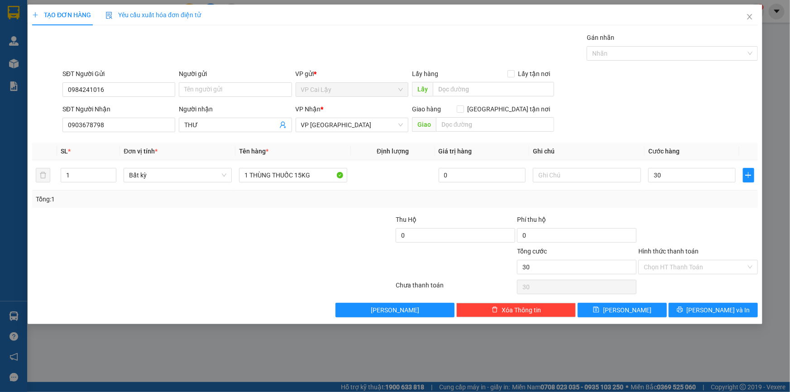
click at [698, 202] on div "Tổng: 1" at bounding box center [395, 199] width 718 height 10
type input "30.000"
click at [697, 263] on input "Hình thức thanh toán" at bounding box center [695, 267] width 102 height 14
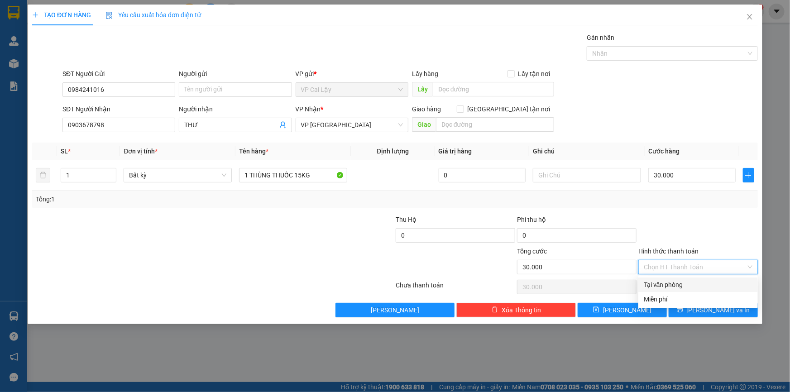
click at [688, 283] on div "Tại văn phòng" at bounding box center [698, 285] width 109 height 10
type input "0"
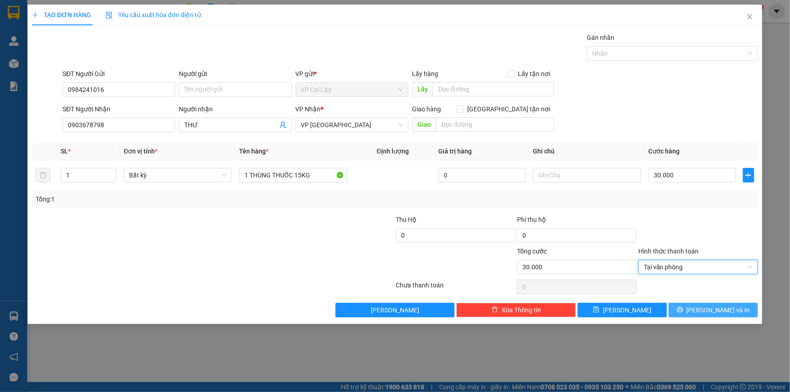
click at [731, 308] on button "[PERSON_NAME] và In" at bounding box center [713, 310] width 89 height 14
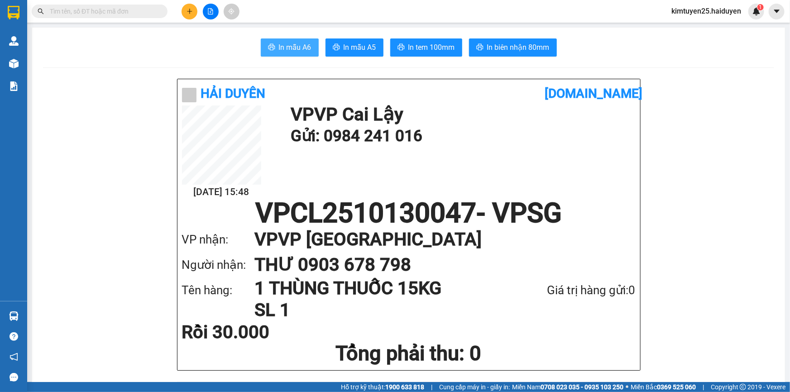
click at [291, 42] on span "In mẫu A6" at bounding box center [295, 47] width 33 height 11
click at [436, 48] on span "In tem 100mm" at bounding box center [431, 47] width 47 height 11
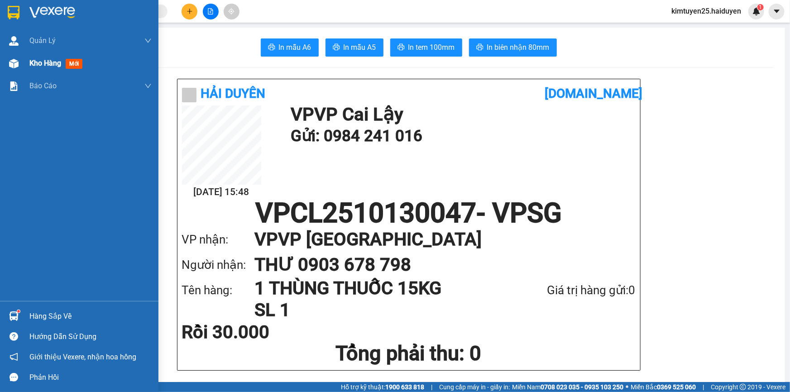
click at [53, 62] on span "Kho hàng" at bounding box center [45, 63] width 32 height 9
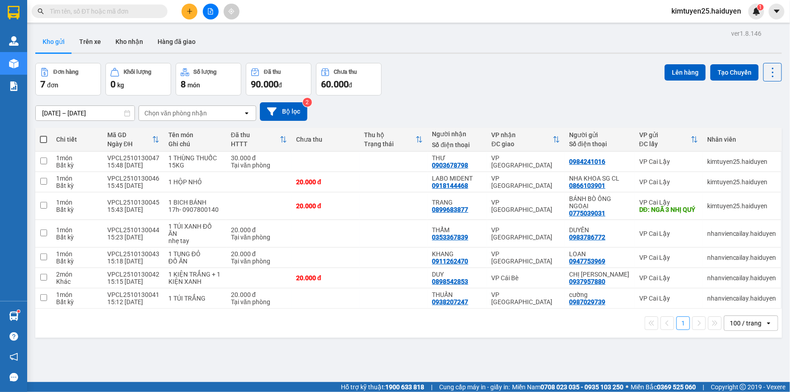
click at [144, 15] on input "text" at bounding box center [103, 11] width 107 height 10
click at [725, 162] on icon at bounding box center [728, 161] width 6 height 6
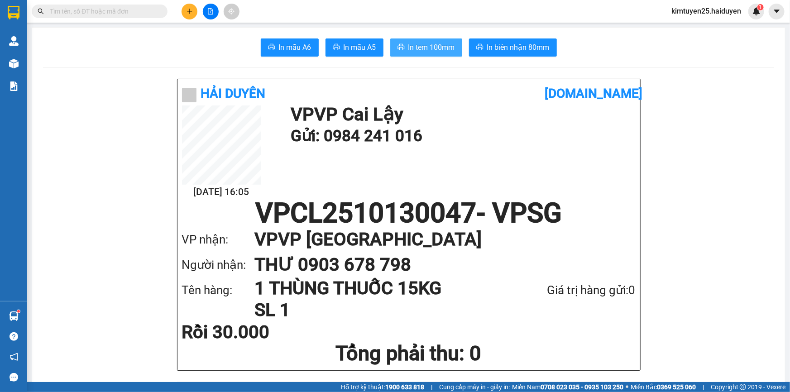
click at [419, 51] on span "In tem 100mm" at bounding box center [431, 47] width 47 height 11
click at [427, 48] on span "In tem 100mm" at bounding box center [431, 47] width 47 height 11
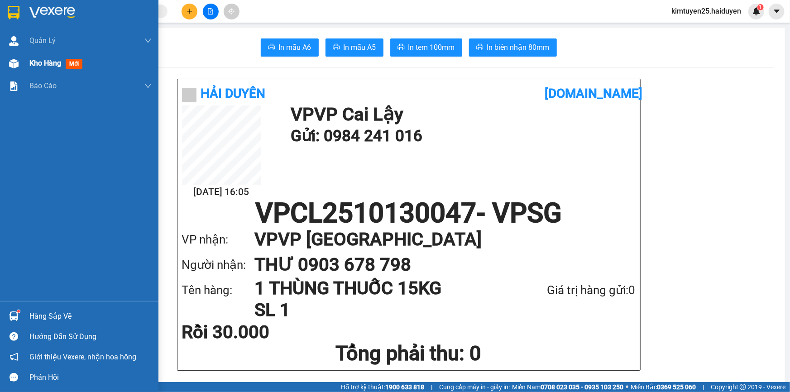
click at [50, 64] on span "Kho hàng" at bounding box center [45, 63] width 32 height 9
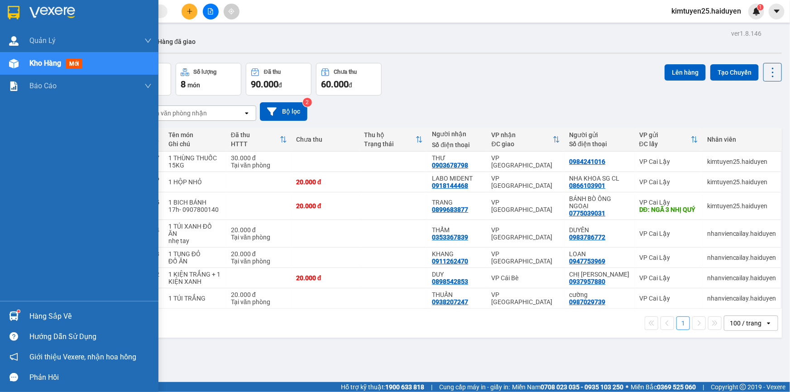
click at [57, 64] on span "Kho hàng" at bounding box center [45, 63] width 32 height 9
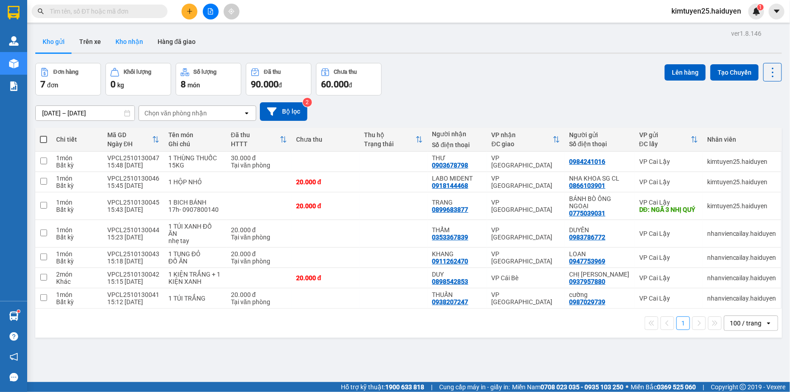
click at [125, 44] on button "Kho nhận" at bounding box center [129, 42] width 42 height 22
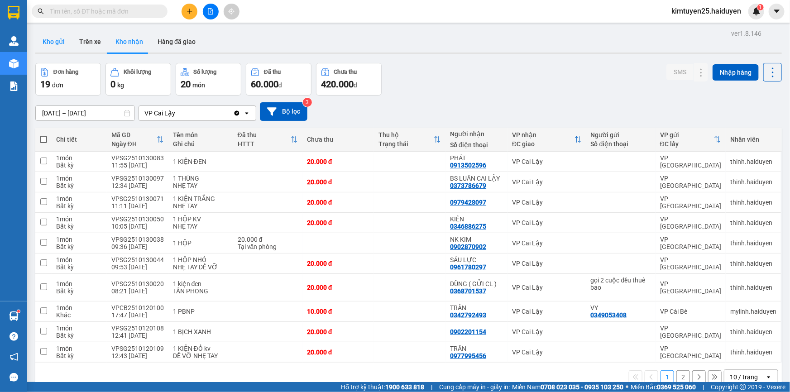
click at [61, 47] on button "Kho gửi" at bounding box center [53, 42] width 37 height 22
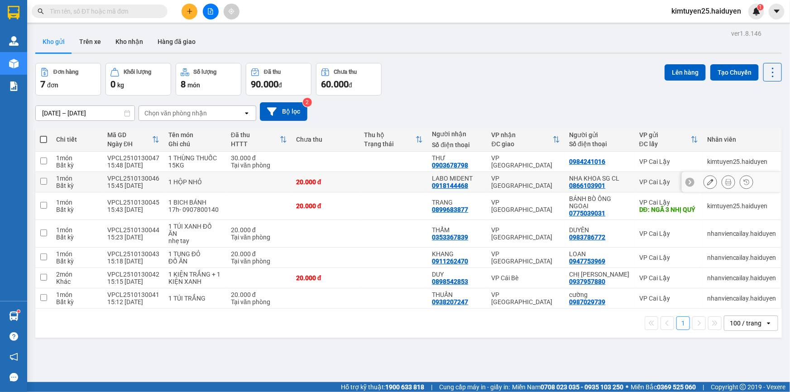
click at [44, 181] on input "checkbox" at bounding box center [43, 181] width 7 height 7
checkbox input "true"
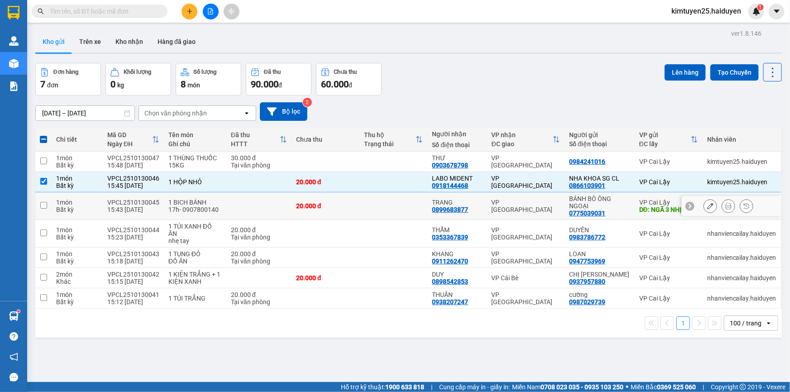
click at [45, 203] on input "checkbox" at bounding box center [43, 205] width 7 height 7
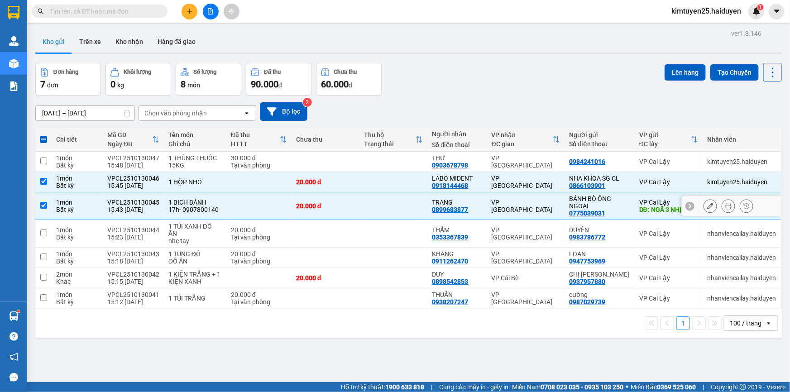
click at [44, 210] on td at bounding box center [43, 206] width 16 height 28
checkbox input "false"
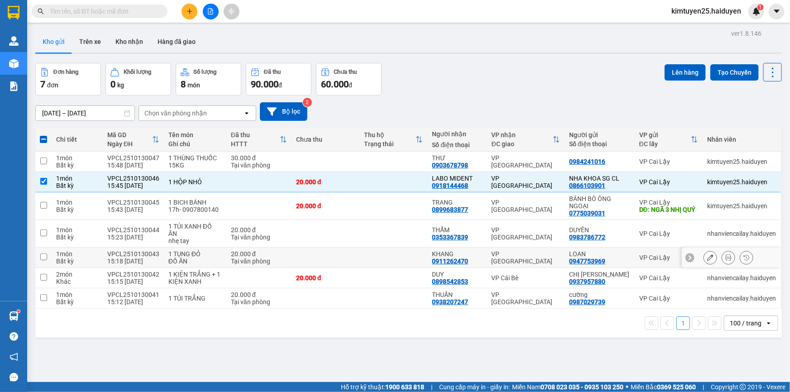
drag, startPoint x: 44, startPoint y: 258, endPoint x: 45, endPoint y: 267, distance: 9.2
click at [45, 258] on input "checkbox" at bounding box center [43, 256] width 7 height 7
checkbox input "true"
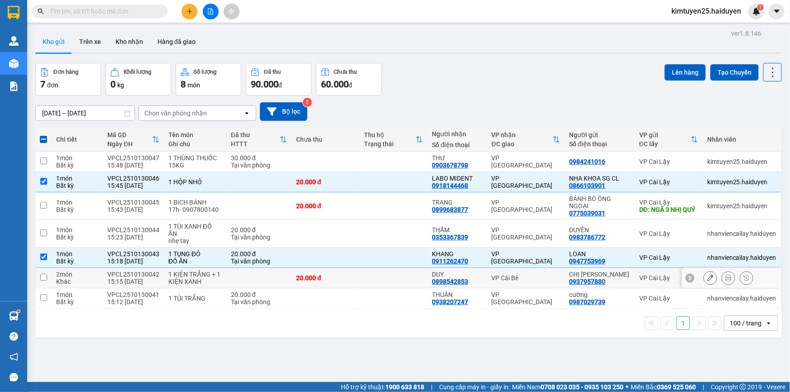
click at [43, 276] on input "checkbox" at bounding box center [43, 277] width 7 height 7
checkbox input "true"
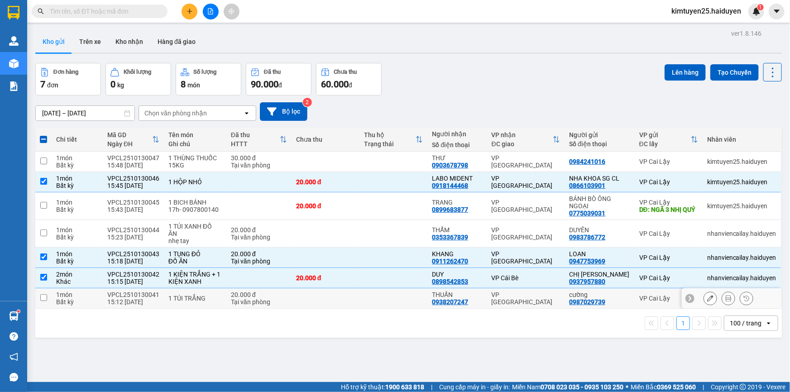
click at [40, 302] on td at bounding box center [43, 298] width 16 height 20
checkbox input "true"
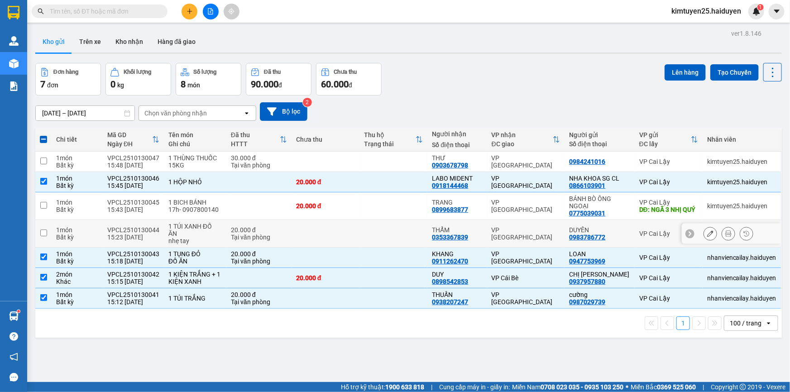
click at [43, 236] on td at bounding box center [43, 234] width 16 height 28
checkbox input "true"
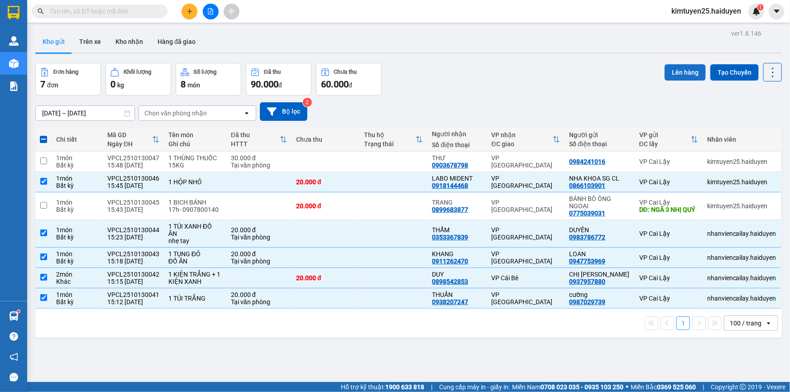
click at [666, 66] on button "Lên hàng" at bounding box center [684, 72] width 41 height 16
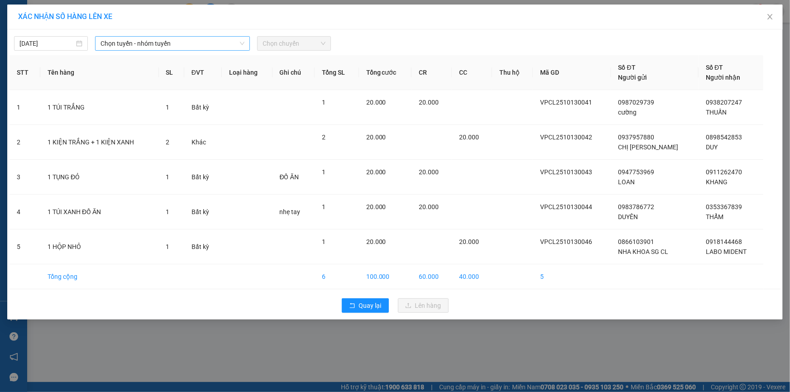
drag, startPoint x: 211, startPoint y: 38, endPoint x: 209, endPoint y: 43, distance: 5.7
click at [210, 38] on span "Chọn tuyến - nhóm tuyến" at bounding box center [172, 44] width 144 height 14
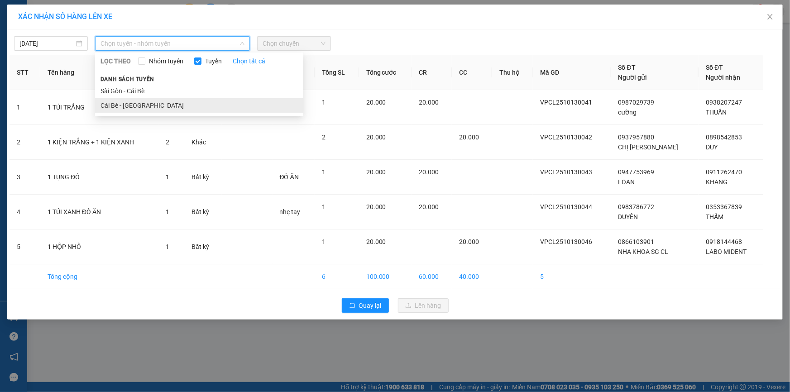
click at [186, 102] on li "Cái Bè - [GEOGRAPHIC_DATA]" at bounding box center [199, 105] width 208 height 14
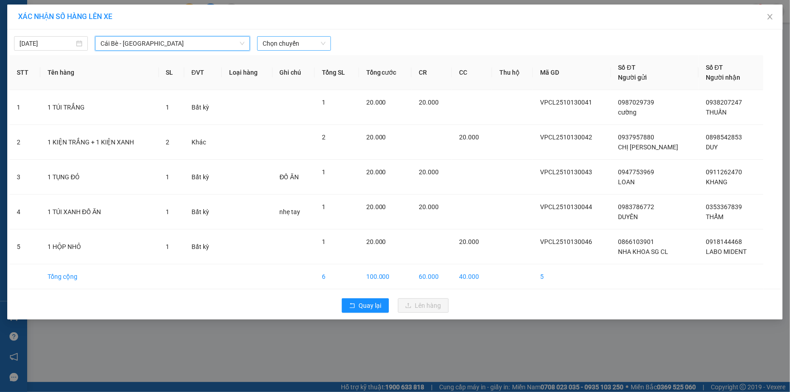
click at [289, 44] on span "Chọn chuyến" at bounding box center [294, 44] width 63 height 14
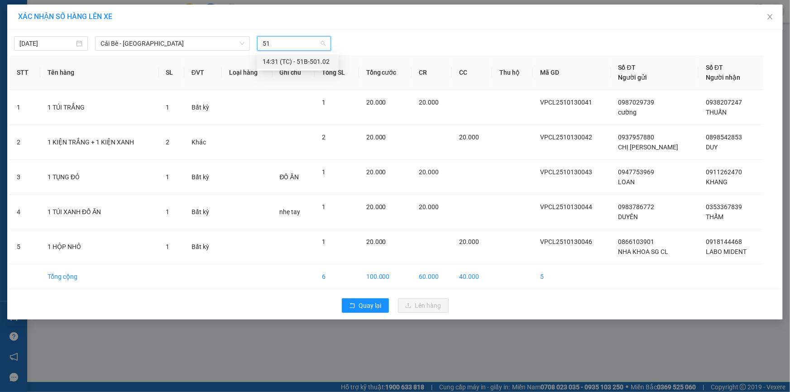
type input "5"
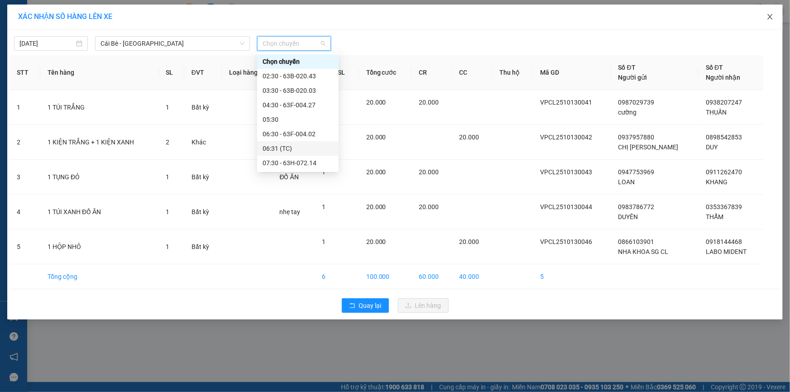
click at [769, 19] on icon "close" at bounding box center [769, 16] width 7 height 7
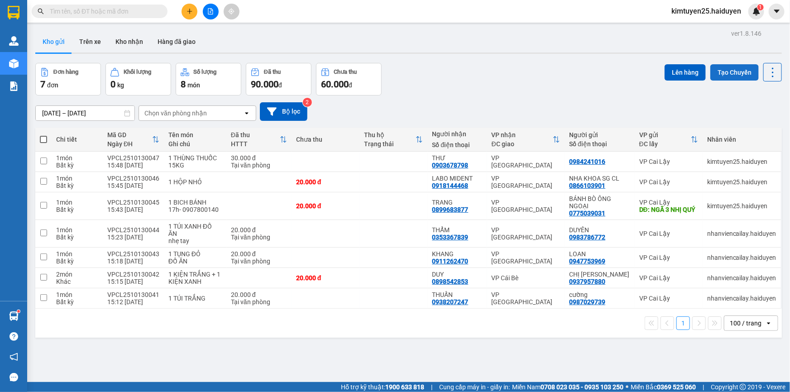
click at [735, 69] on button "Tạo Chuyến" at bounding box center [734, 72] width 48 height 16
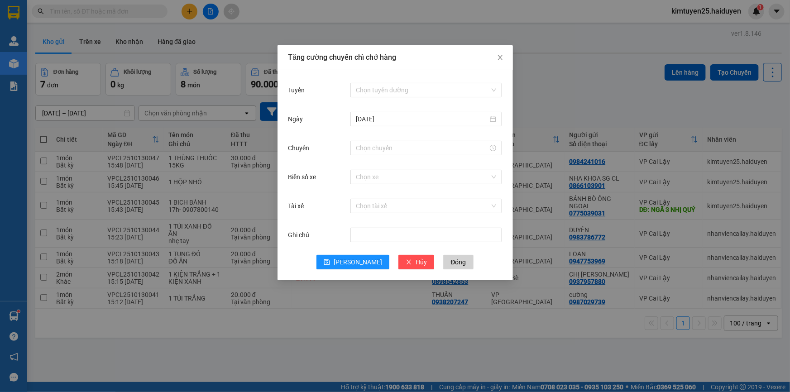
click at [431, 95] on input "Tuyến" at bounding box center [423, 90] width 134 height 14
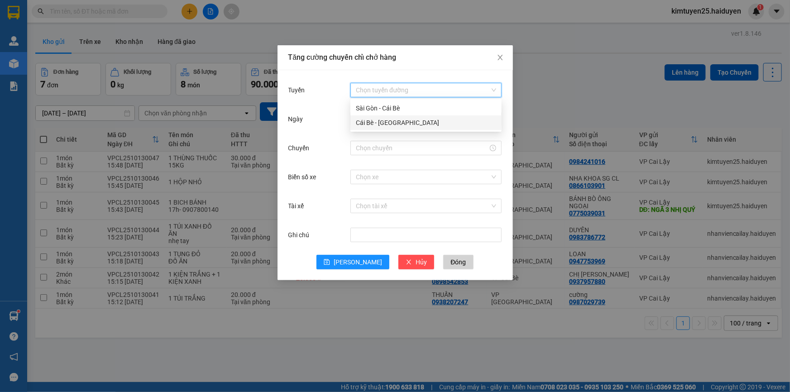
drag, startPoint x: 427, startPoint y: 128, endPoint x: 407, endPoint y: 137, distance: 21.3
click at [427, 128] on div "Cái Bè - [GEOGRAPHIC_DATA]" at bounding box center [425, 122] width 151 height 14
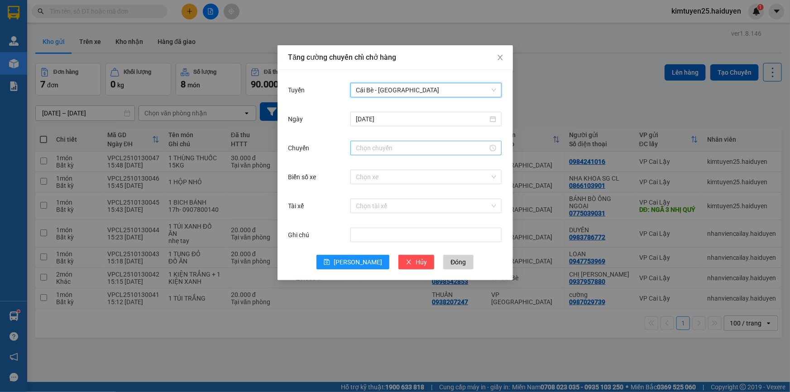
click at [404, 151] on input "Chuyến" at bounding box center [422, 148] width 132 height 10
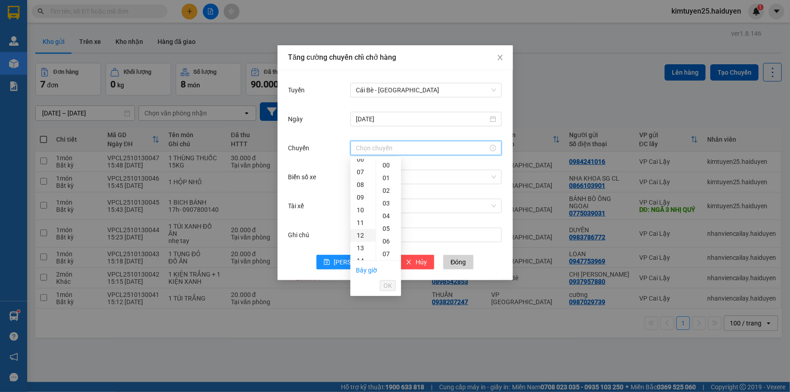
scroll to position [123, 0]
click at [359, 230] on div "15" at bounding box center [362, 232] width 25 height 13
click at [387, 256] on div "30" at bounding box center [388, 257] width 25 height 13
type input "15:30"
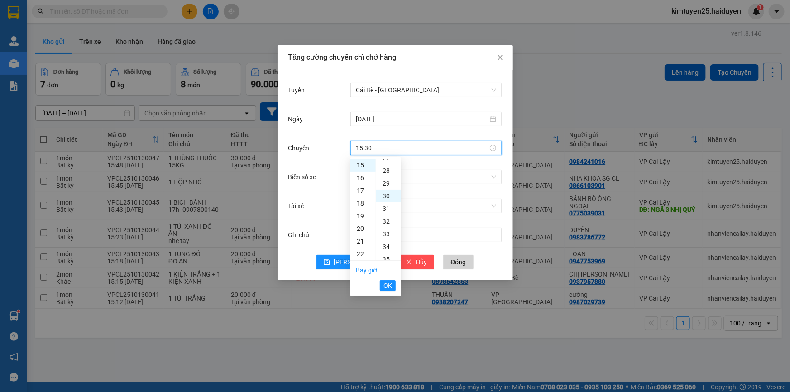
scroll to position [380, 0]
click at [390, 282] on span "OK" at bounding box center [387, 286] width 9 height 10
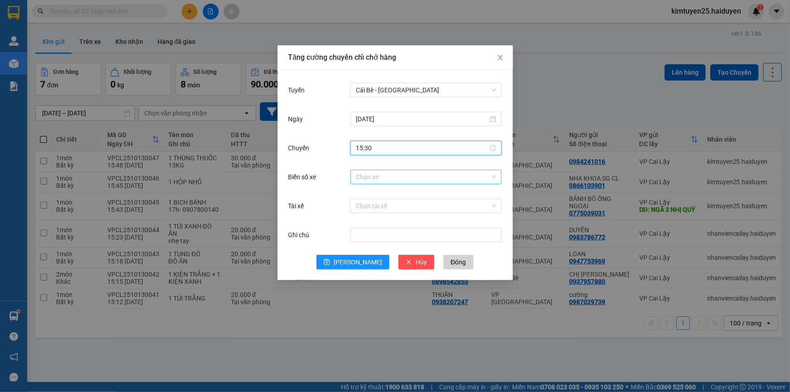
click at [384, 179] on input "Biển số xe" at bounding box center [423, 177] width 134 height 14
type input "5"
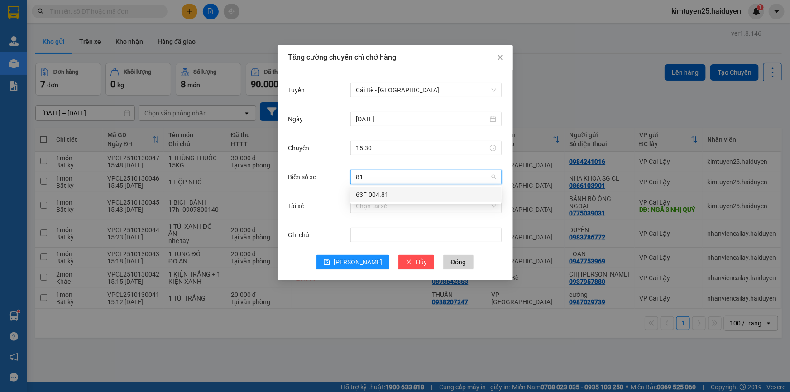
type input "81"
click at [411, 207] on input "Tài xế" at bounding box center [423, 206] width 134 height 14
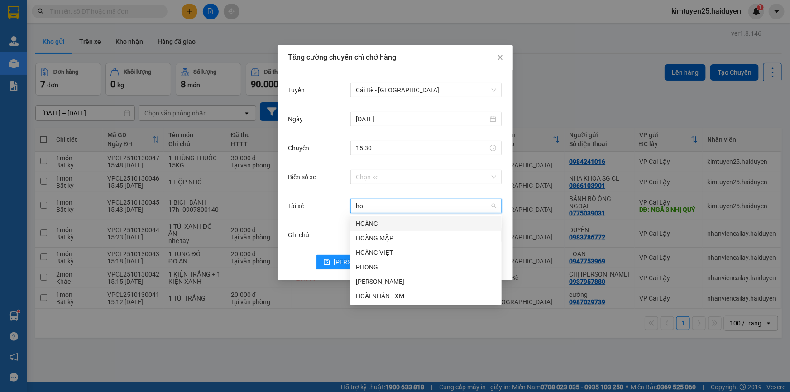
type input "hoa"
click at [392, 224] on div "HOÀNG" at bounding box center [426, 224] width 140 height 10
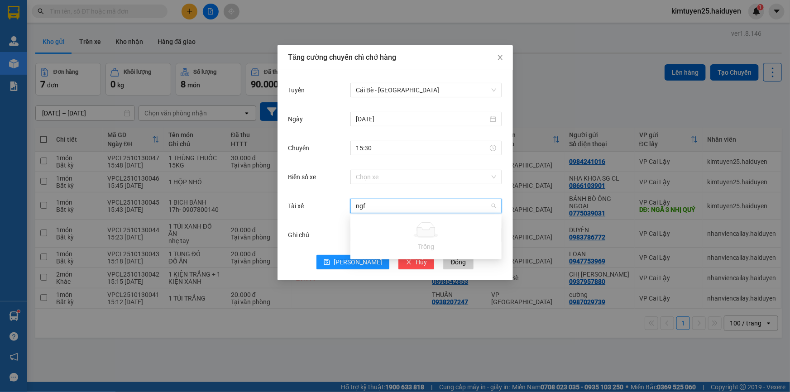
type input "ngf"
drag, startPoint x: 396, startPoint y: 205, endPoint x: 353, endPoint y: 205, distance: 43.0
click at [353, 205] on div "ngf" at bounding box center [425, 206] width 151 height 14
type input "t"
type input "h"
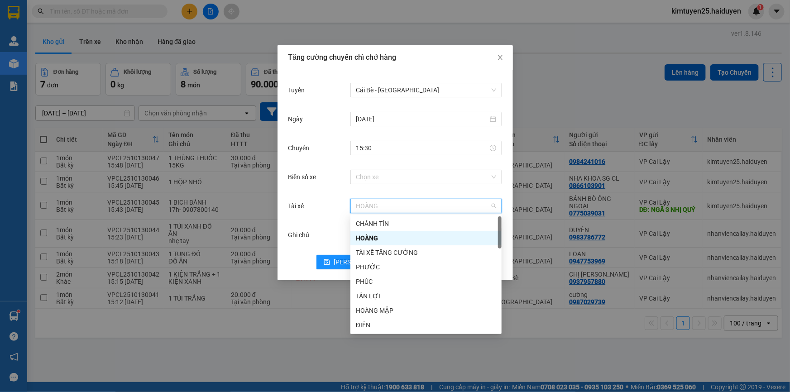
type input "T"
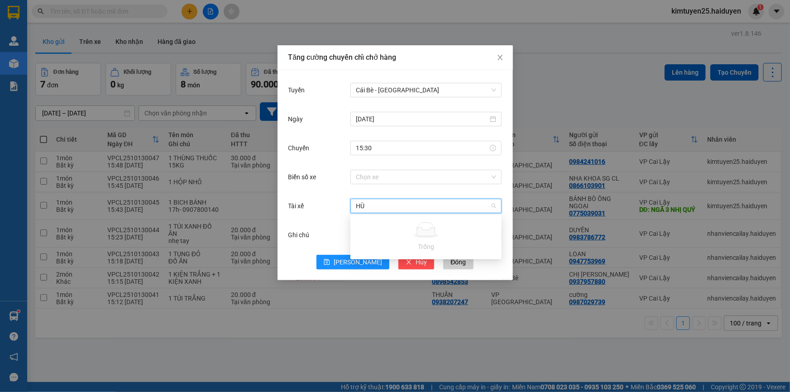
type input "H"
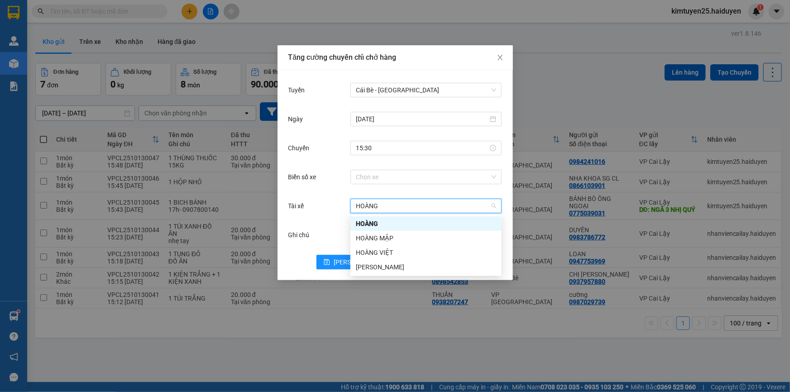
type input "HOÀNG"
click at [402, 224] on div "HOÀNG" at bounding box center [426, 224] width 140 height 10
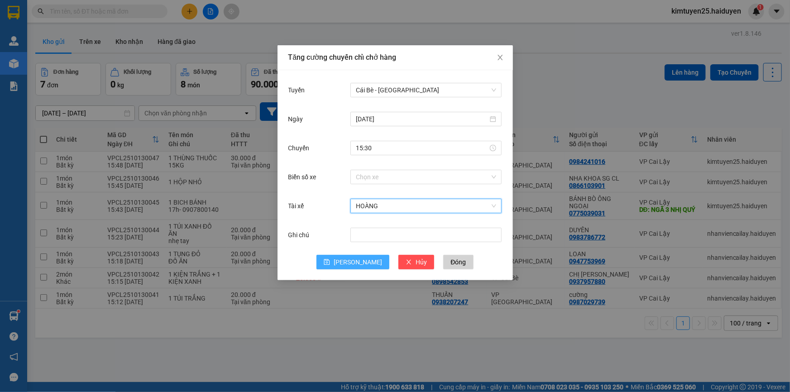
click at [353, 260] on button "[PERSON_NAME]" at bounding box center [352, 262] width 73 height 14
click at [354, 266] on span "[PERSON_NAME]" at bounding box center [358, 262] width 48 height 10
click at [498, 55] on icon "close" at bounding box center [500, 57] width 7 height 7
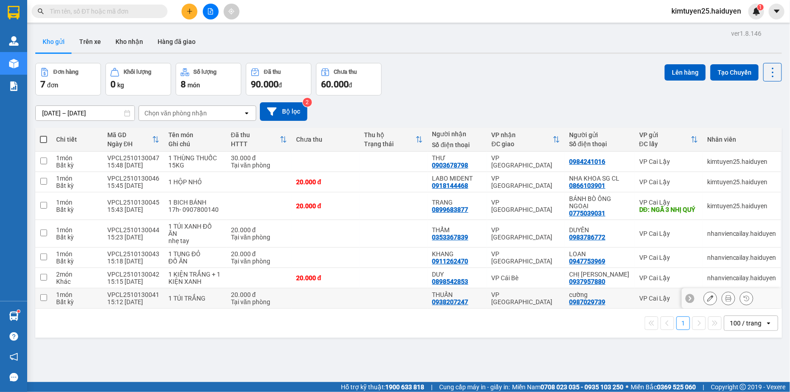
click at [39, 301] on td at bounding box center [43, 298] width 16 height 20
checkbox input "true"
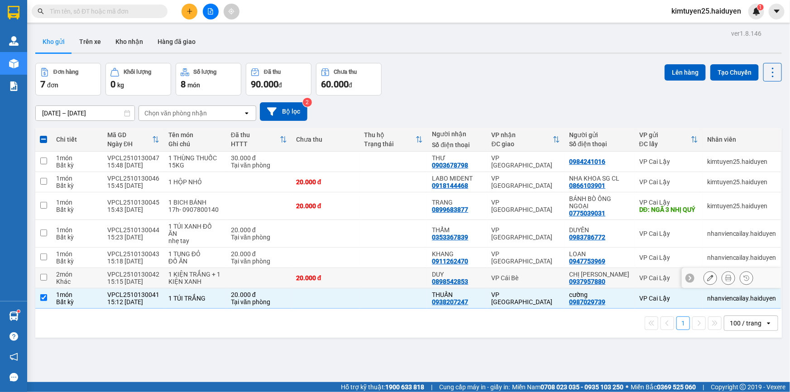
click at [41, 277] on input "checkbox" at bounding box center [43, 277] width 7 height 7
checkbox input "true"
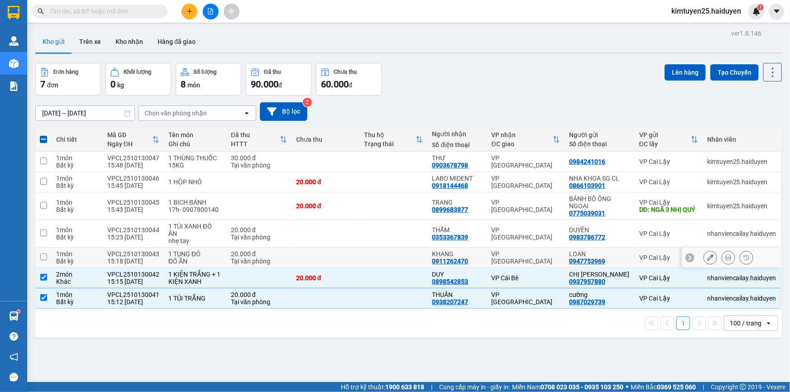
click at [44, 256] on input "checkbox" at bounding box center [43, 256] width 7 height 7
checkbox input "true"
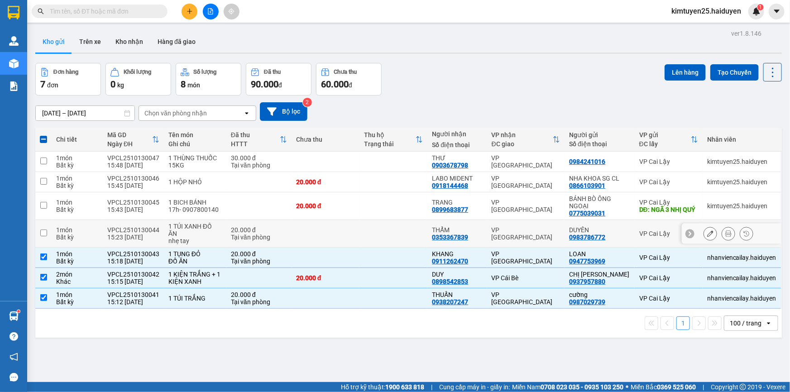
click at [43, 230] on input "checkbox" at bounding box center [43, 232] width 7 height 7
checkbox input "true"
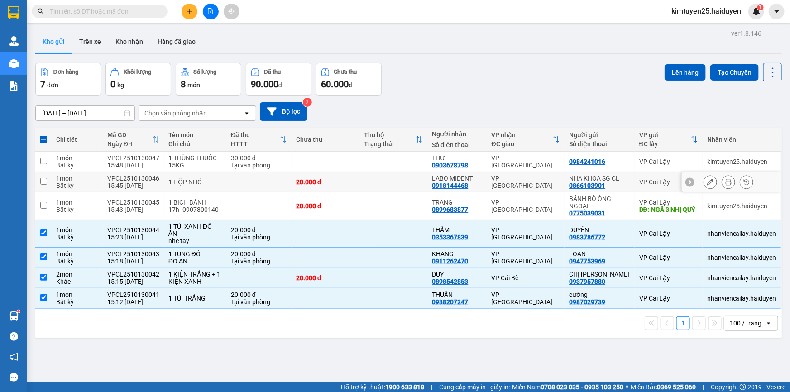
click at [44, 184] on input "checkbox" at bounding box center [43, 181] width 7 height 7
checkbox input "true"
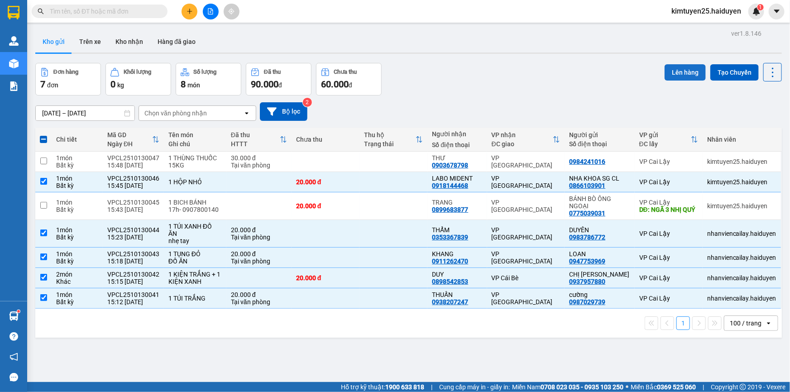
click at [678, 69] on button "Lên hàng" at bounding box center [684, 72] width 41 height 16
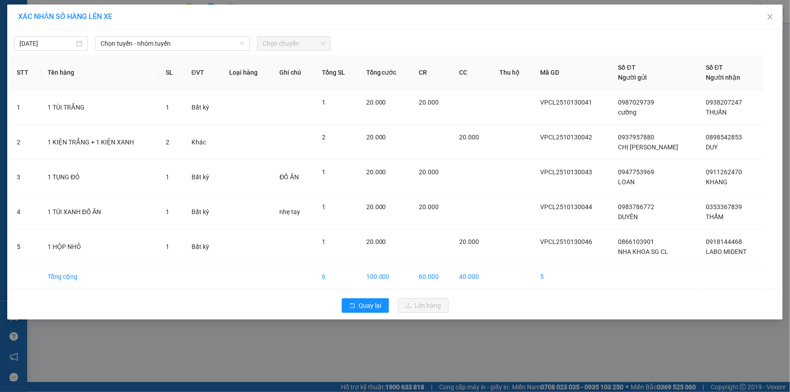
click at [277, 43] on span "Chọn chuyến" at bounding box center [294, 44] width 63 height 14
click at [282, 43] on span "Chọn chuyến" at bounding box center [294, 44] width 63 height 14
click at [204, 45] on span "Chọn tuyến - nhóm tuyến" at bounding box center [172, 44] width 144 height 14
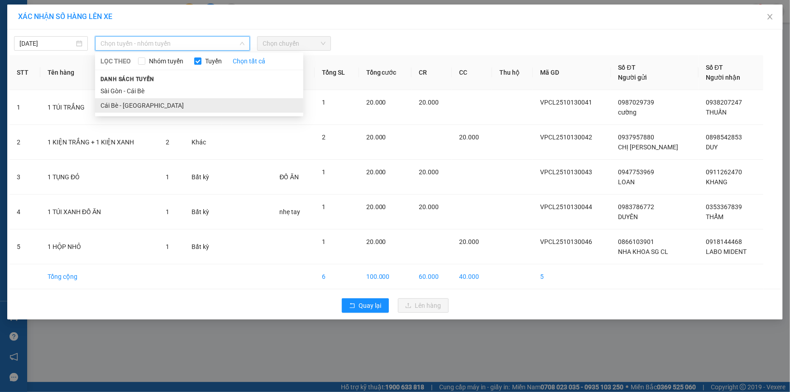
click at [169, 106] on li "Cái Bè - [GEOGRAPHIC_DATA]" at bounding box center [199, 105] width 208 height 14
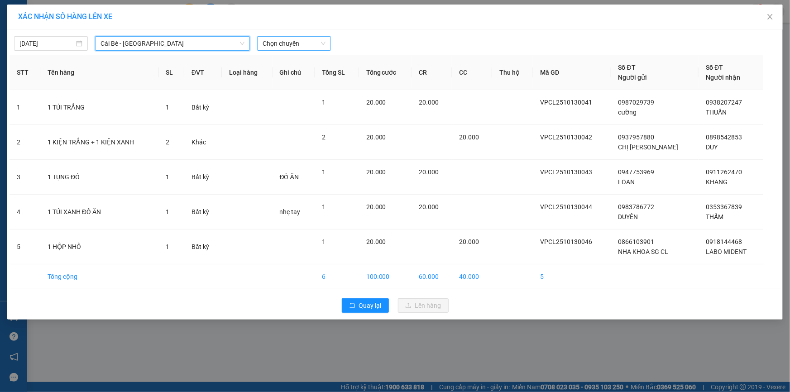
click at [277, 40] on span "Chọn chuyến" at bounding box center [294, 44] width 63 height 14
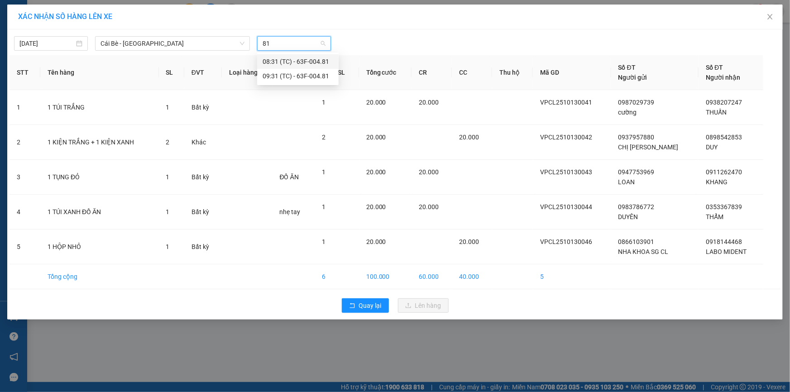
type input "8"
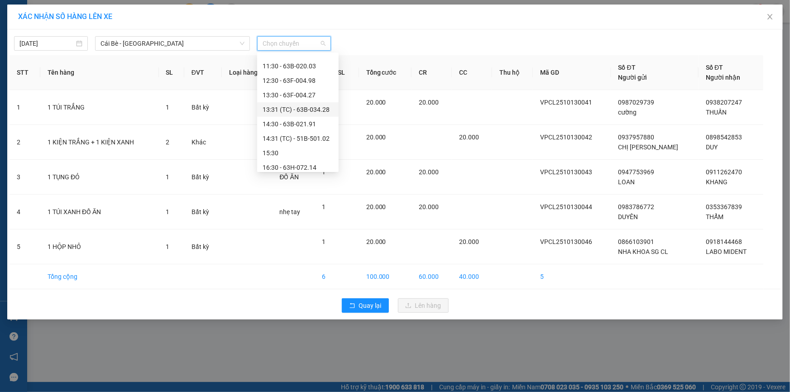
scroll to position [217, 0]
click at [290, 149] on div "15:30" at bounding box center [298, 148] width 71 height 10
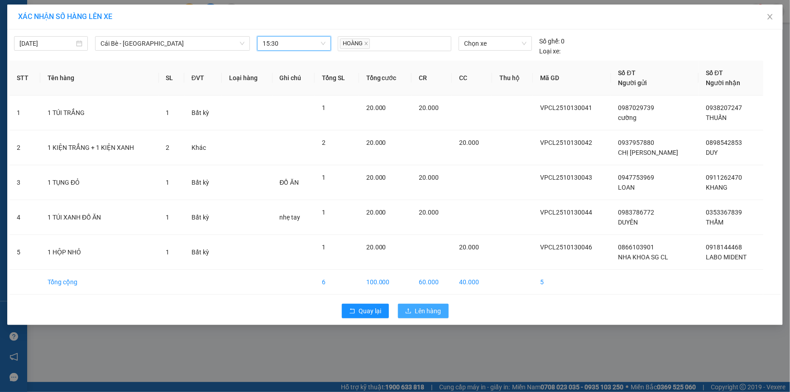
click at [436, 310] on span "Lên hàng" at bounding box center [428, 311] width 26 height 10
